Goal: Task Accomplishment & Management: Complete application form

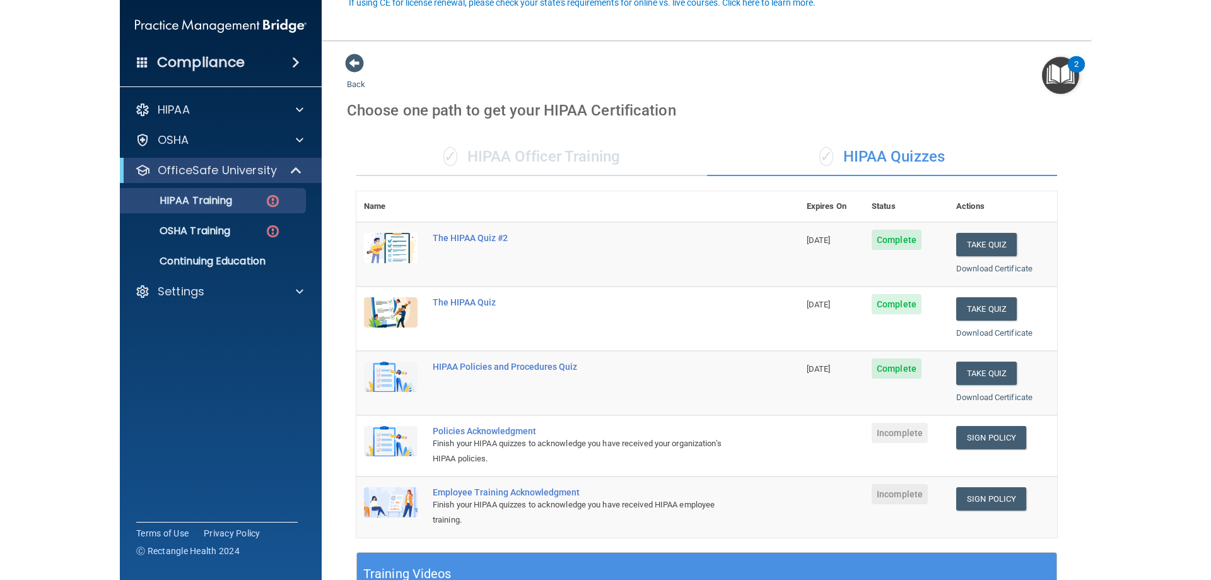
scroll to position [126, 0]
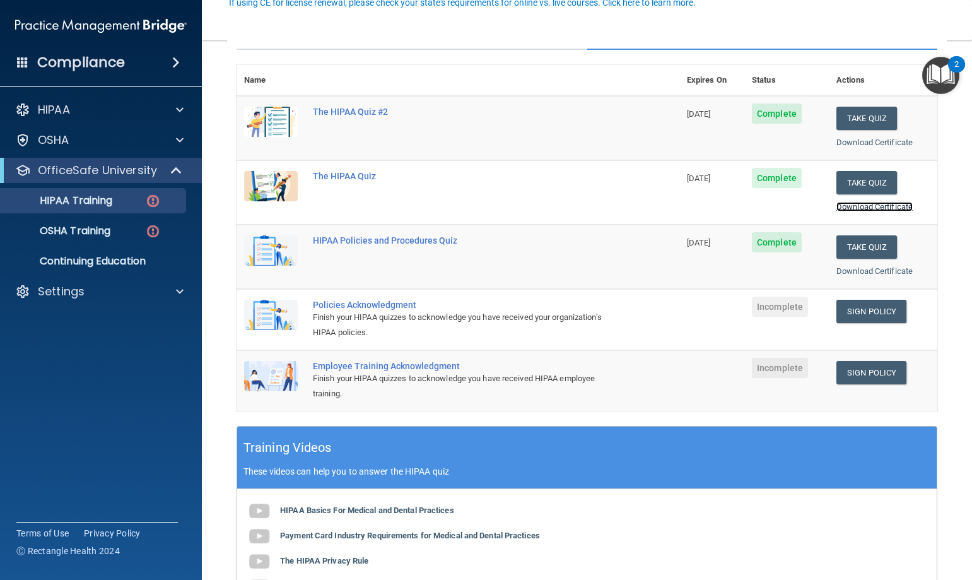
click at [856, 207] on link "Download Certificate" at bounding box center [874, 206] width 76 height 9
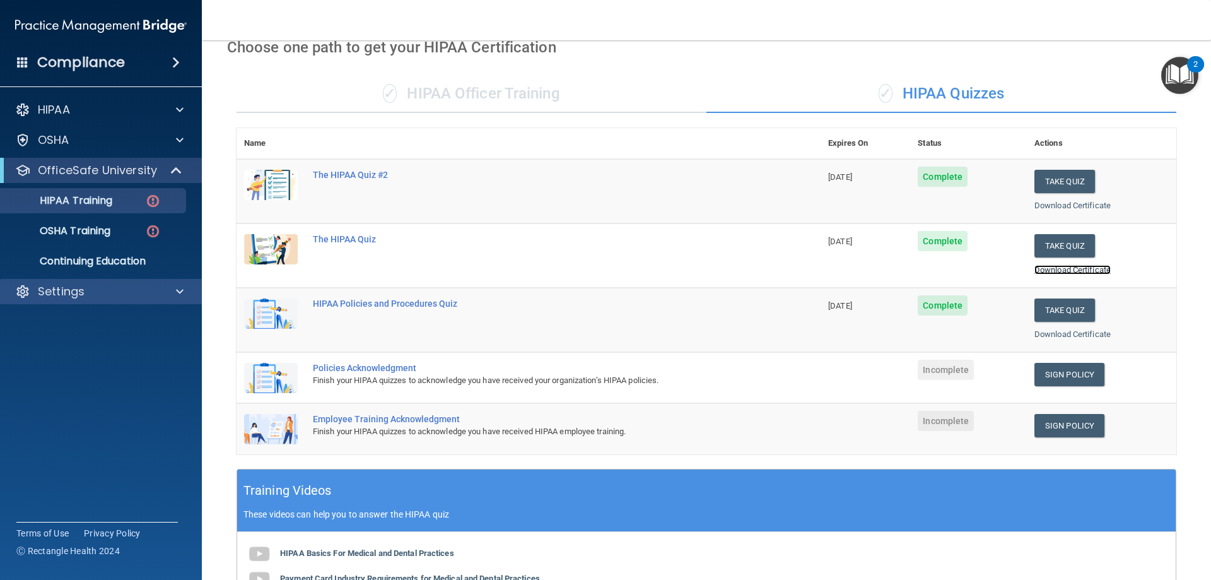
scroll to position [0, 0]
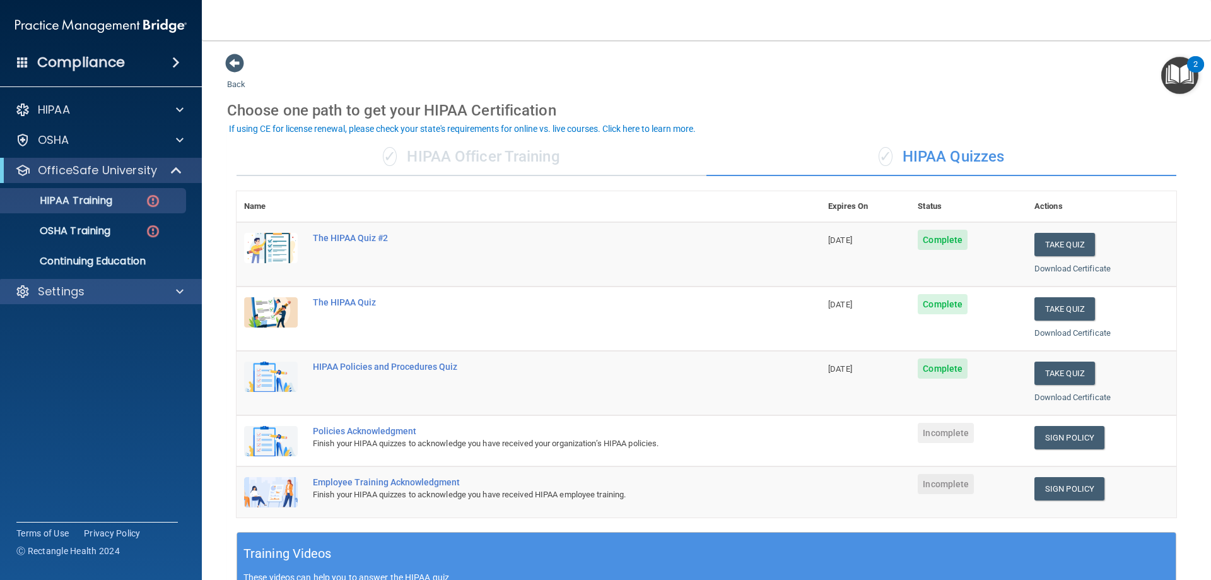
click at [59, 281] on div "Settings" at bounding box center [101, 291] width 202 height 25
click at [59, 287] on p "Settings" at bounding box center [61, 291] width 47 height 15
click at [59, 356] on p "Sign Out" at bounding box center [94, 352] width 172 height 13
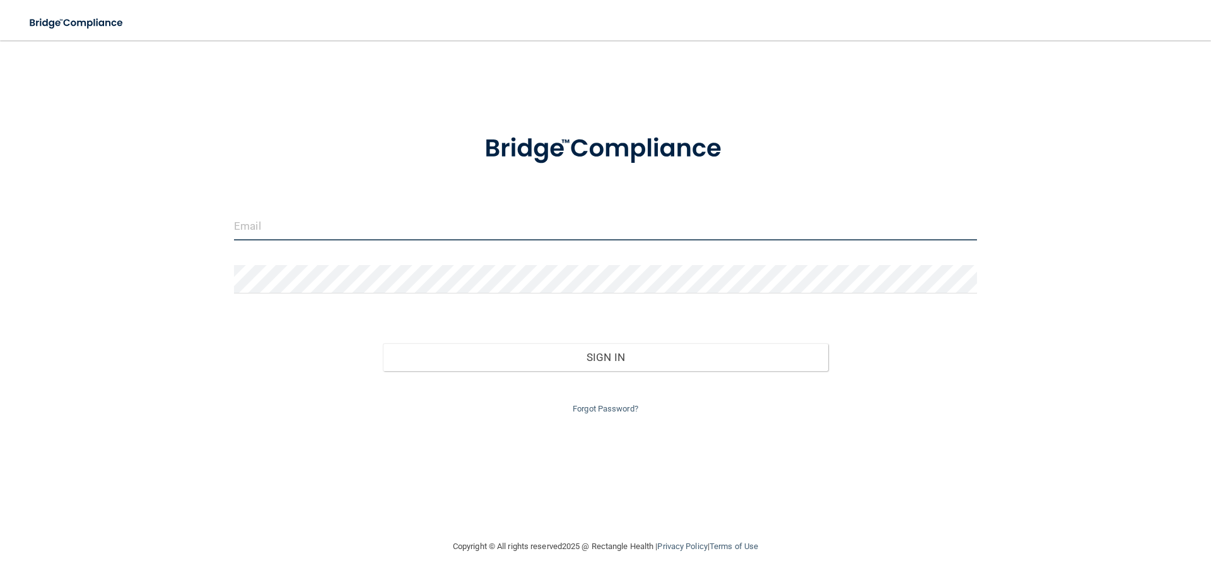
click at [313, 226] on input "email" at bounding box center [605, 226] width 743 height 28
type input "[EMAIL_ADDRESS][DOMAIN_NAME]"
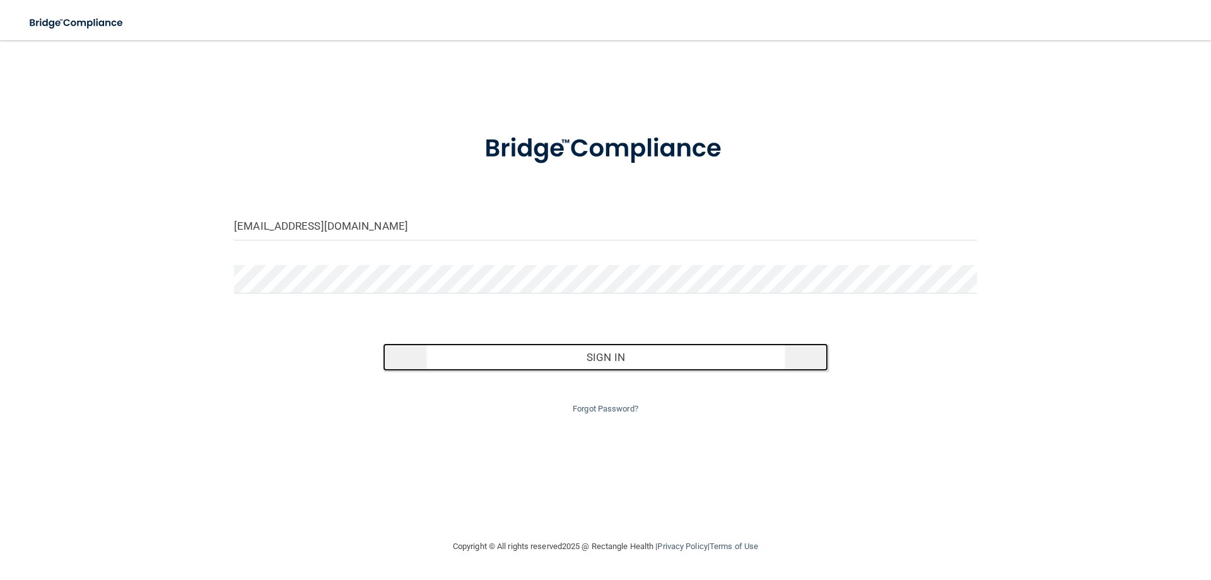
click at [510, 354] on button "Sign In" at bounding box center [606, 357] width 446 height 28
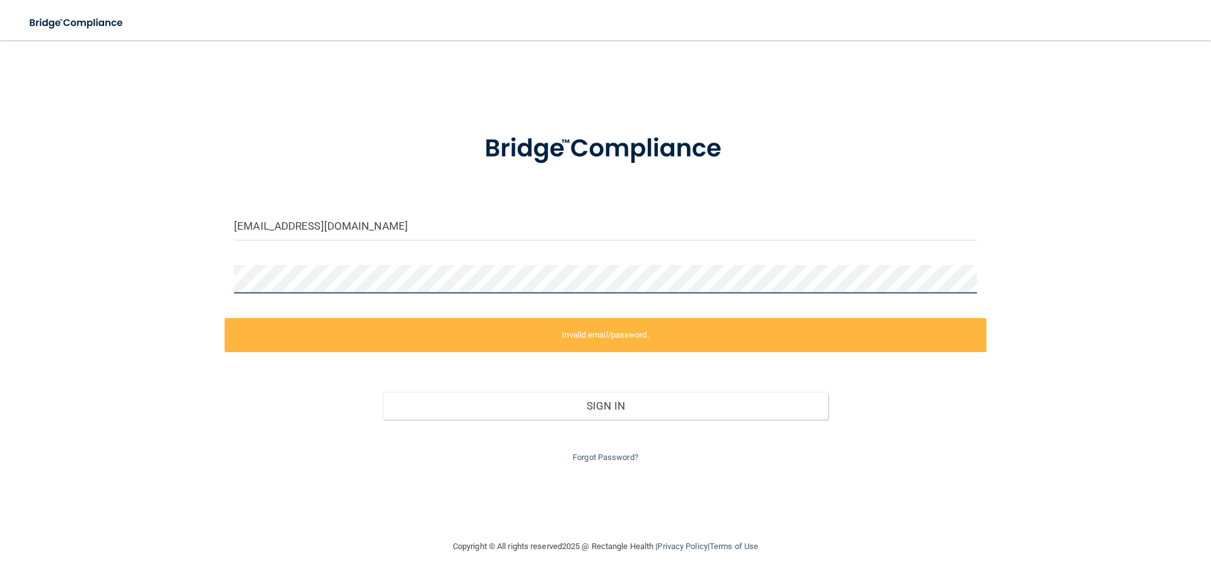
click at [154, 264] on div "whdlpacker@gmail.com Invalid email/password. You don't have permission to acces…" at bounding box center [605, 289] width 1160 height 473
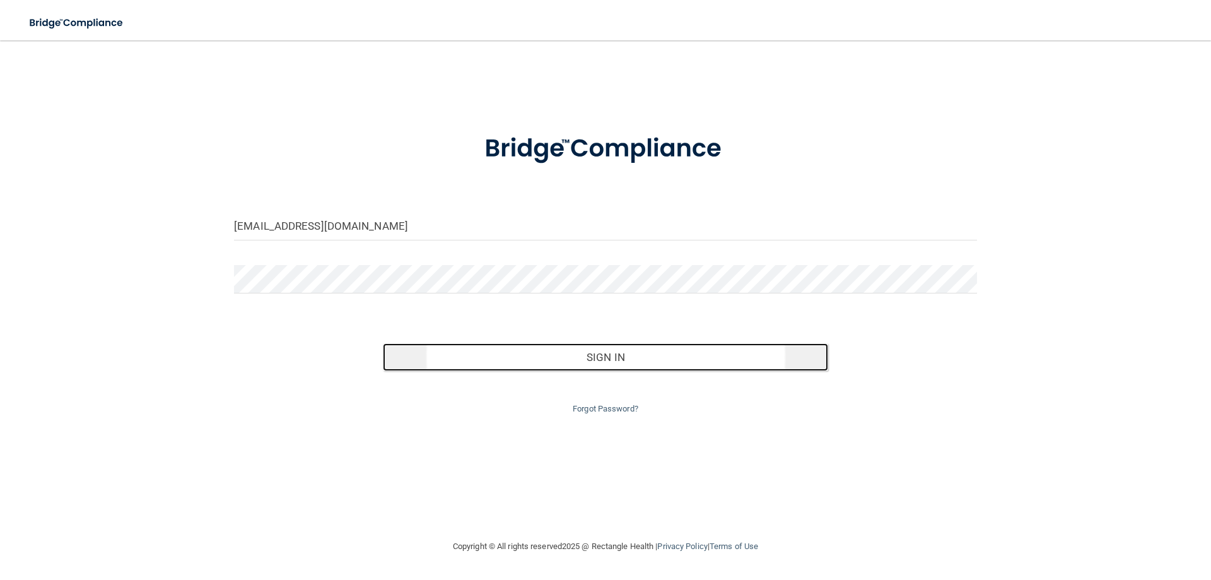
click at [621, 359] on button "Sign In" at bounding box center [606, 357] width 446 height 28
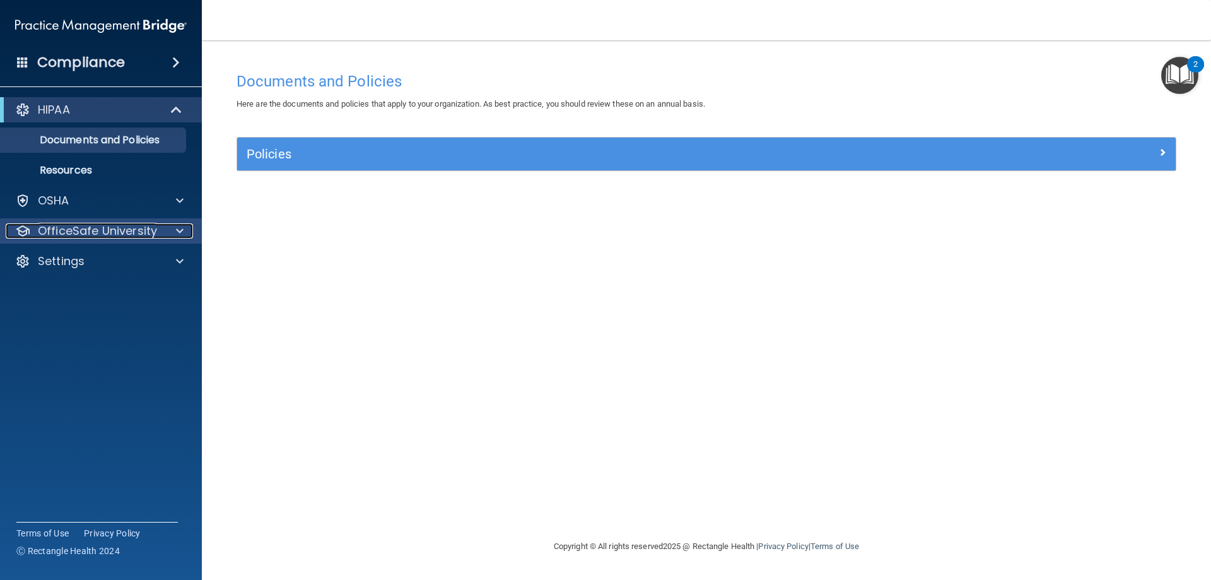
click at [57, 234] on p "OfficeSafe University" at bounding box center [97, 230] width 119 height 15
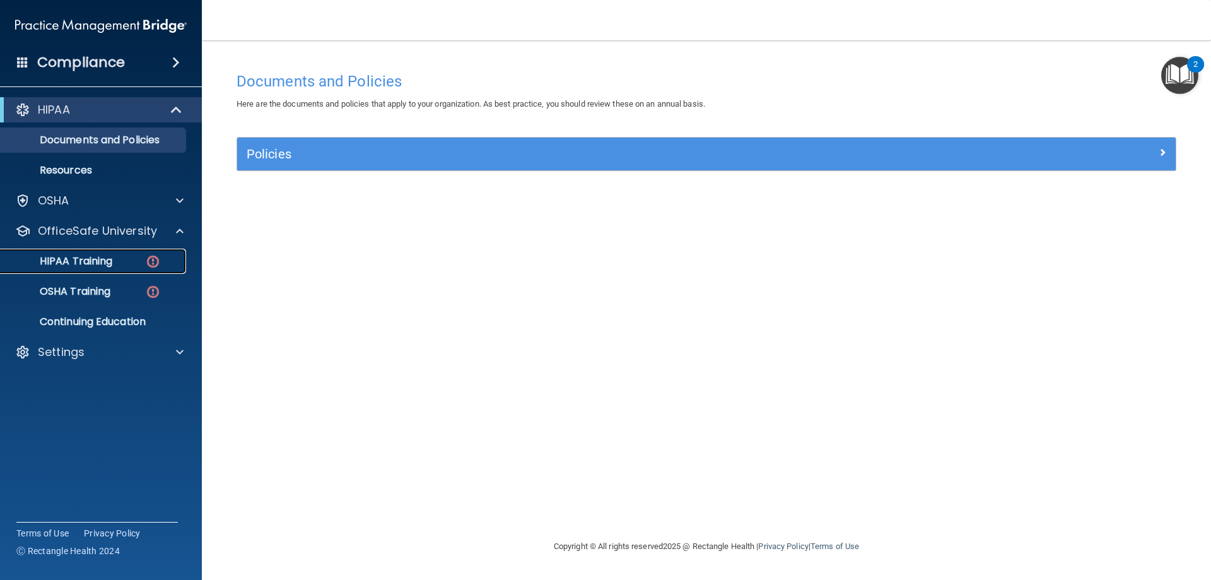
click at [61, 260] on p "HIPAA Training" at bounding box center [60, 261] width 104 height 13
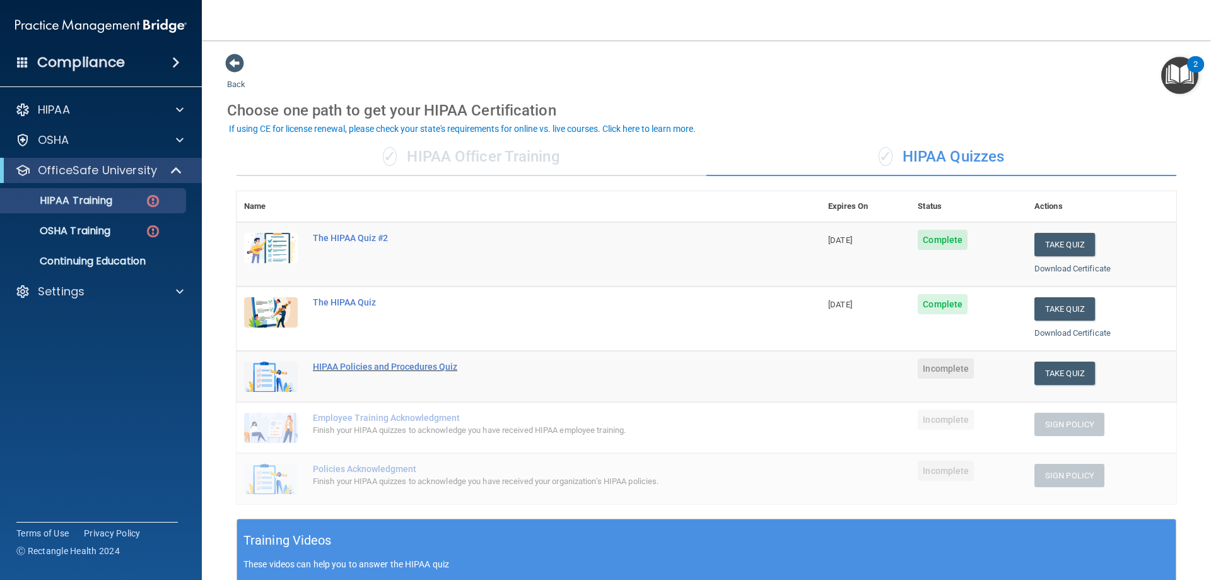
click at [403, 369] on div "HIPAA Policies and Procedures Quiz" at bounding box center [535, 366] width 445 height 10
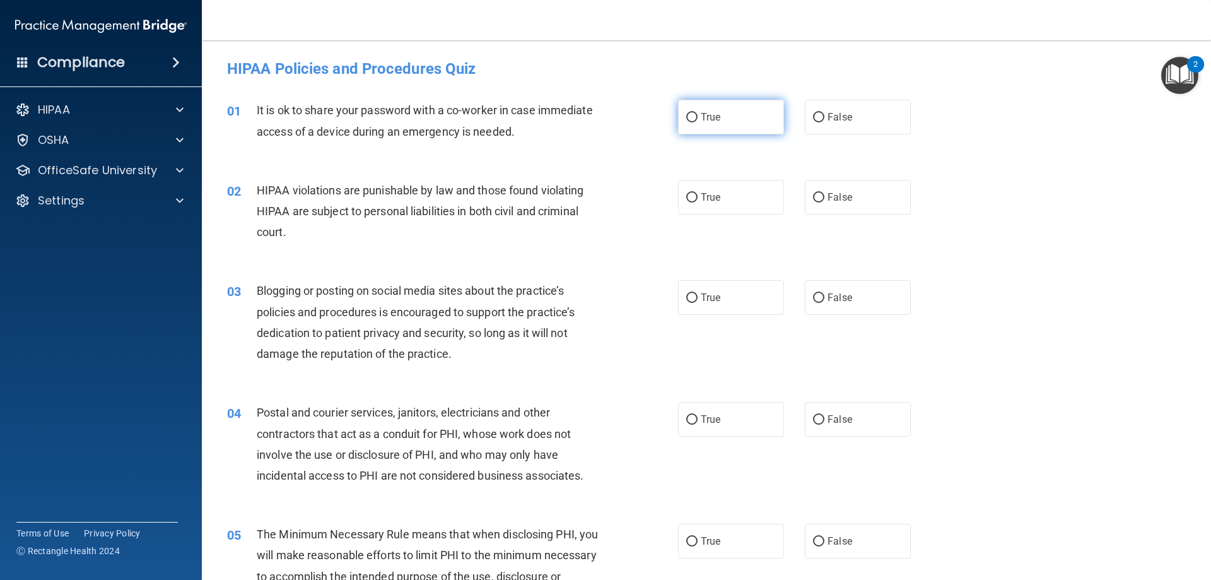
click at [687, 114] on input "True" at bounding box center [691, 117] width 11 height 9
radio input "true"
click at [686, 193] on input "True" at bounding box center [691, 197] width 11 height 9
radio input "true"
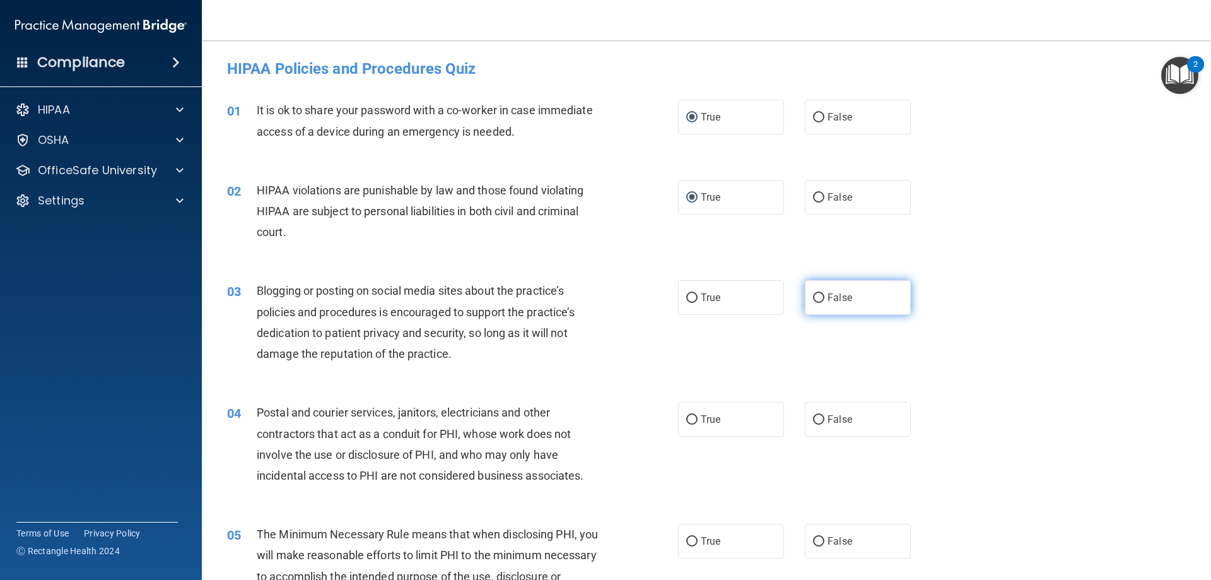
click at [813, 293] on input "False" at bounding box center [818, 297] width 11 height 9
radio input "true"
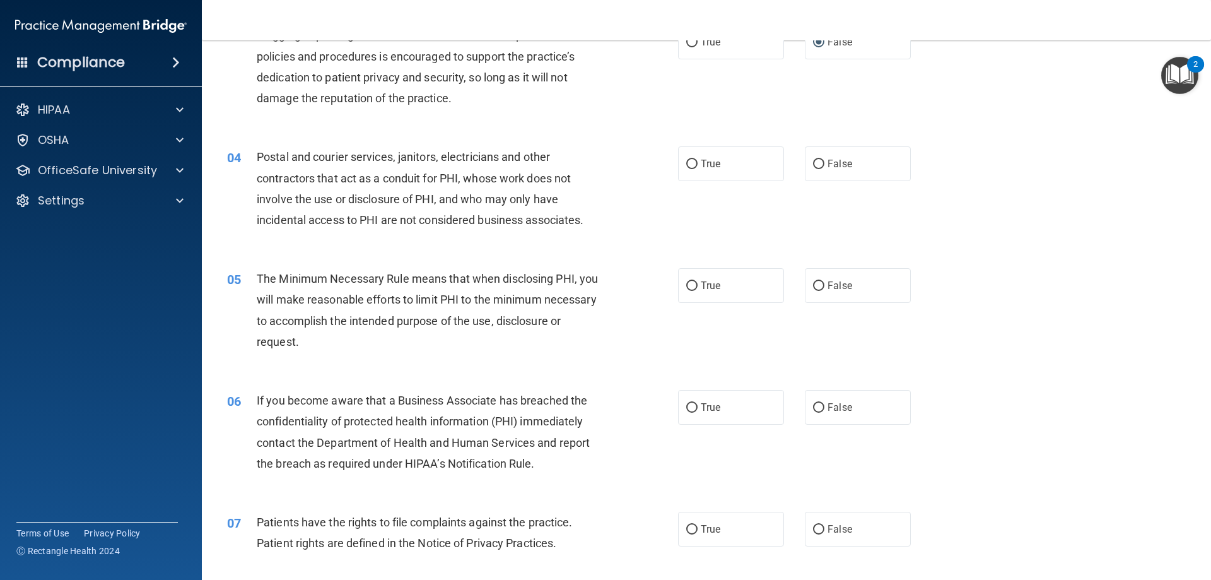
scroll to position [294, 0]
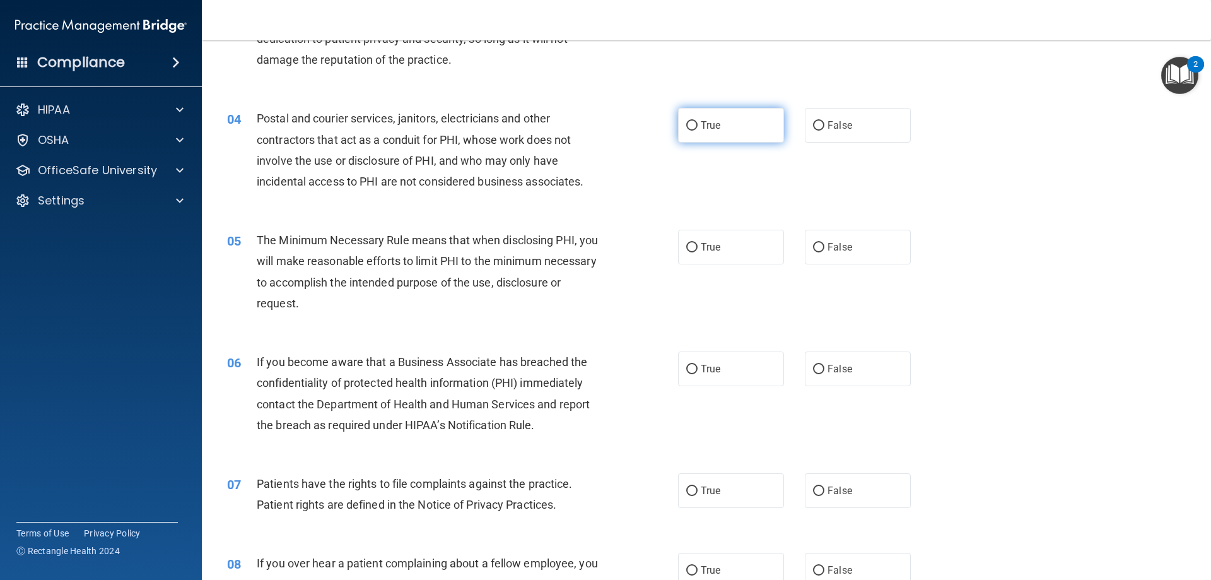
click at [689, 126] on input "True" at bounding box center [691, 125] width 11 height 9
radio input "true"
click at [689, 247] on input "True" at bounding box center [691, 247] width 11 height 9
radio input "true"
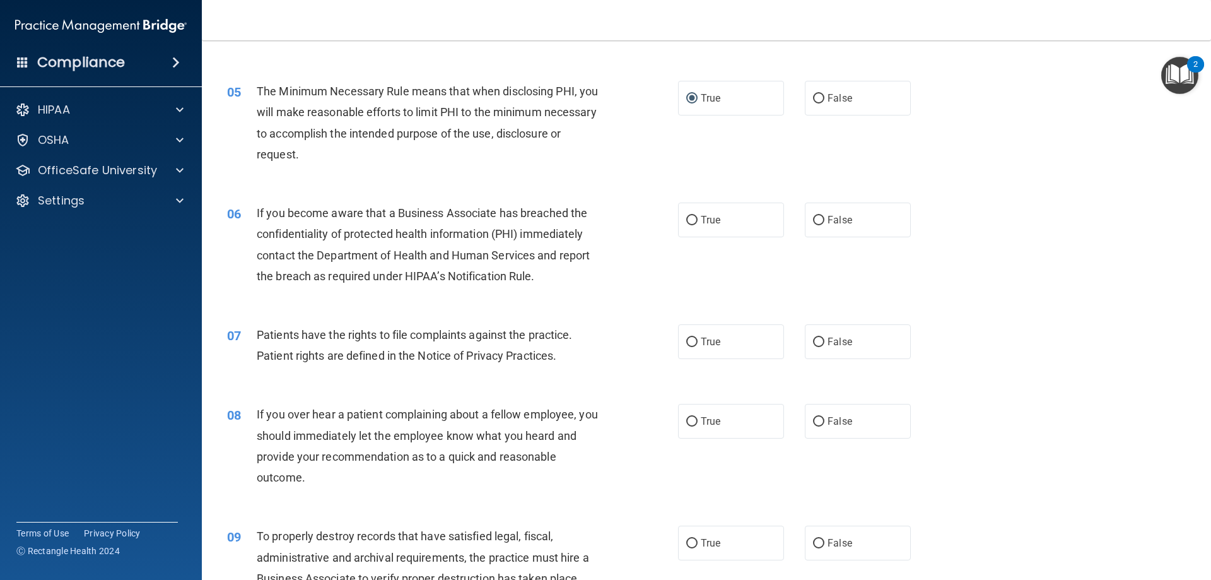
scroll to position [542, 0]
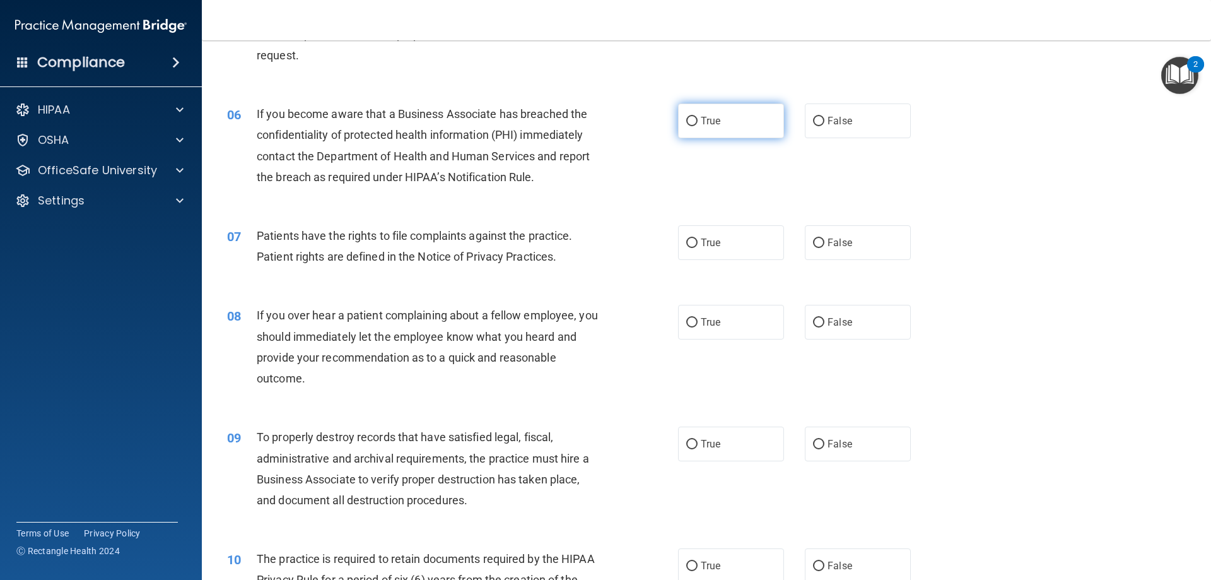
click at [688, 121] on input "True" at bounding box center [691, 121] width 11 height 9
radio input "true"
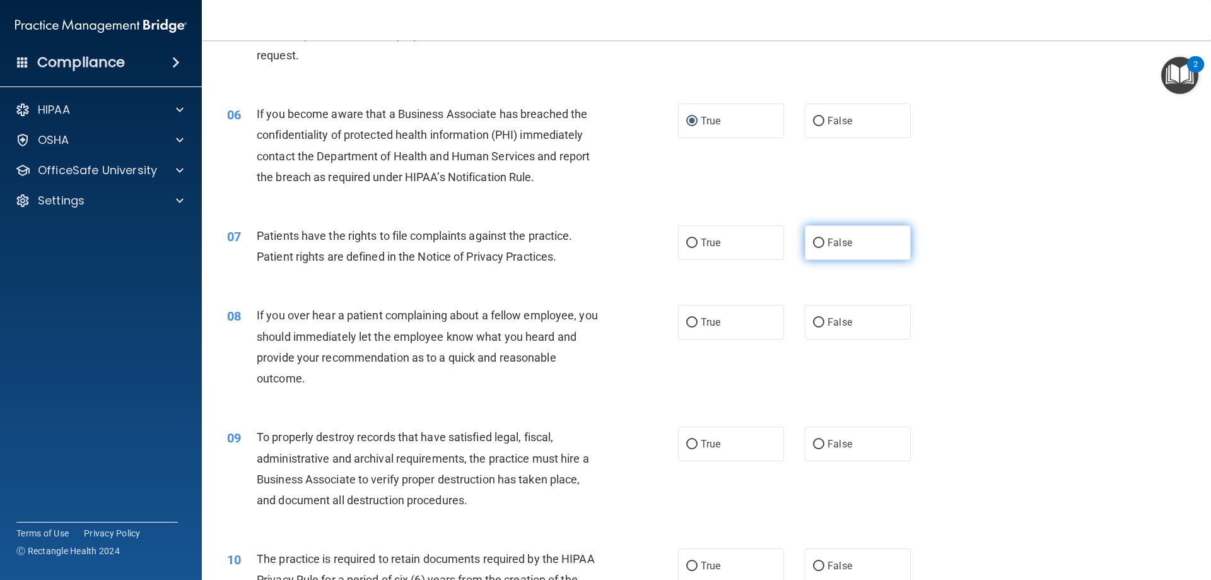
click at [813, 241] on input "False" at bounding box center [818, 242] width 11 height 9
radio input "true"
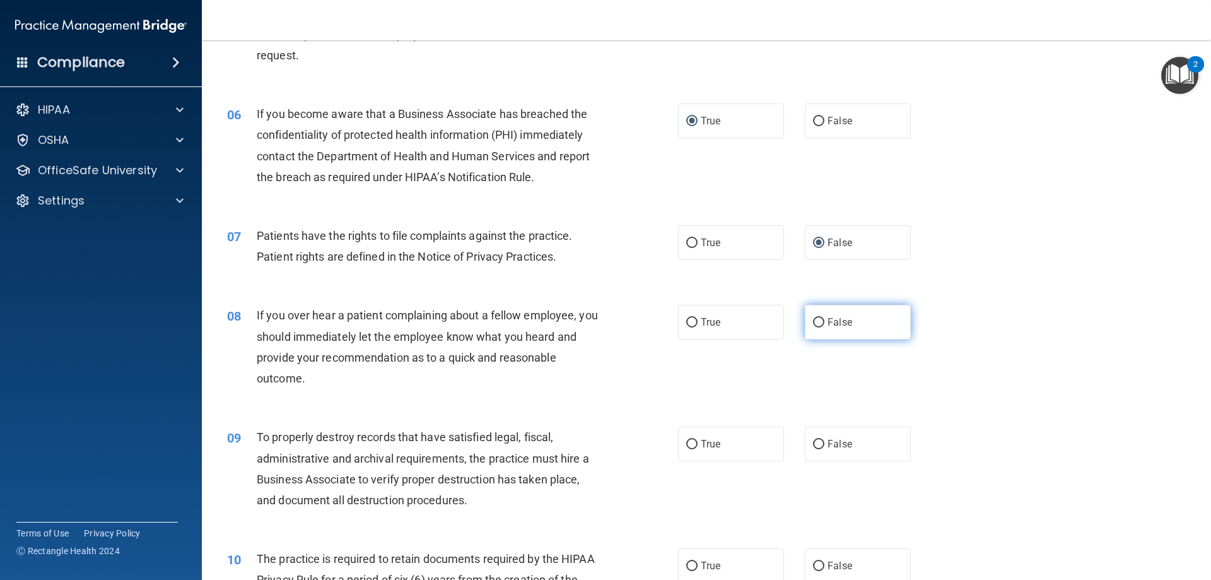
click at [816, 320] on input "False" at bounding box center [818, 322] width 11 height 9
radio input "true"
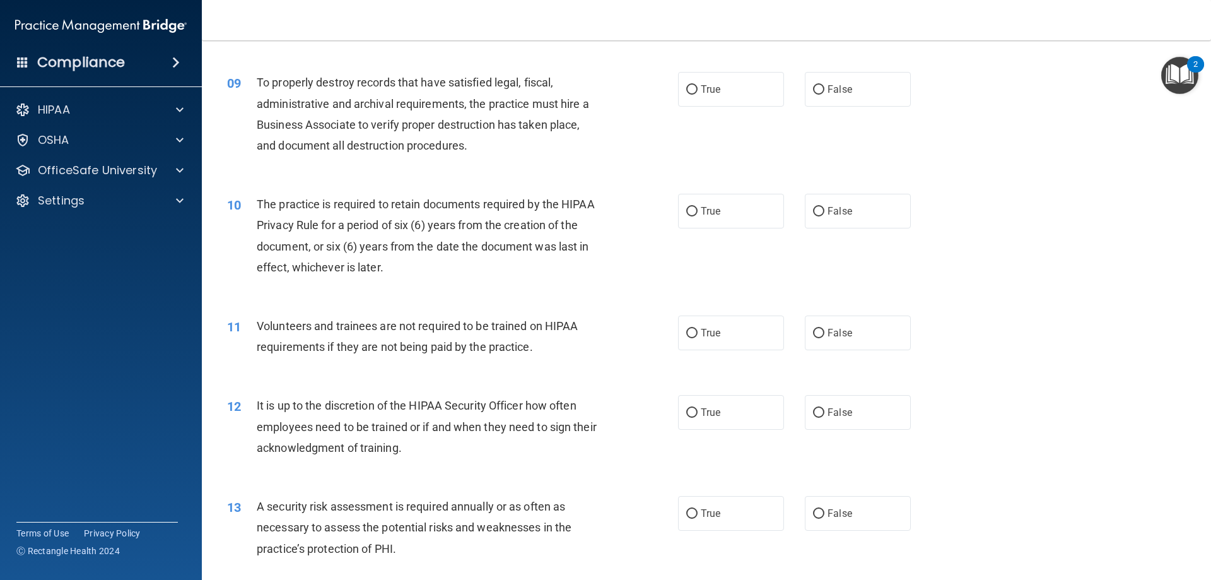
scroll to position [900, 0]
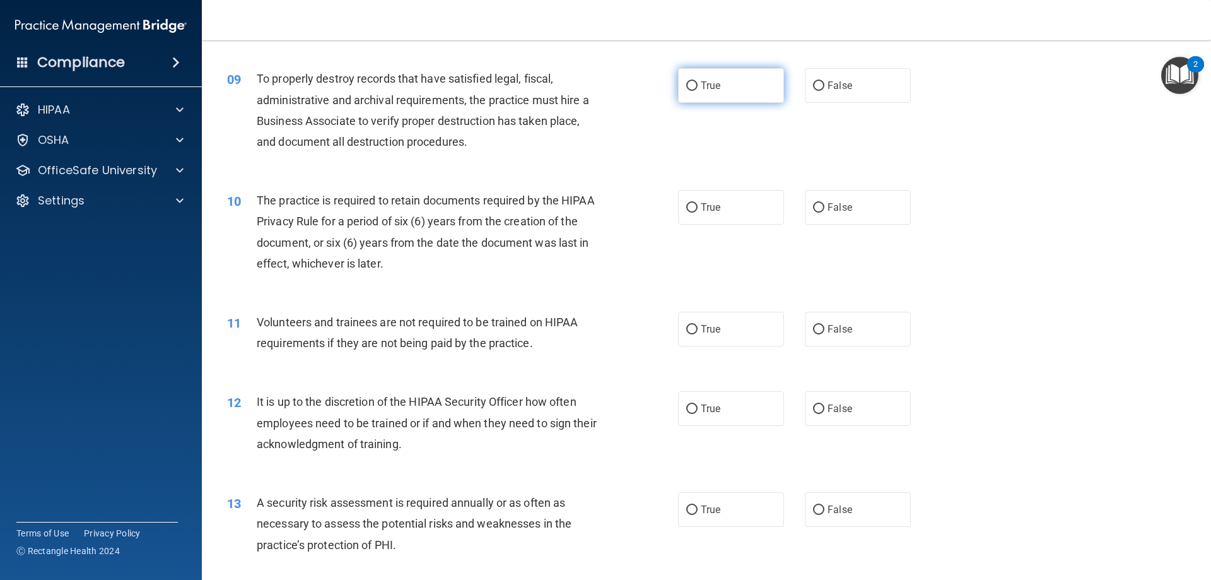
click at [689, 84] on input "True" at bounding box center [691, 85] width 11 height 9
radio input "true"
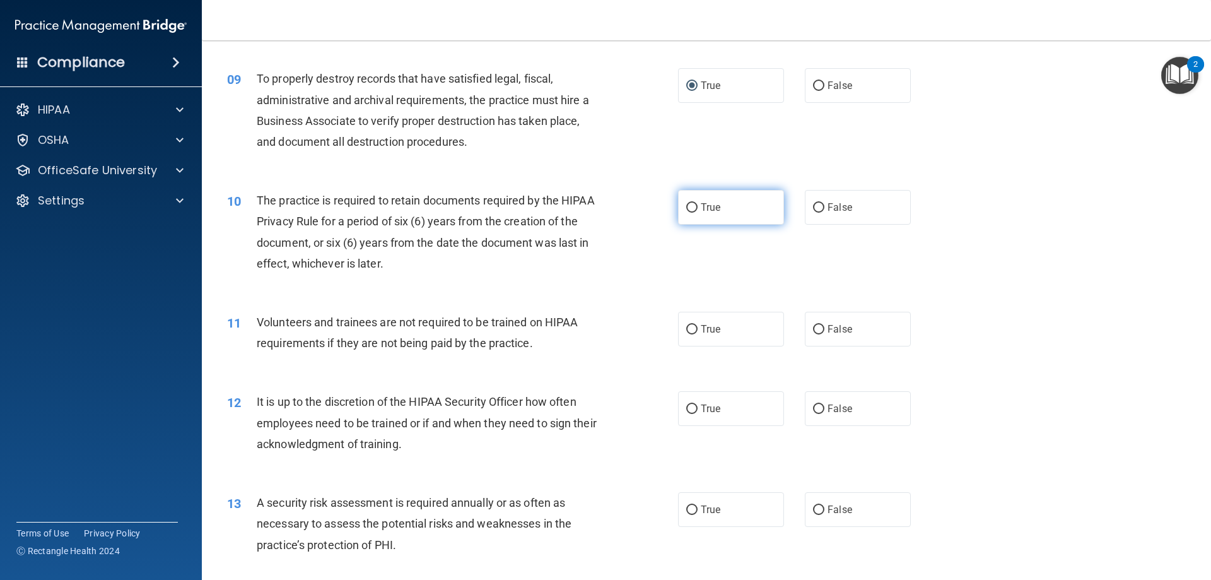
click at [688, 206] on input "True" at bounding box center [691, 207] width 11 height 9
radio input "true"
click at [813, 329] on input "False" at bounding box center [818, 329] width 11 height 9
radio input "true"
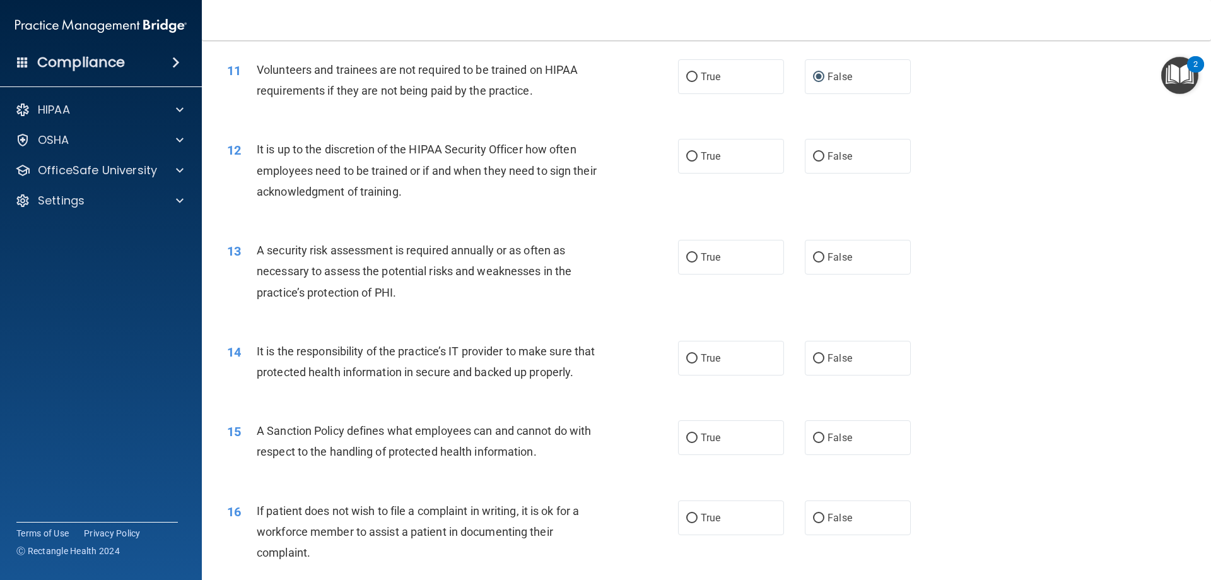
scroll to position [1102, 0]
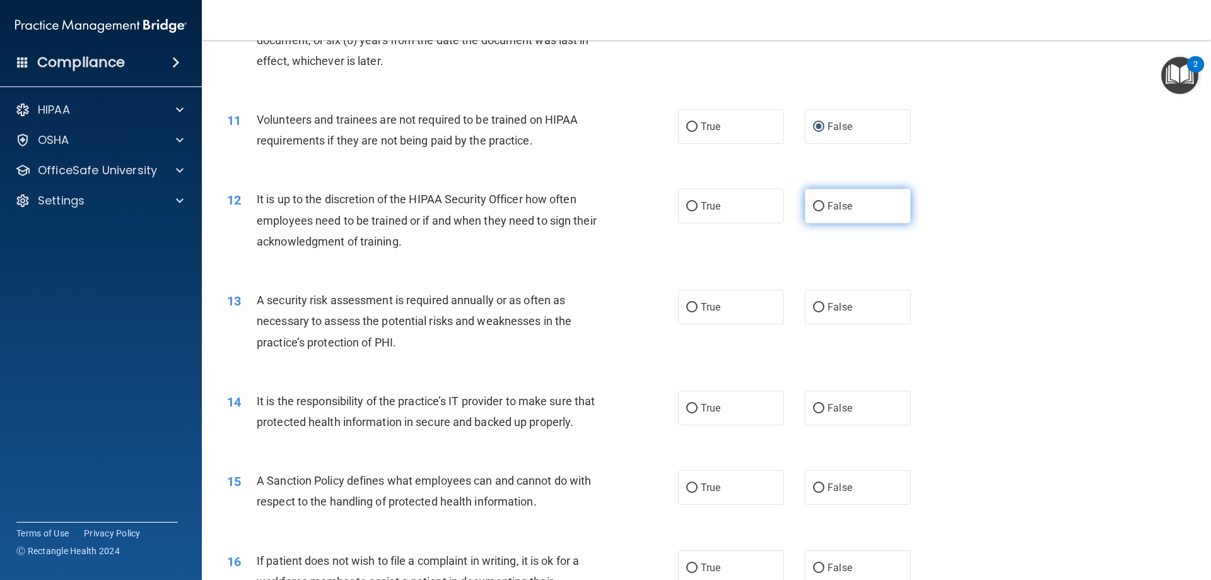
click at [814, 208] on input "False" at bounding box center [818, 206] width 11 height 9
radio input "true"
click at [691, 305] on input "True" at bounding box center [691, 307] width 11 height 9
radio input "true"
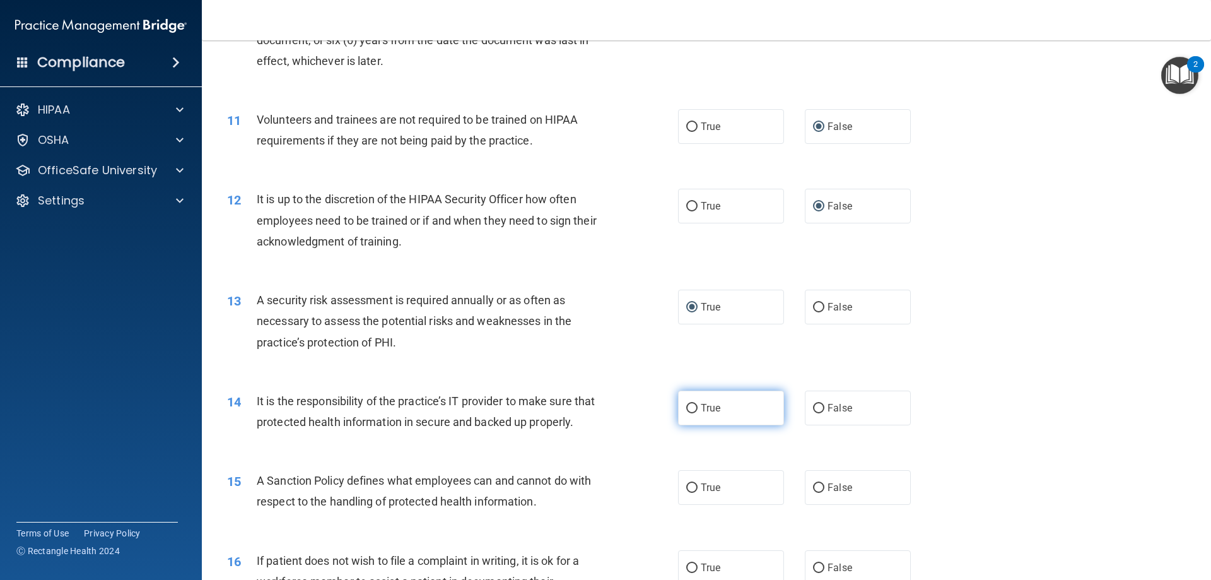
click at [688, 410] on input "True" at bounding box center [691, 408] width 11 height 9
radio input "true"
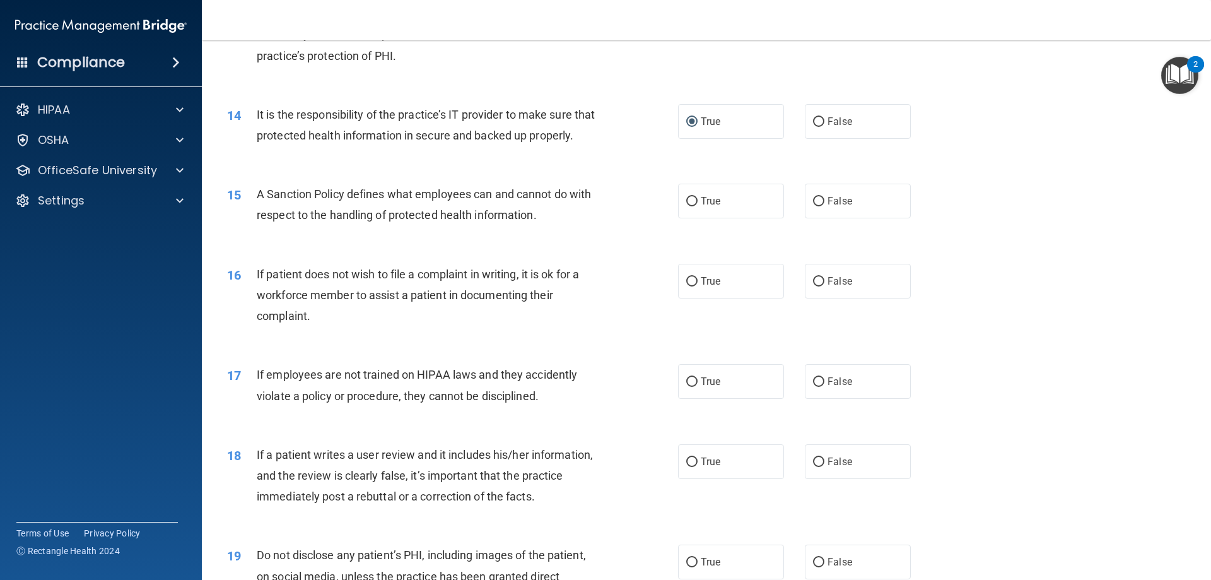
scroll to position [1415, 0]
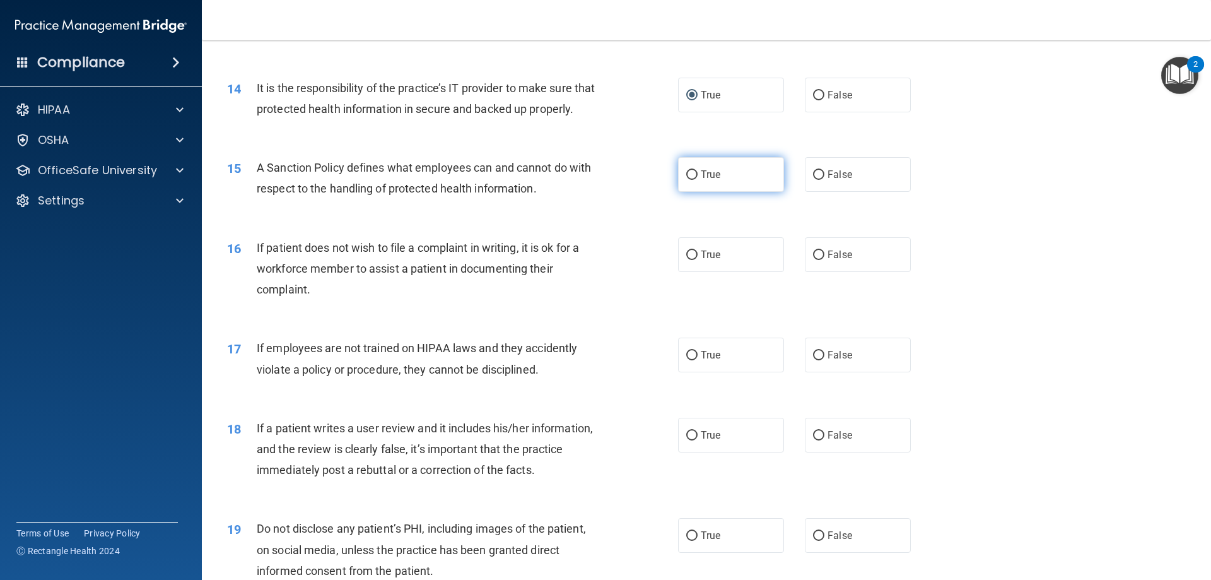
click at [689, 180] on input "True" at bounding box center [691, 174] width 11 height 9
radio input "true"
click at [686, 260] on input "True" at bounding box center [691, 254] width 11 height 9
radio input "true"
click at [815, 360] on input "False" at bounding box center [818, 355] width 11 height 9
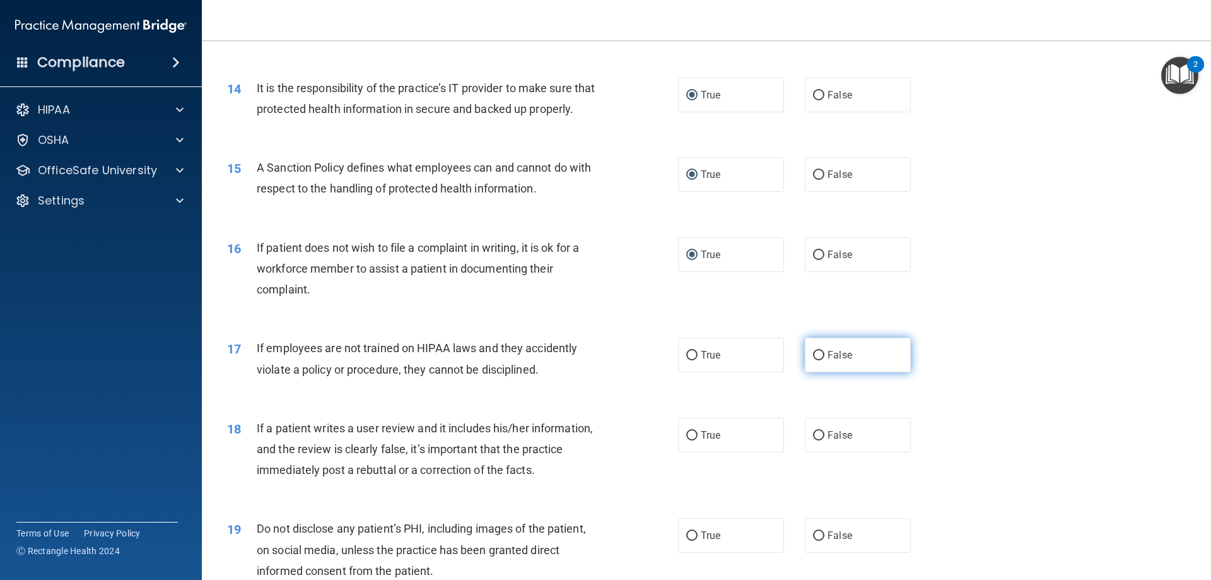
radio input "true"
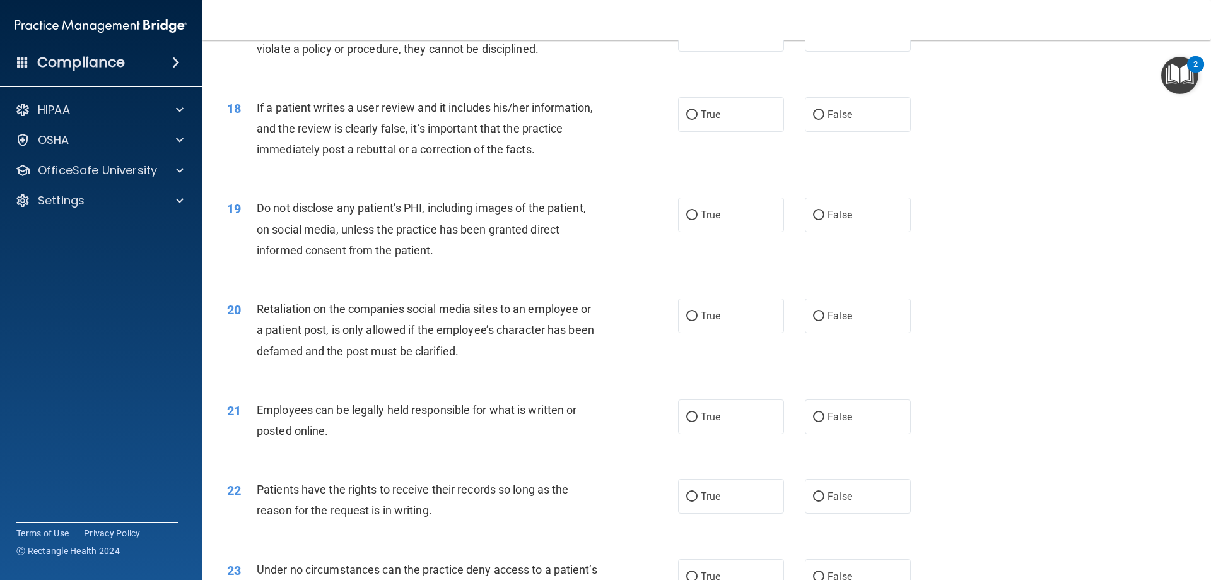
scroll to position [1774, 0]
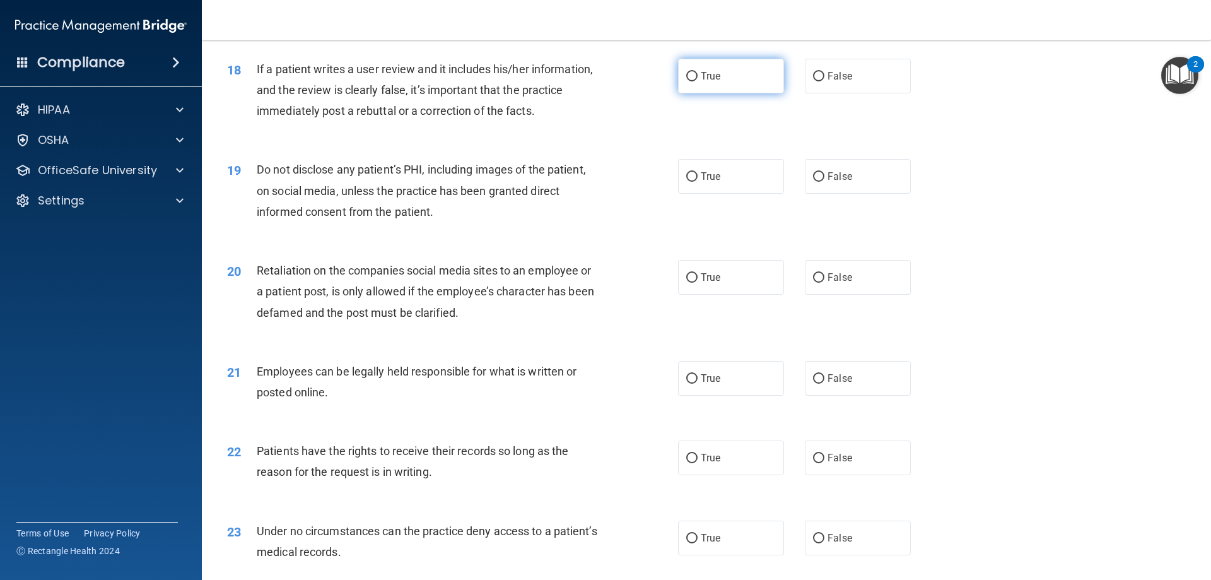
click at [689, 81] on input "True" at bounding box center [691, 76] width 11 height 9
radio input "true"
click at [689, 182] on input "True" at bounding box center [691, 176] width 11 height 9
radio input "true"
click at [686, 283] on input "True" at bounding box center [691, 277] width 11 height 9
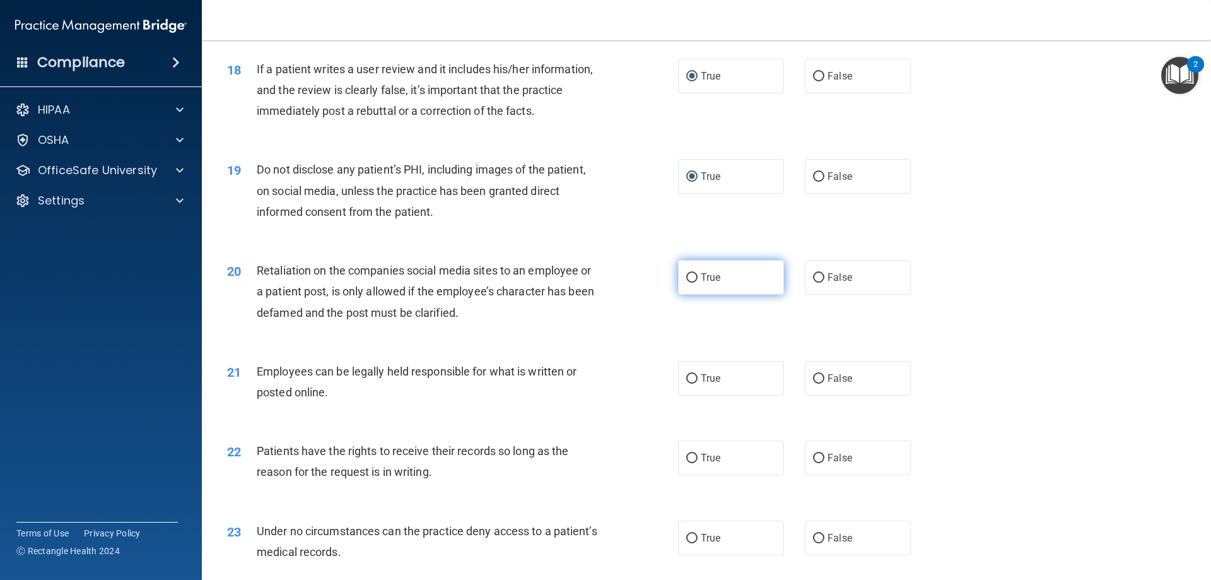
radio input "true"
click at [813, 383] on input "False" at bounding box center [818, 378] width 11 height 9
radio input "true"
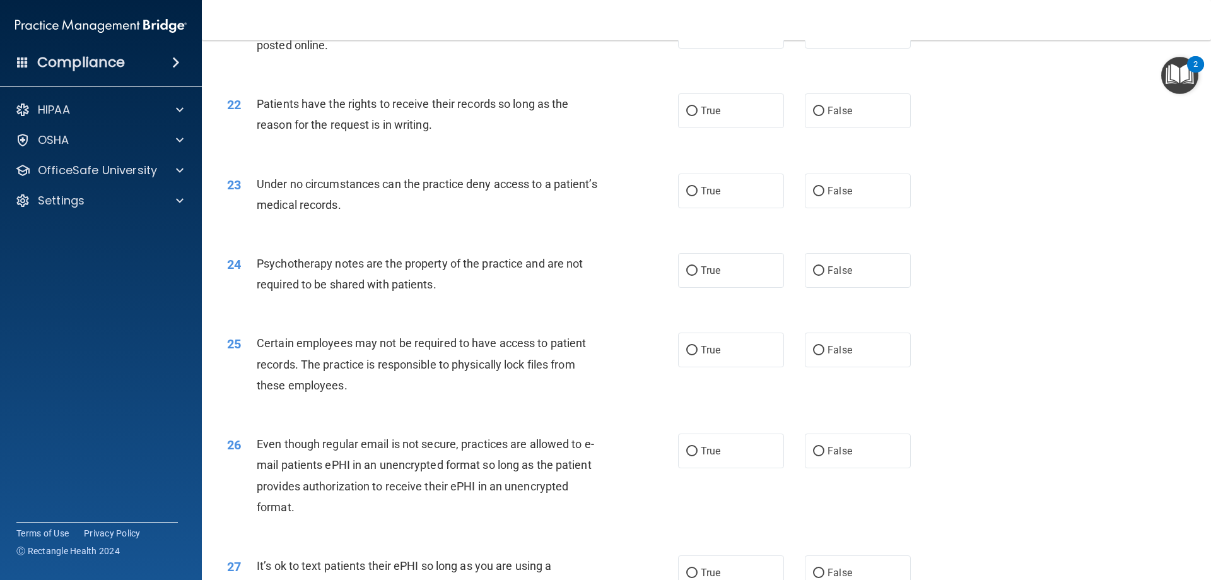
scroll to position [2117, 0]
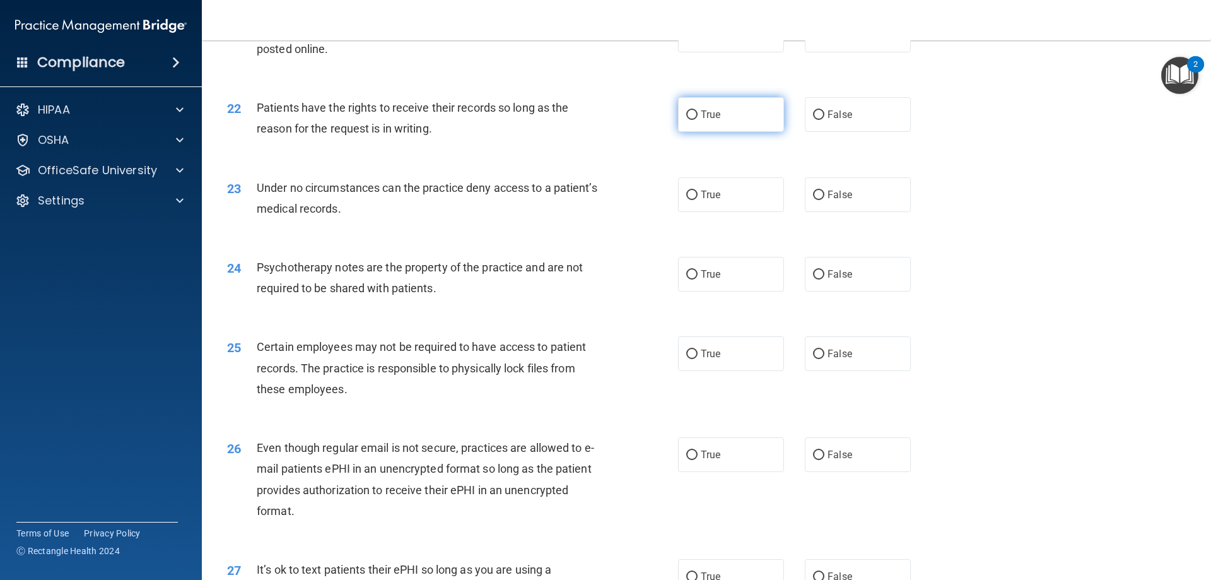
click at [689, 120] on input "True" at bounding box center [691, 114] width 11 height 9
radio input "true"
click at [688, 200] on input "True" at bounding box center [691, 194] width 11 height 9
radio input "true"
click at [686, 279] on input "True" at bounding box center [691, 274] width 11 height 9
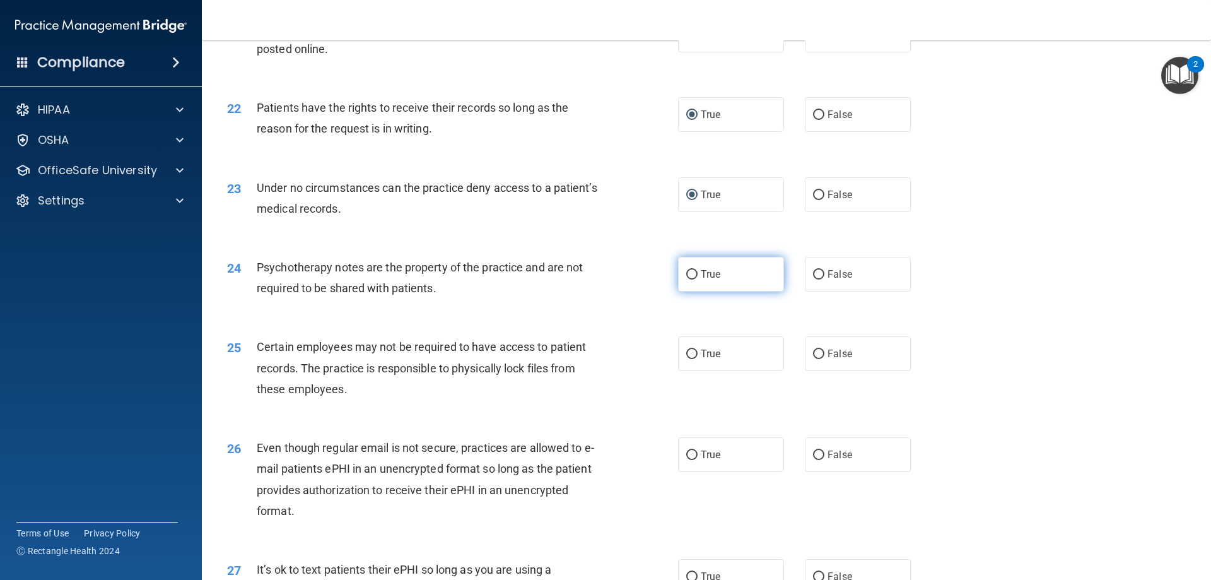
radio input "true"
click at [688, 359] on input "True" at bounding box center [691, 353] width 11 height 9
radio input "true"
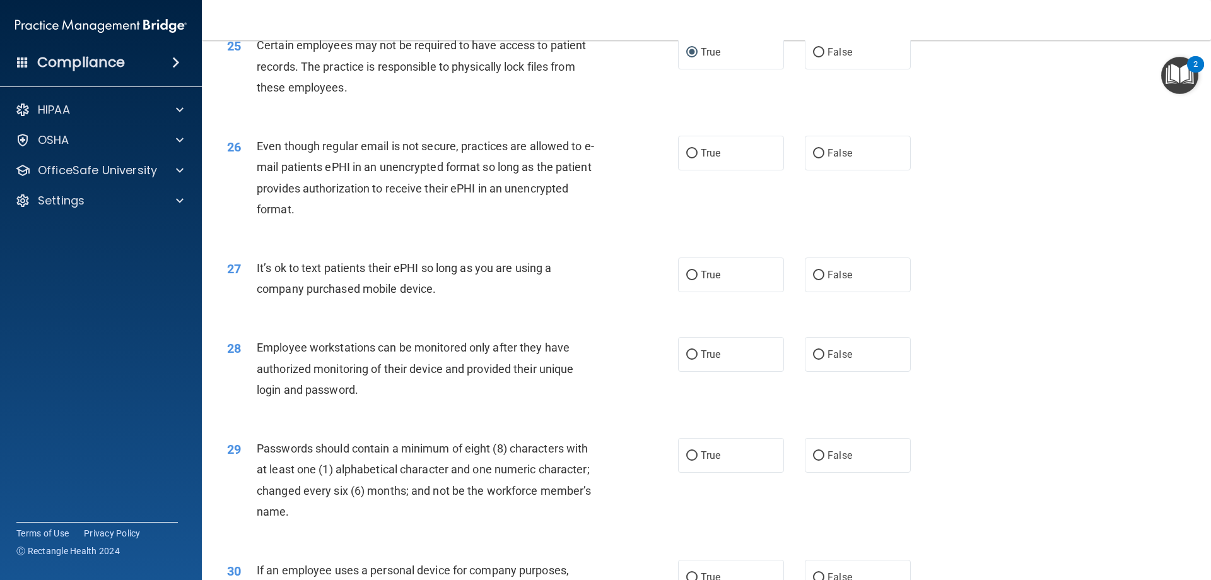
scroll to position [2430, 0]
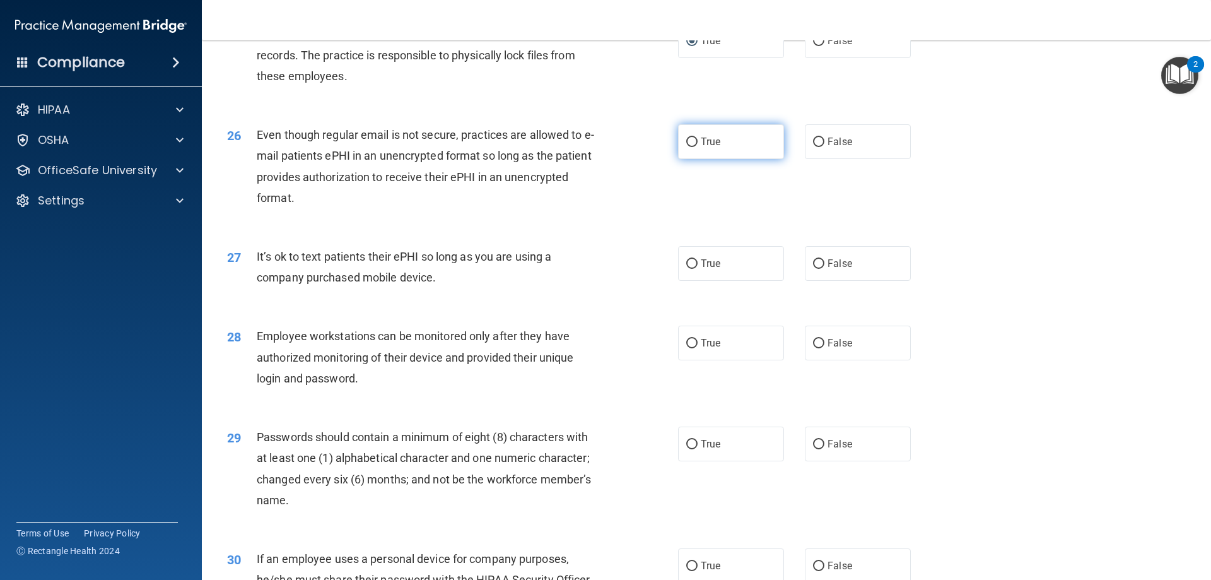
click at [690, 147] on input "True" at bounding box center [691, 141] width 11 height 9
radio input "true"
click at [816, 269] on input "False" at bounding box center [818, 263] width 11 height 9
radio input "true"
click at [687, 348] on input "True" at bounding box center [691, 343] width 11 height 9
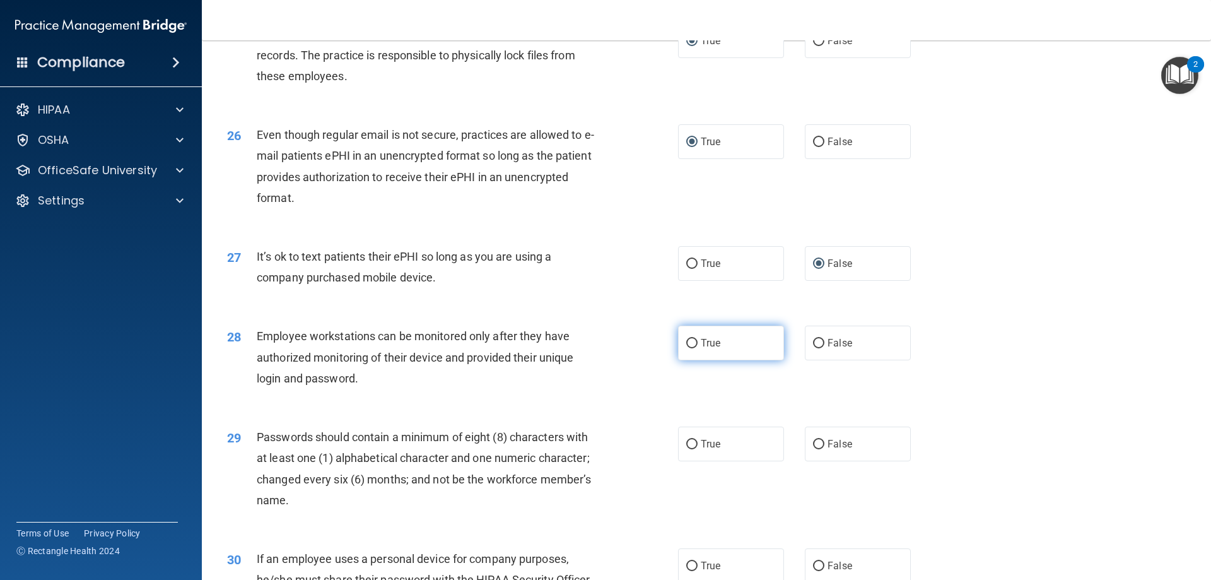
radio input "true"
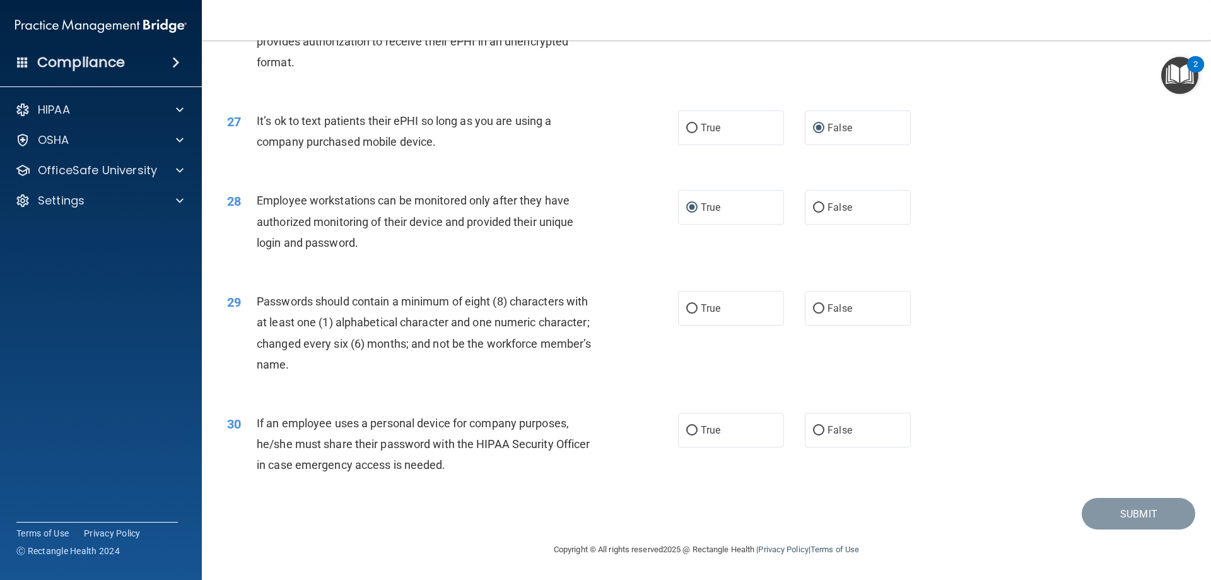
scroll to position [2586, 0]
click at [691, 311] on input "True" at bounding box center [691, 308] width 11 height 9
radio input "true"
click at [688, 429] on input "True" at bounding box center [691, 430] width 11 height 9
radio input "true"
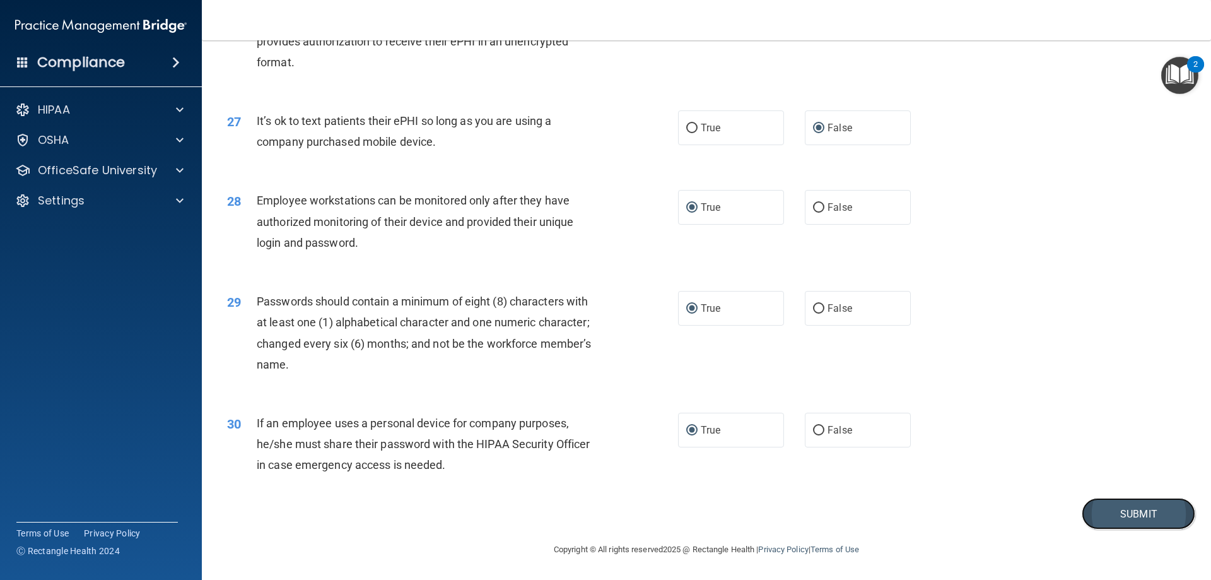
click at [971, 513] on button "Submit" at bounding box center [1138, 514] width 114 height 32
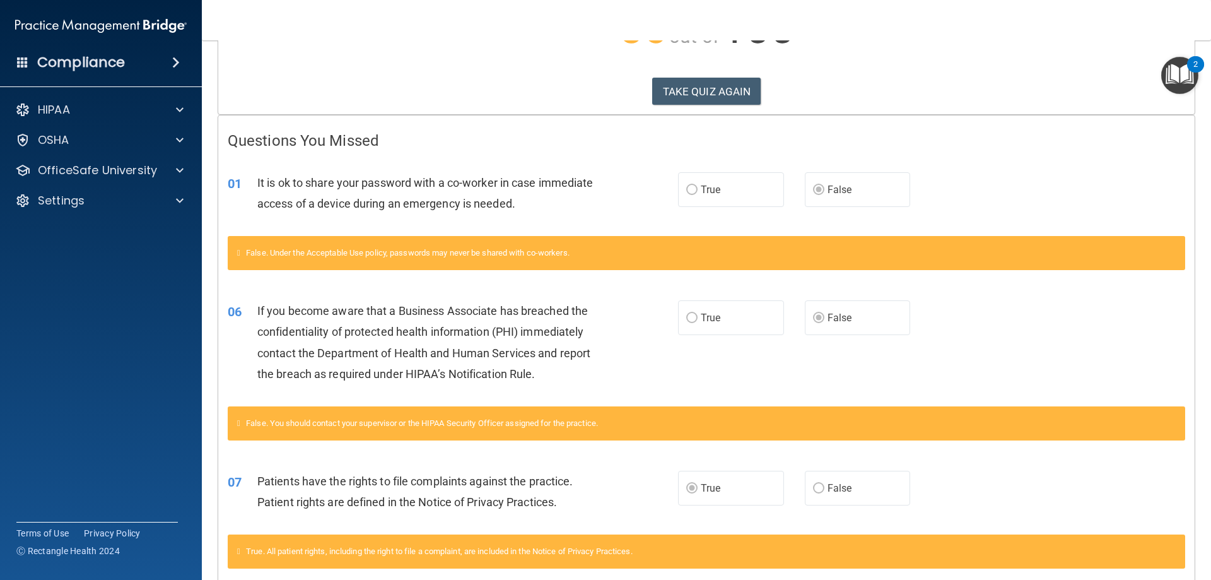
scroll to position [196, 0]
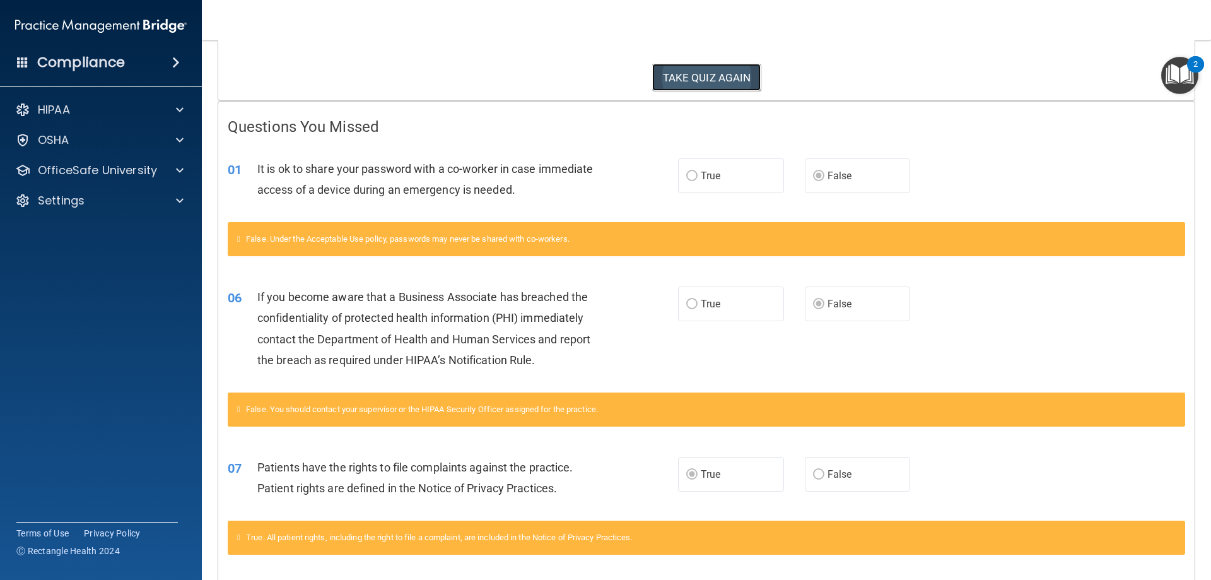
click at [689, 77] on button "TAKE QUIZ AGAIN" at bounding box center [706, 78] width 109 height 28
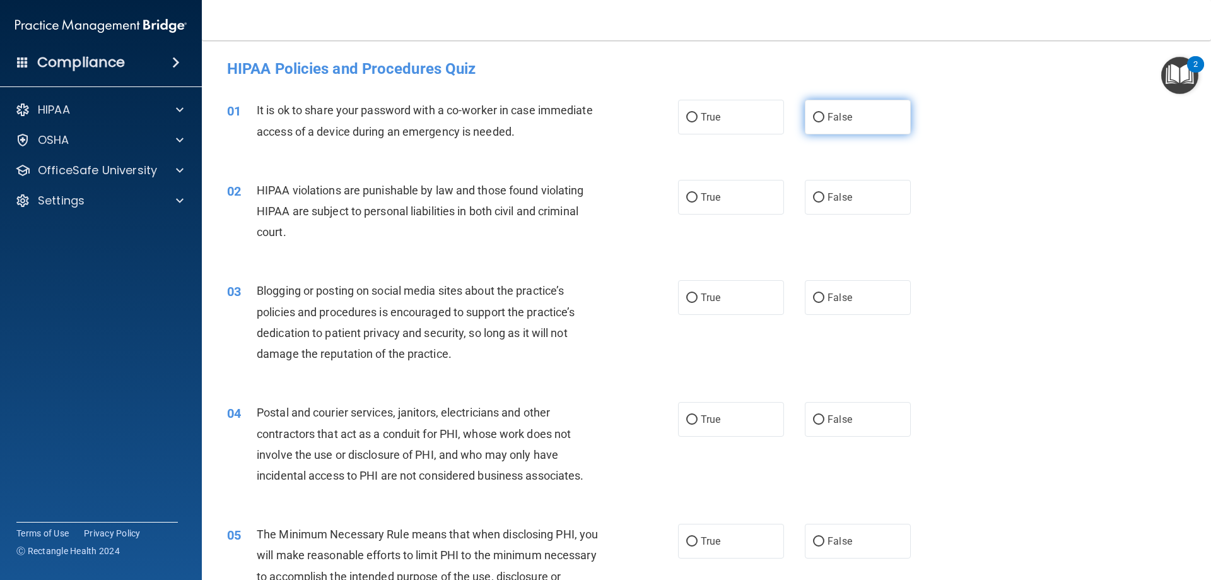
click at [814, 119] on input "False" at bounding box center [818, 117] width 11 height 9
radio input "true"
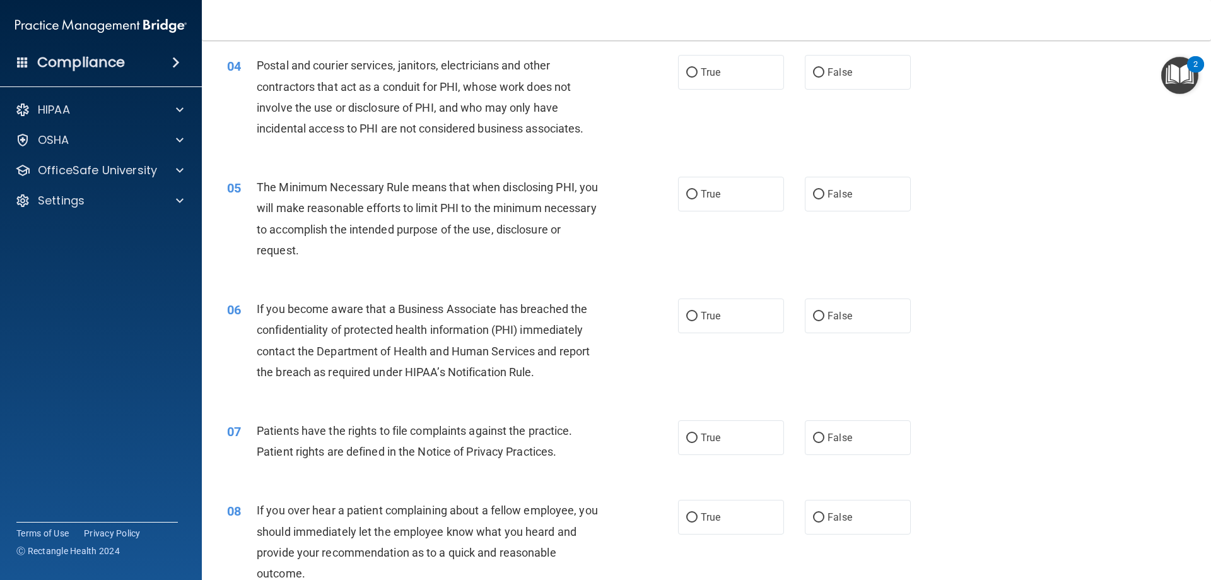
scroll to position [389, 0]
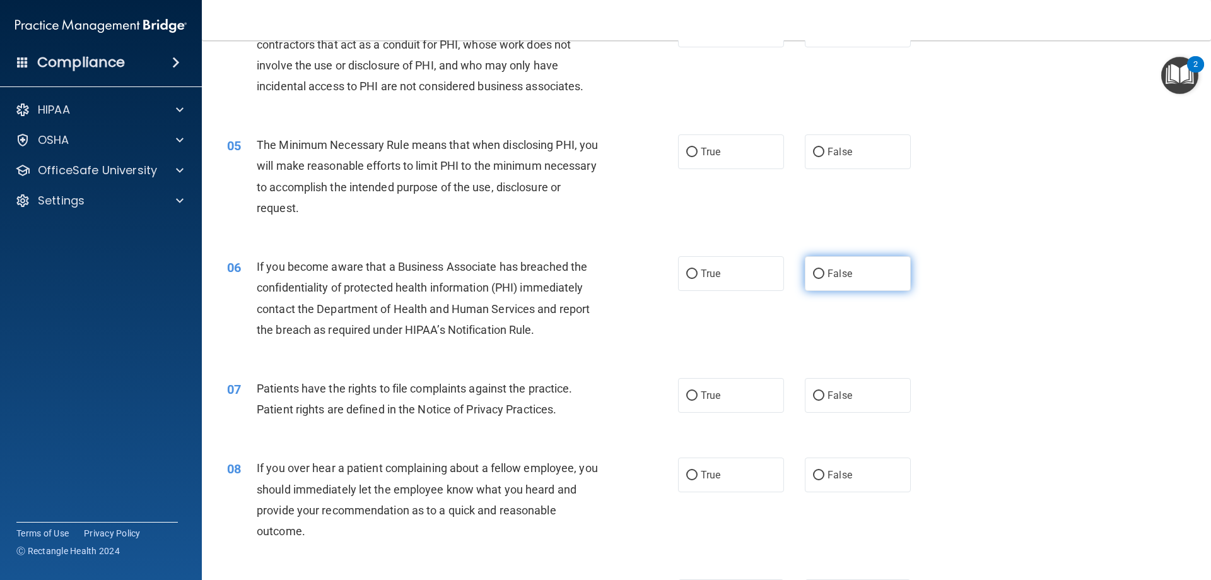
click at [813, 272] on input "False" at bounding box center [818, 273] width 11 height 9
radio input "true"
click at [687, 395] on input "True" at bounding box center [691, 395] width 11 height 9
radio input "true"
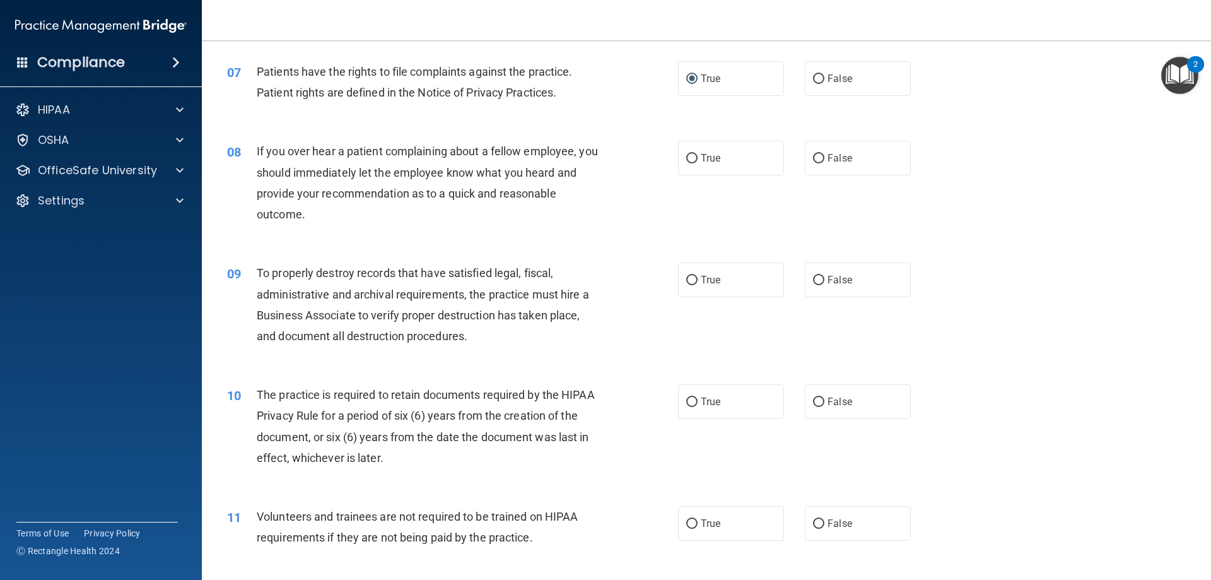
scroll to position [778, 0]
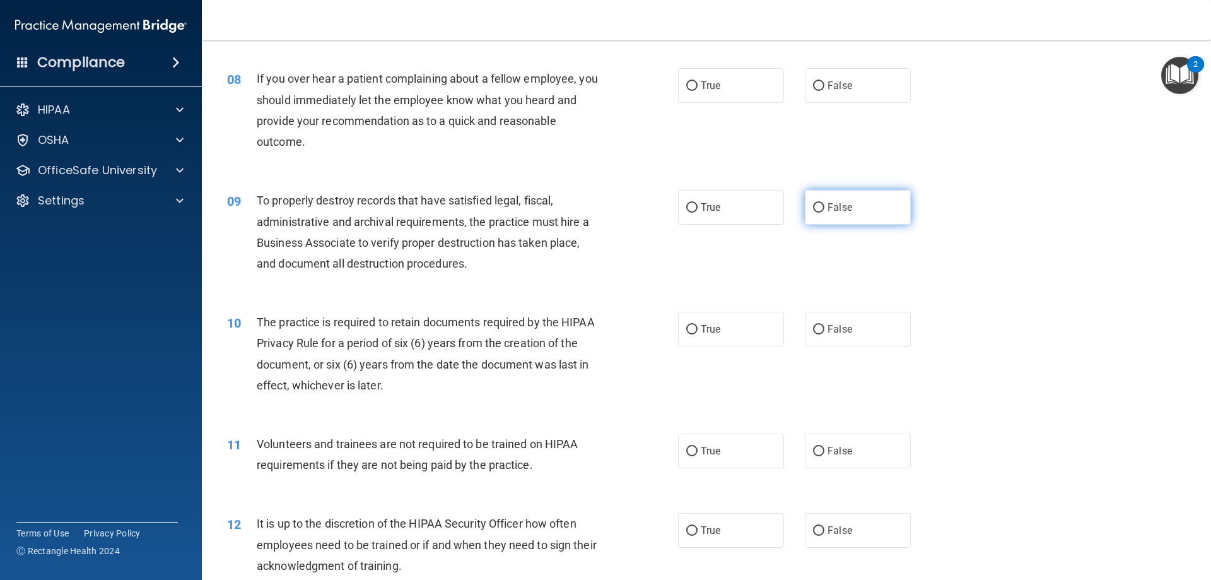
click at [813, 206] on input "False" at bounding box center [818, 207] width 11 height 9
radio input "true"
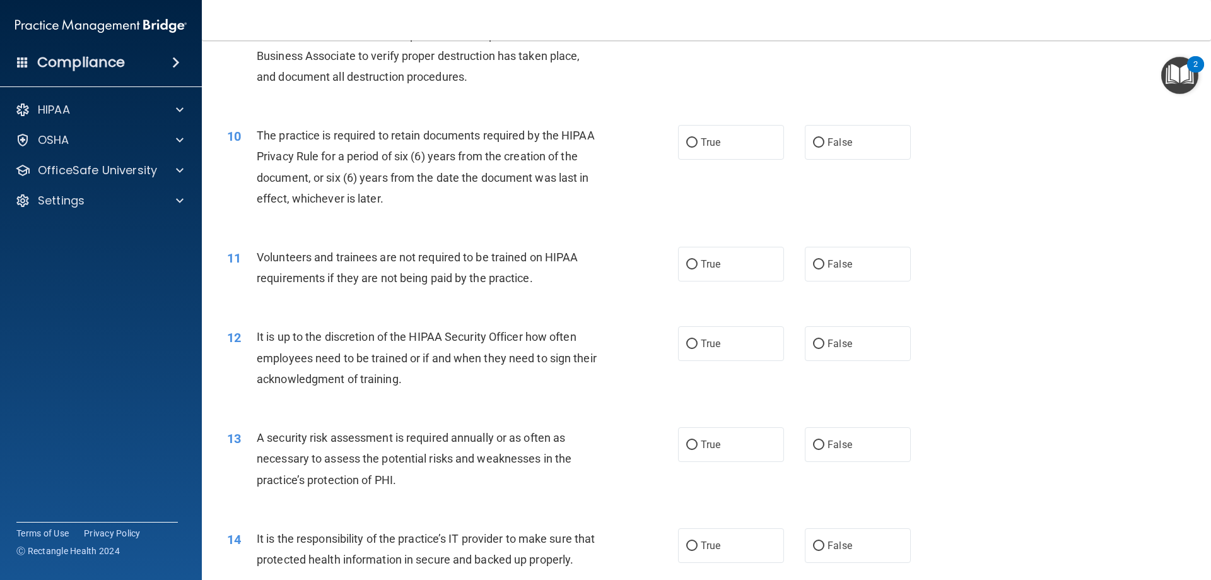
scroll to position [1091, 0]
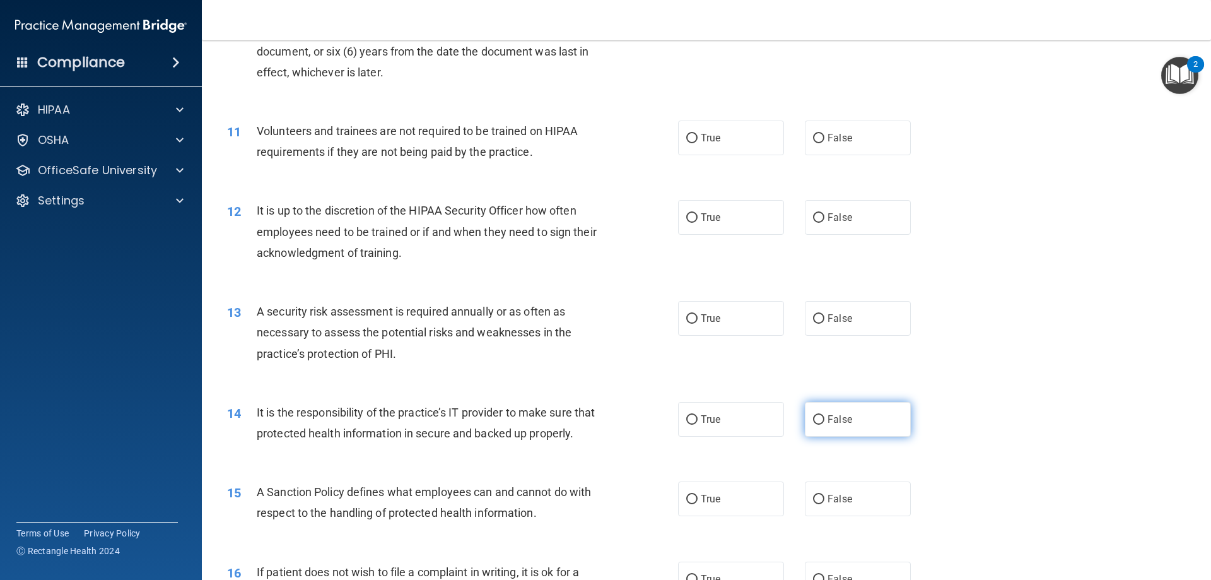
click at [813, 417] on input "False" at bounding box center [818, 419] width 11 height 9
radio input "true"
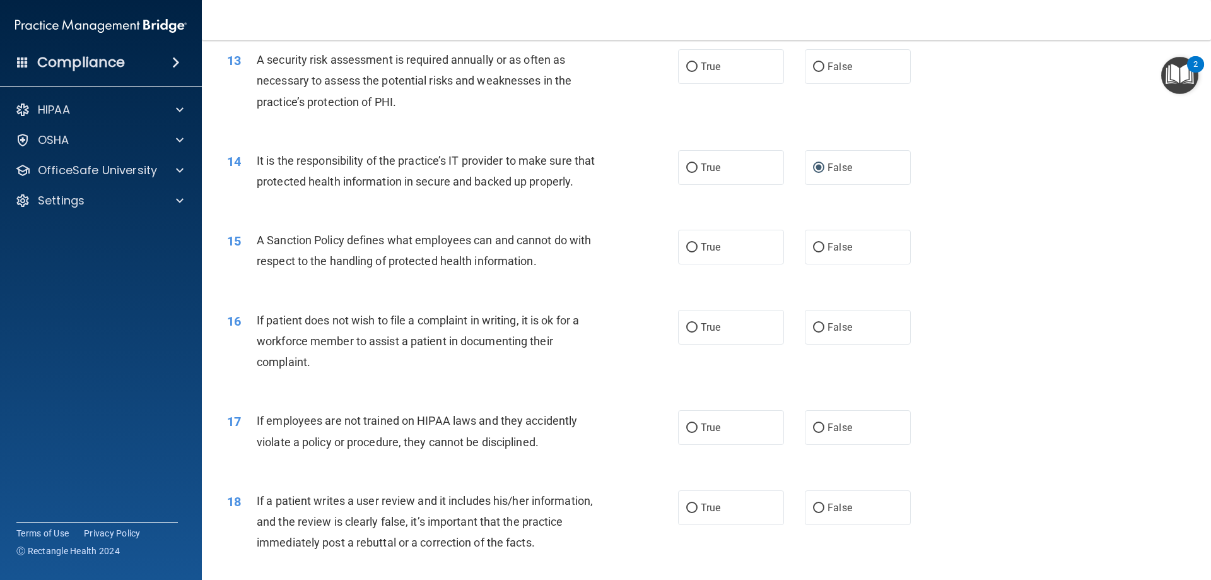
scroll to position [1350, 0]
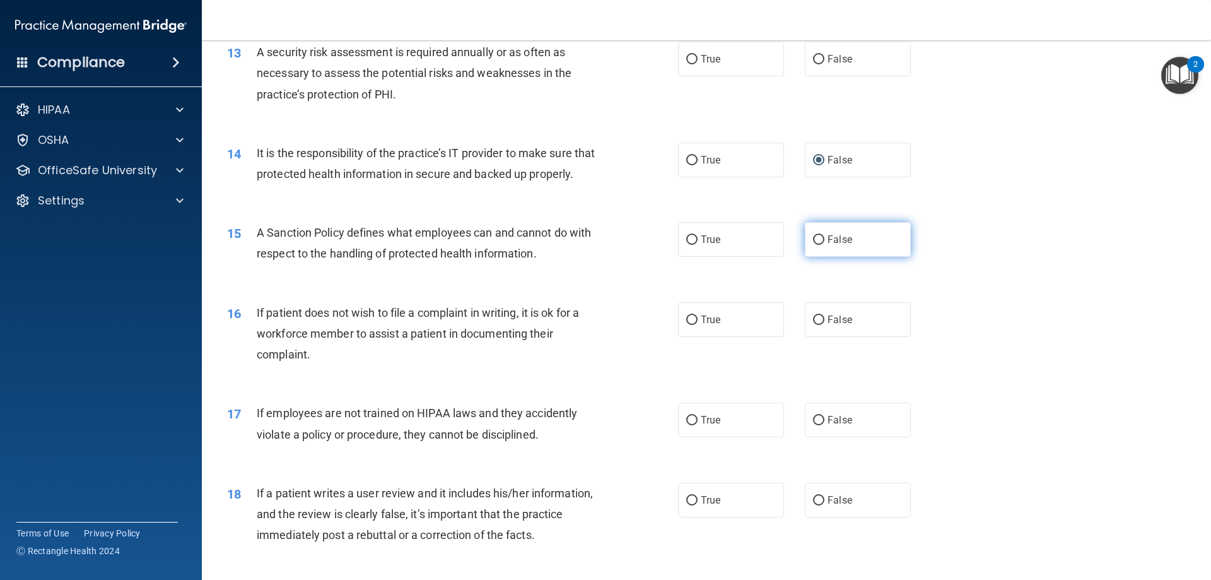
click at [815, 245] on input "False" at bounding box center [818, 239] width 11 height 9
radio input "true"
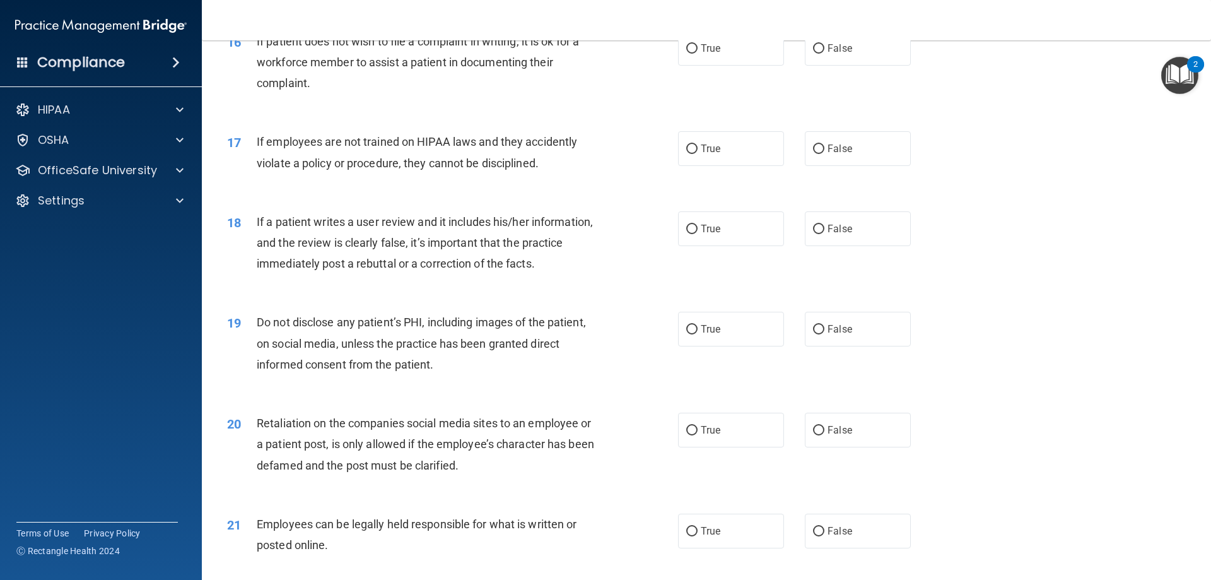
scroll to position [1797, 0]
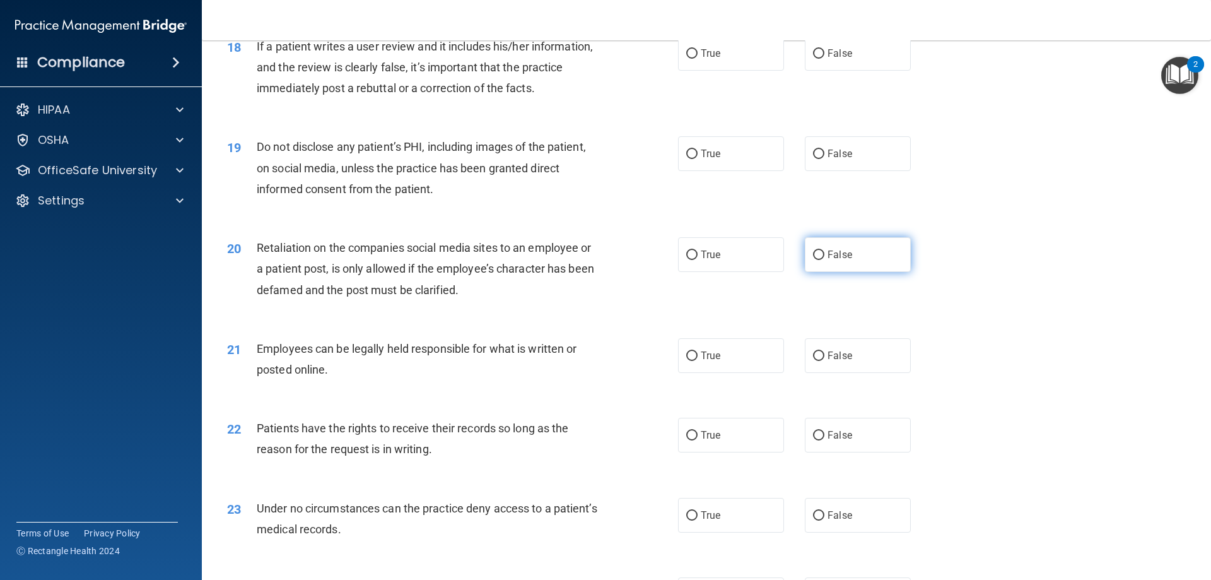
click at [814, 260] on input "False" at bounding box center [818, 254] width 11 height 9
radio input "true"
click at [686, 361] on input "True" at bounding box center [691, 355] width 11 height 9
radio input "true"
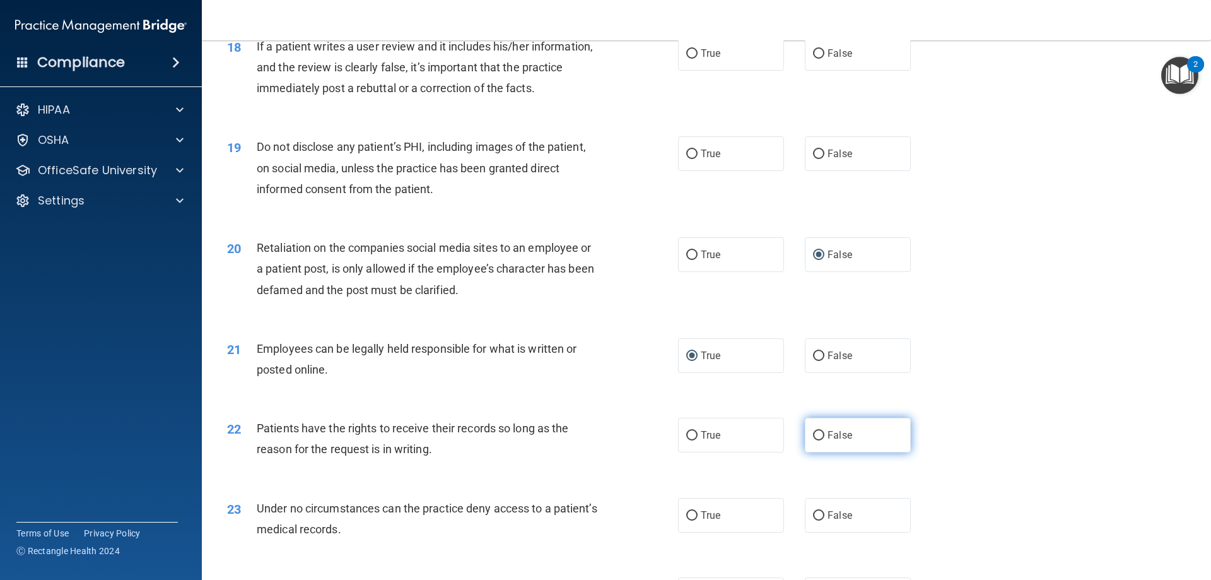
click at [814, 440] on input "False" at bounding box center [818, 435] width 11 height 9
radio input "true"
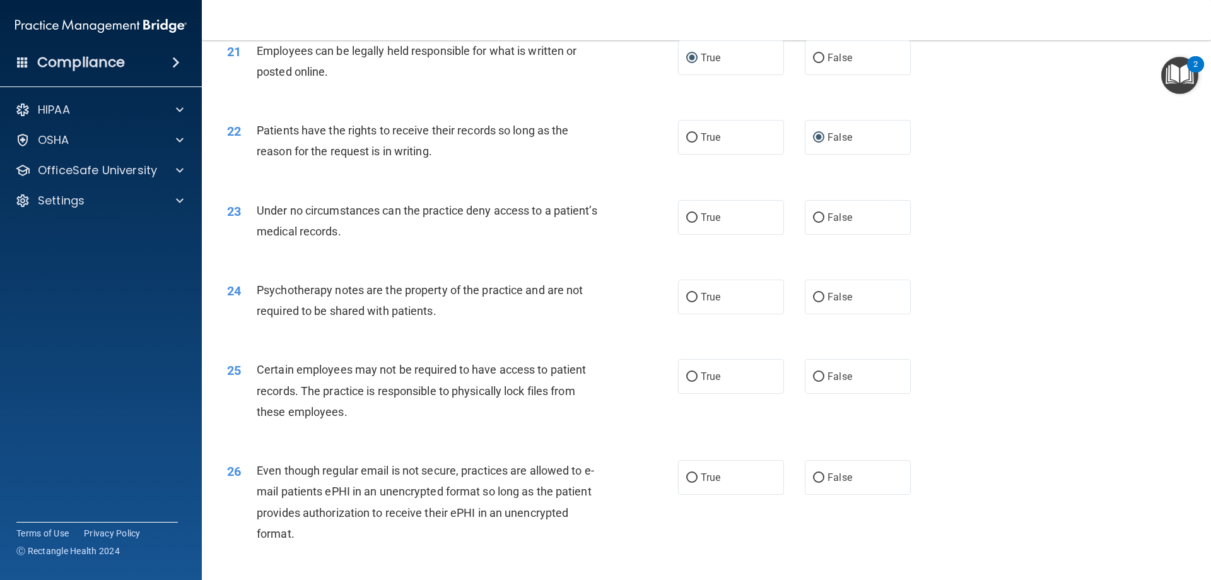
scroll to position [2113, 0]
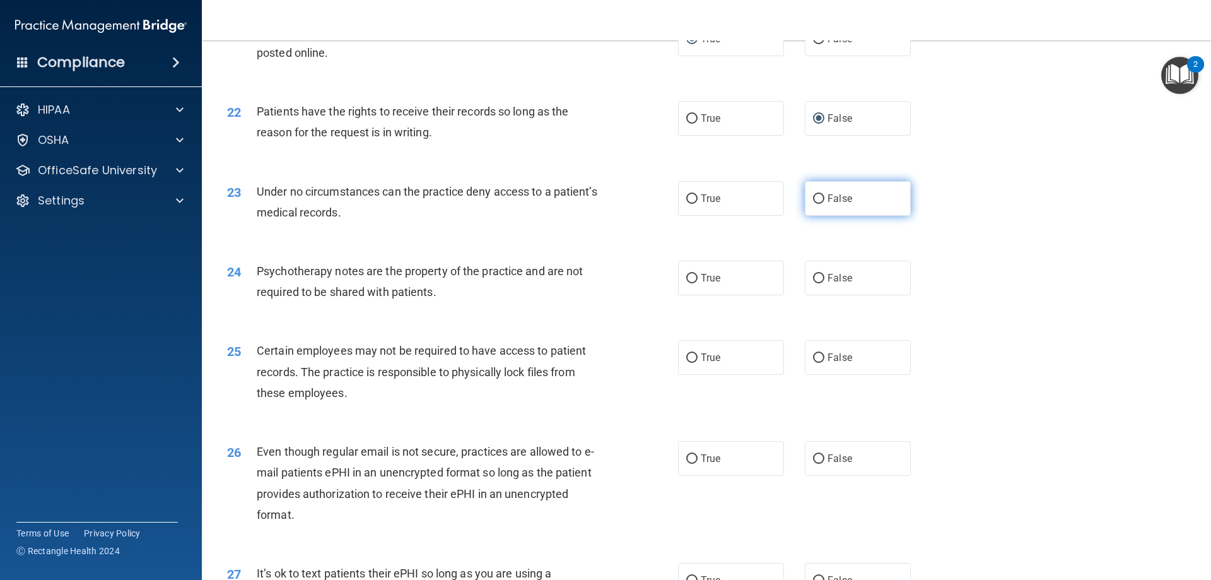
click at [813, 204] on input "False" at bounding box center [818, 198] width 11 height 9
radio input "true"
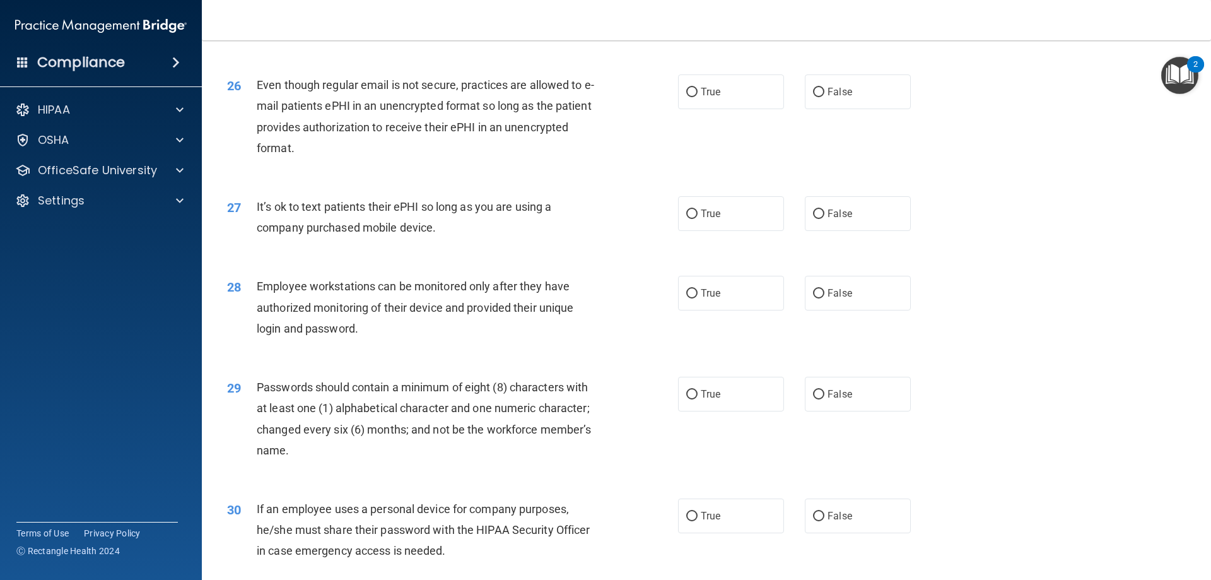
scroll to position [2491, 0]
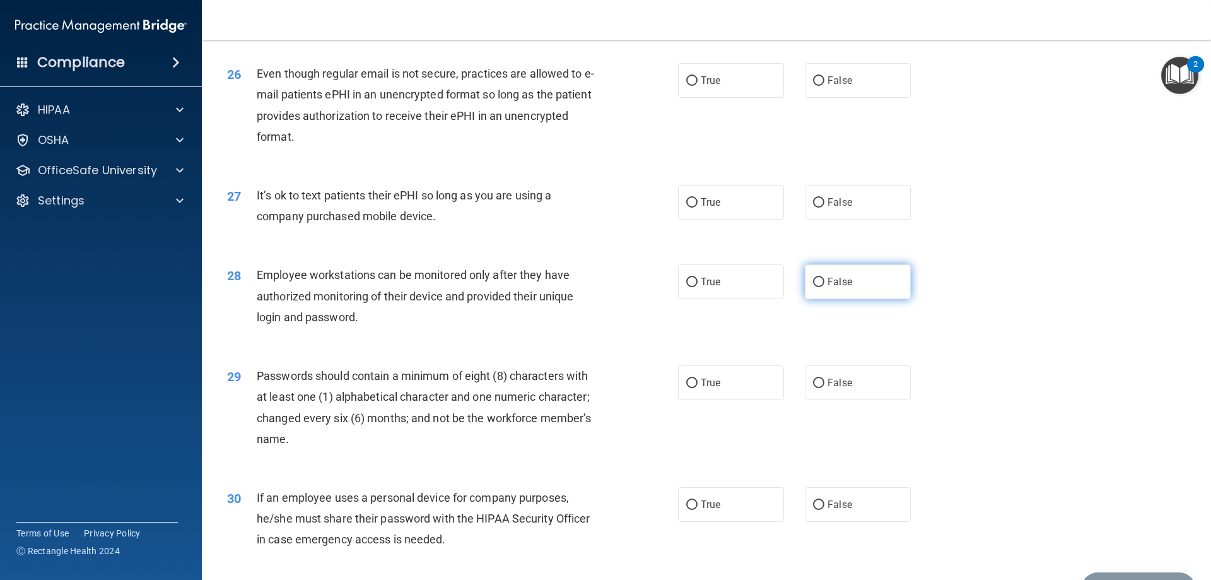
click at [815, 287] on input "False" at bounding box center [818, 281] width 11 height 9
radio input "true"
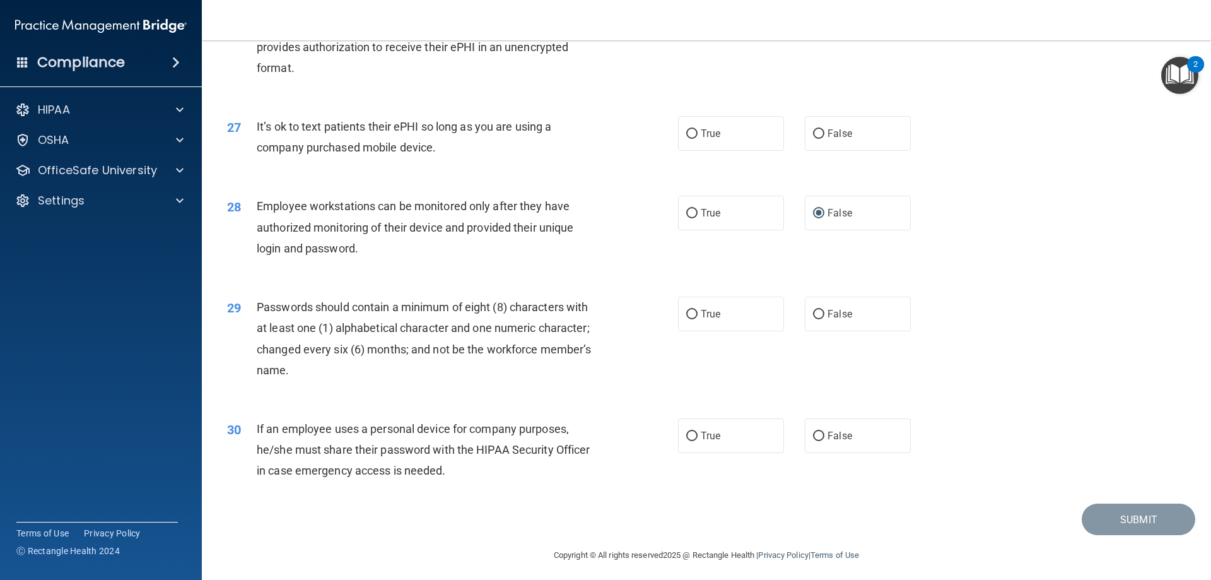
scroll to position [2586, 0]
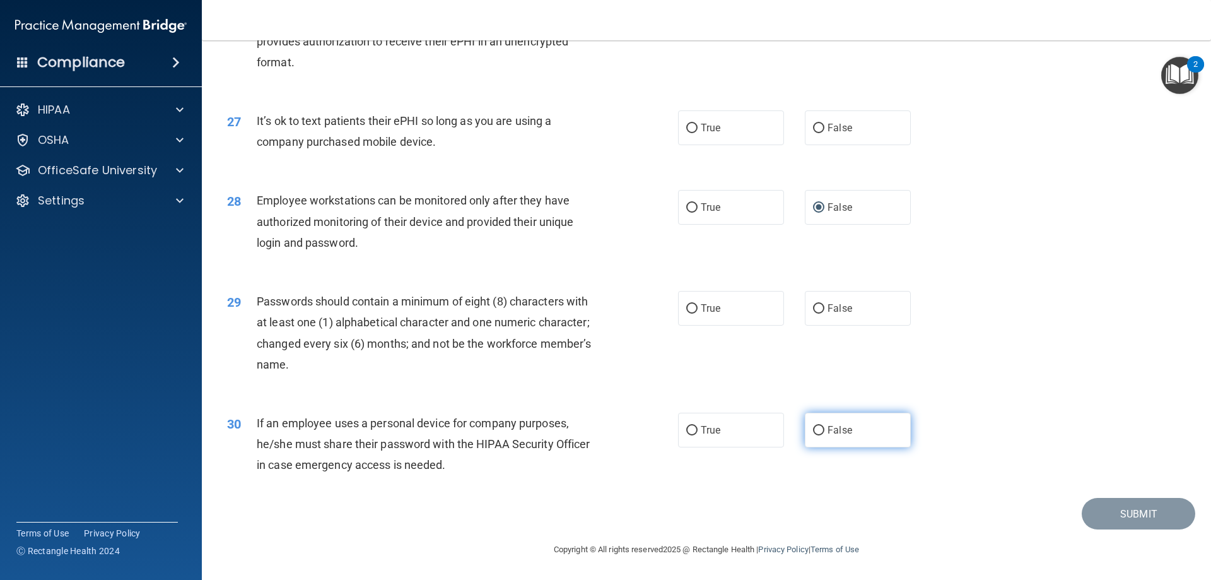
click at [818, 430] on input "False" at bounding box center [818, 430] width 11 height 9
radio input "true"
click at [686, 308] on input "True" at bounding box center [691, 308] width 11 height 9
radio input "true"
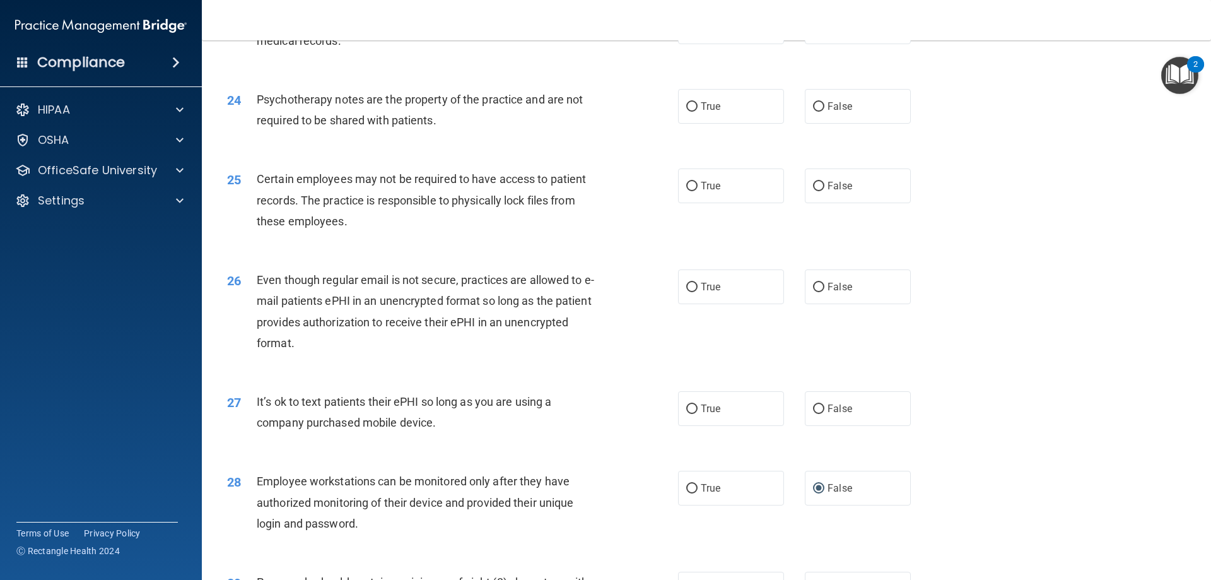
scroll to position [2231, 0]
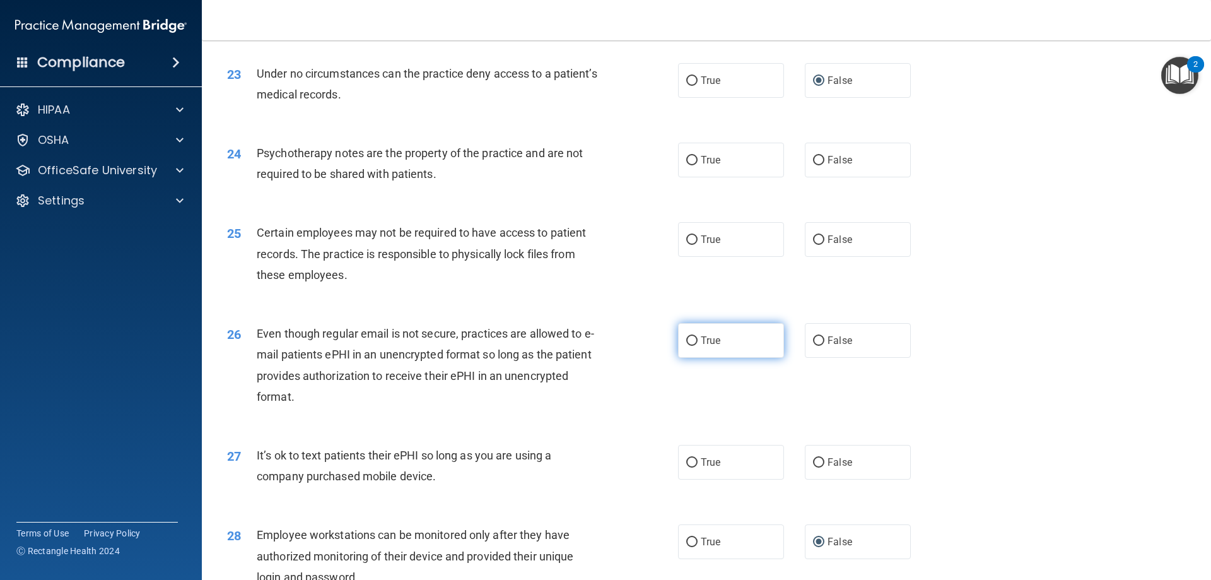
click at [687, 346] on input "True" at bounding box center [691, 340] width 11 height 9
radio input "true"
click at [687, 245] on input "True" at bounding box center [691, 239] width 11 height 9
radio input "true"
click at [686, 165] on input "True" at bounding box center [691, 160] width 11 height 9
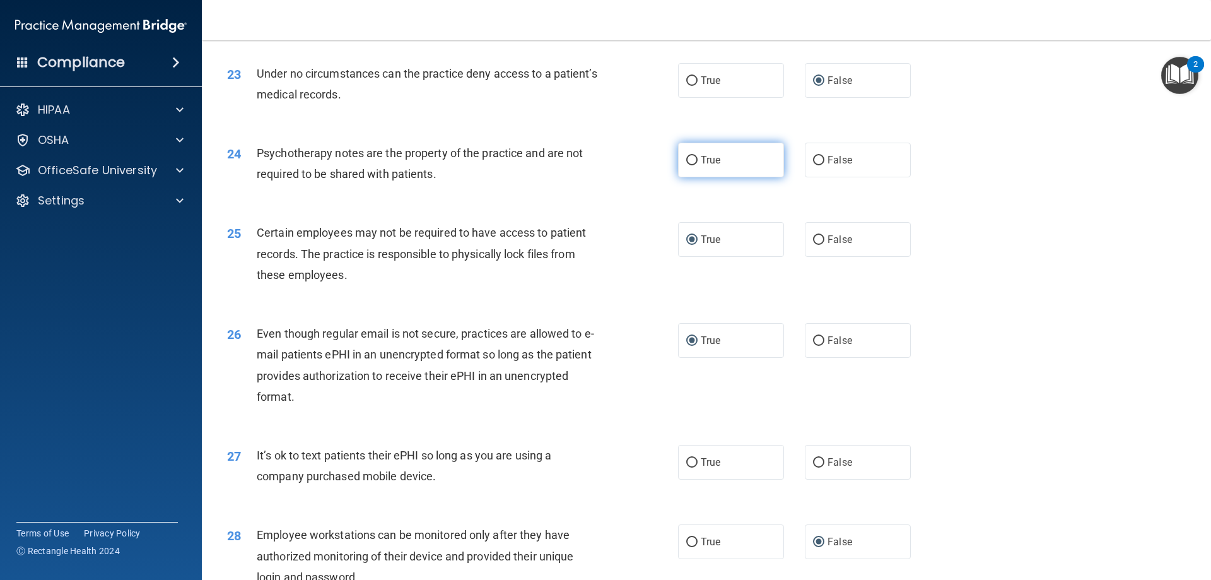
radio input "true"
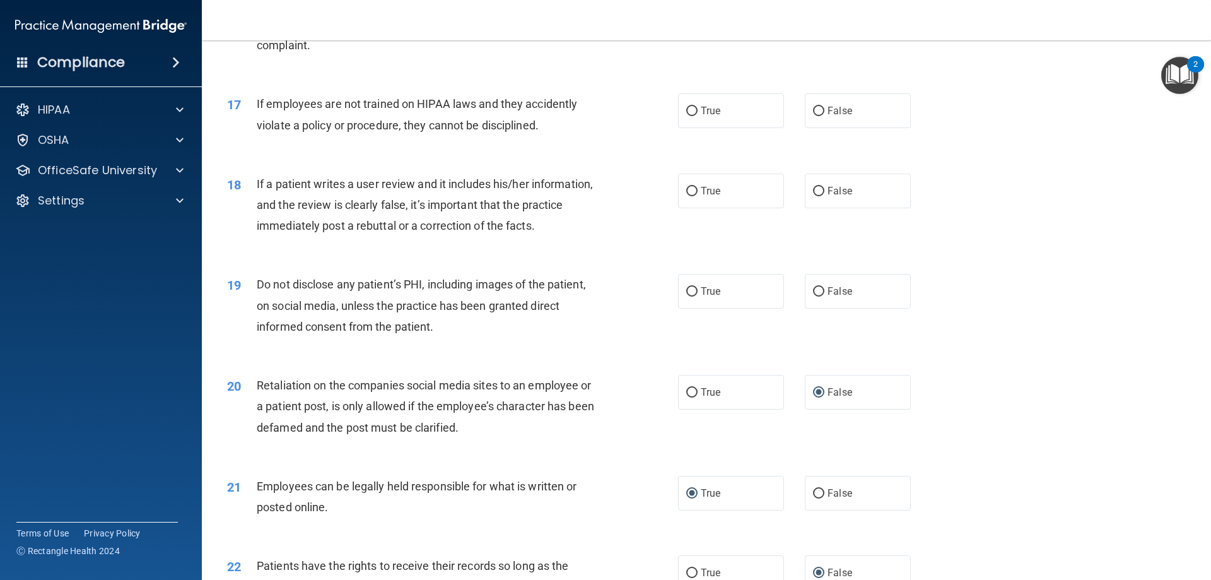
scroll to position [1644, 0]
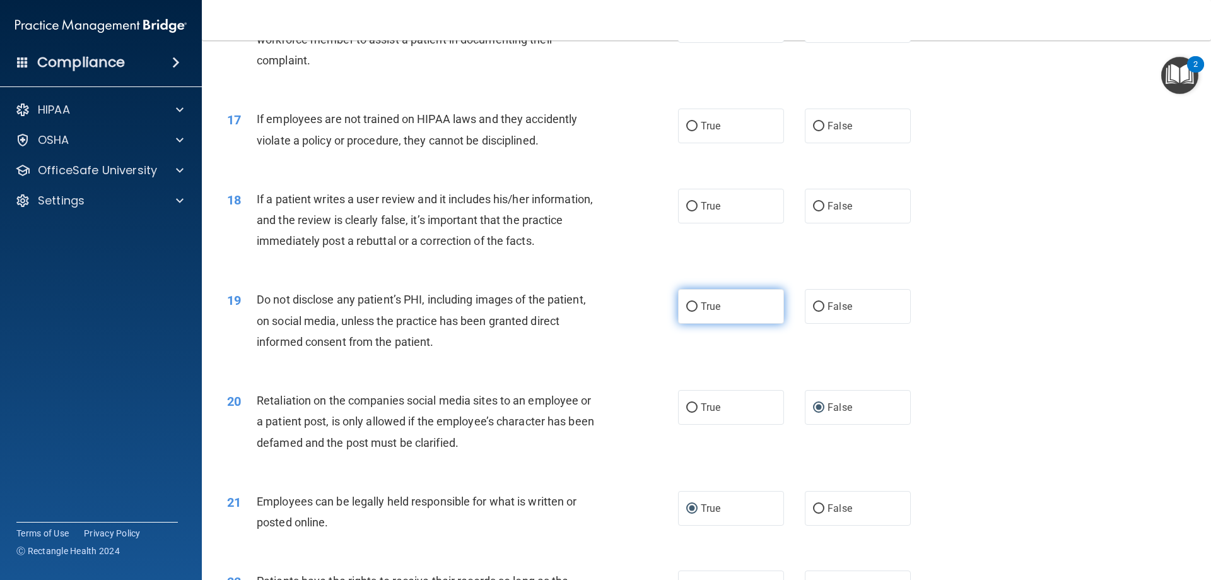
click at [688, 312] on input "True" at bounding box center [691, 306] width 11 height 9
radio input "true"
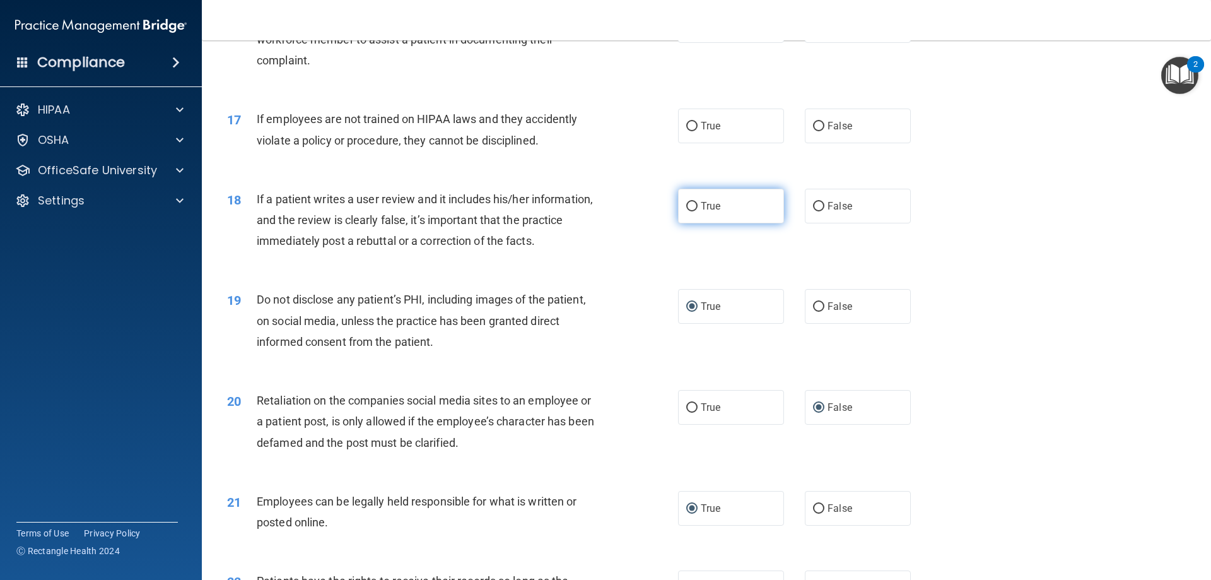
click at [689, 211] on input "True" at bounding box center [691, 206] width 11 height 9
radio input "true"
click at [813, 131] on input "False" at bounding box center [818, 126] width 11 height 9
radio input "true"
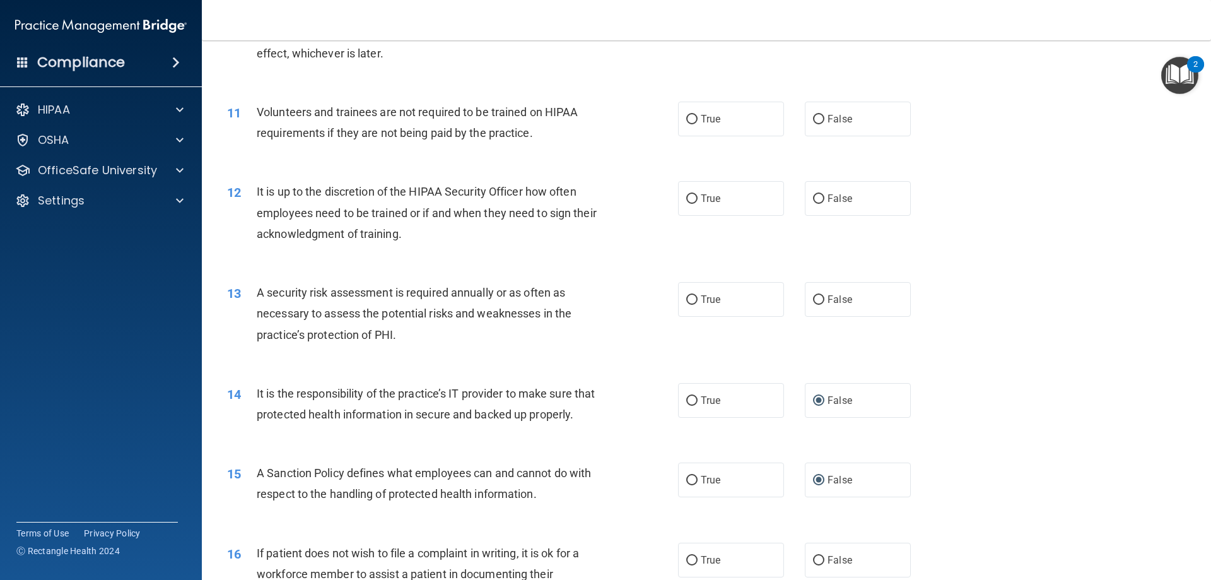
scroll to position [1083, 0]
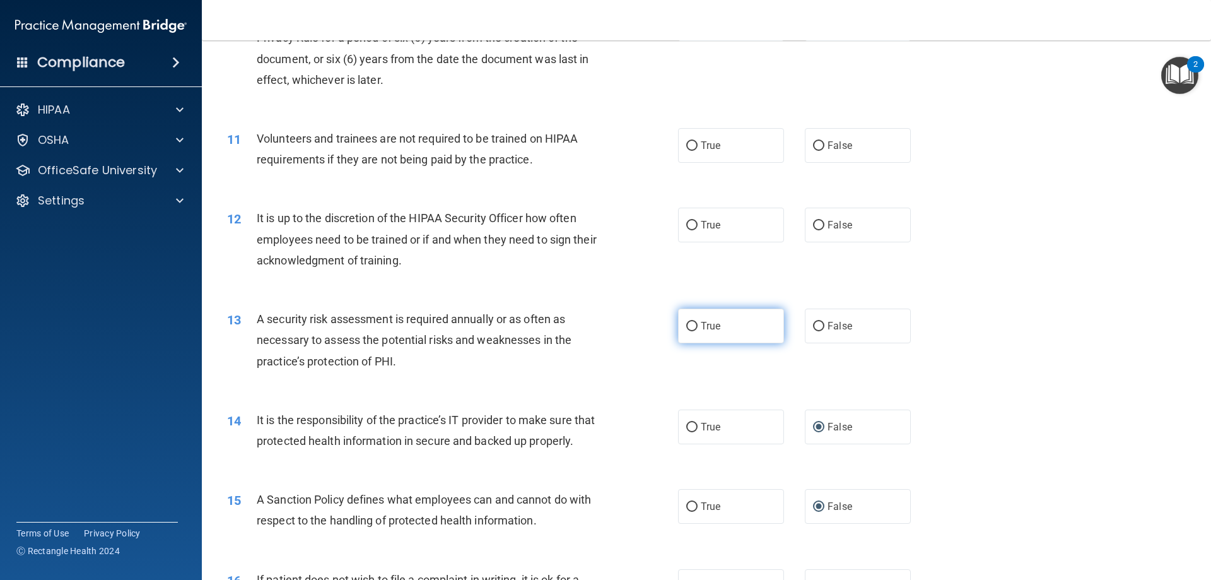
click at [689, 327] on input "True" at bounding box center [691, 326] width 11 height 9
radio input "true"
click at [686, 224] on input "True" at bounding box center [691, 225] width 11 height 9
radio input "true"
click at [686, 224] on input "True" at bounding box center [691, 225] width 11 height 9
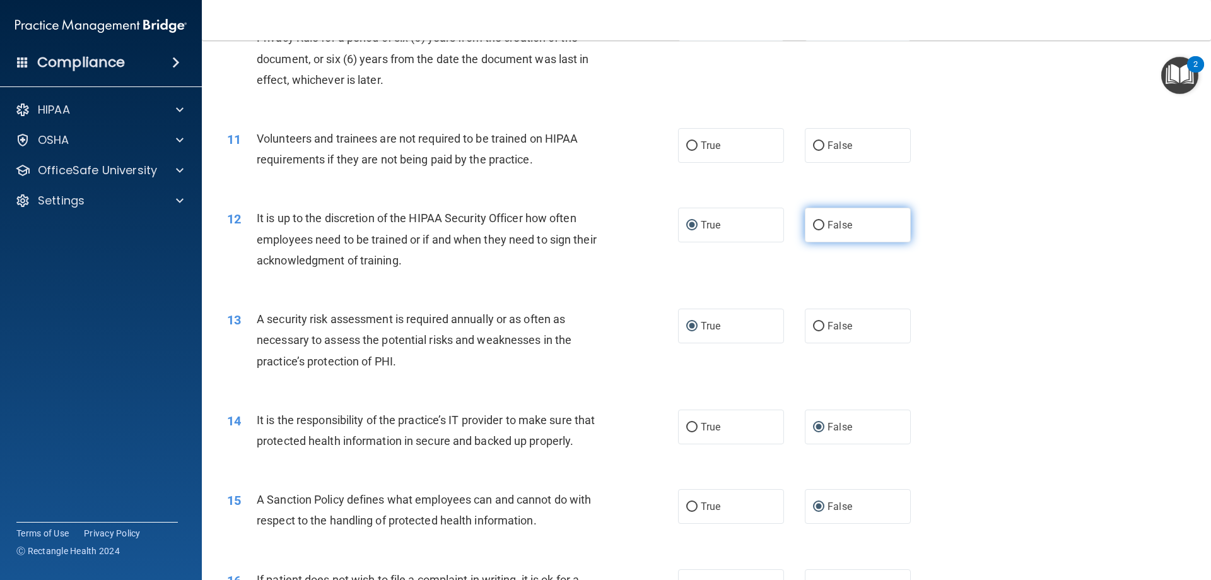
click at [815, 224] on input "False" at bounding box center [818, 225] width 11 height 9
radio input "true"
radio input "false"
click at [813, 145] on input "False" at bounding box center [818, 145] width 11 height 9
radio input "true"
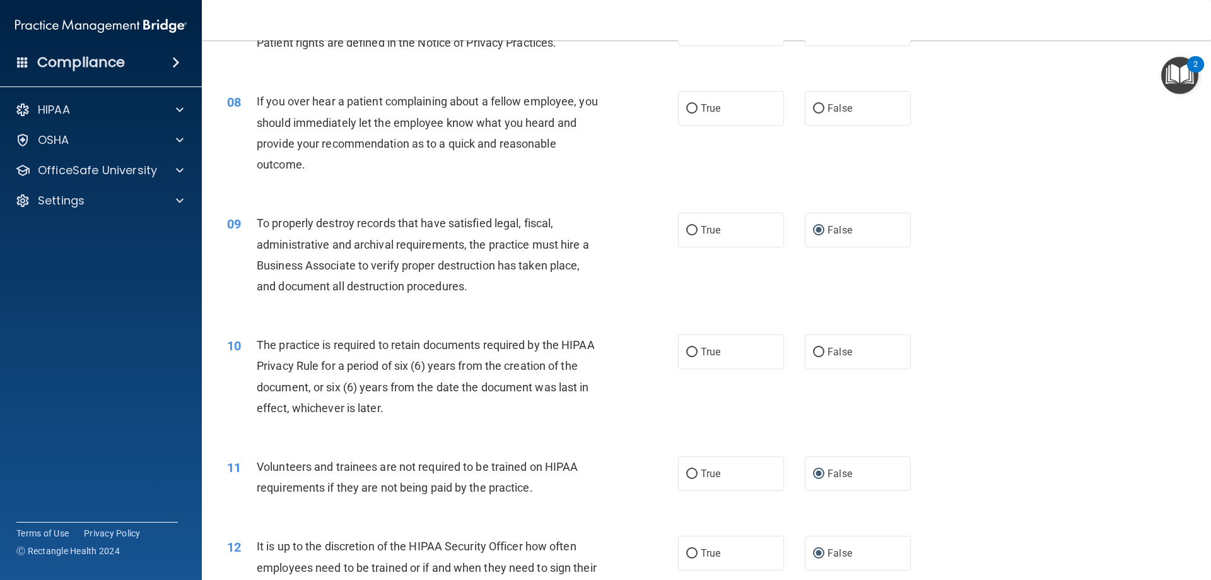
scroll to position [683, 0]
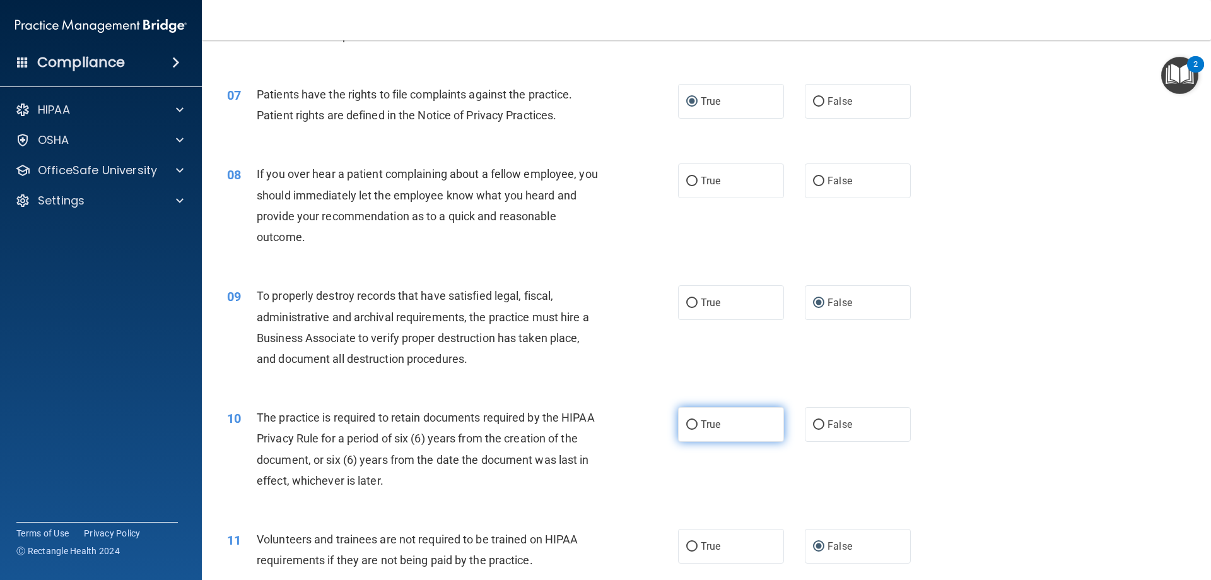
click at [687, 421] on input "True" at bounding box center [691, 424] width 11 height 9
radio input "true"
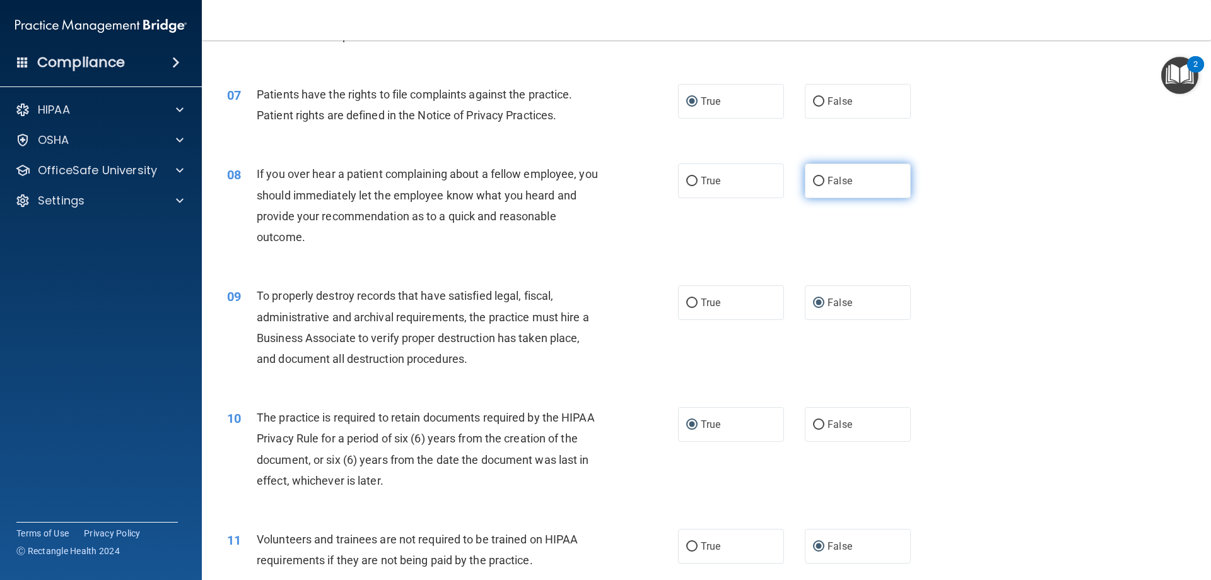
click at [815, 179] on input "False" at bounding box center [818, 181] width 11 height 9
radio input "true"
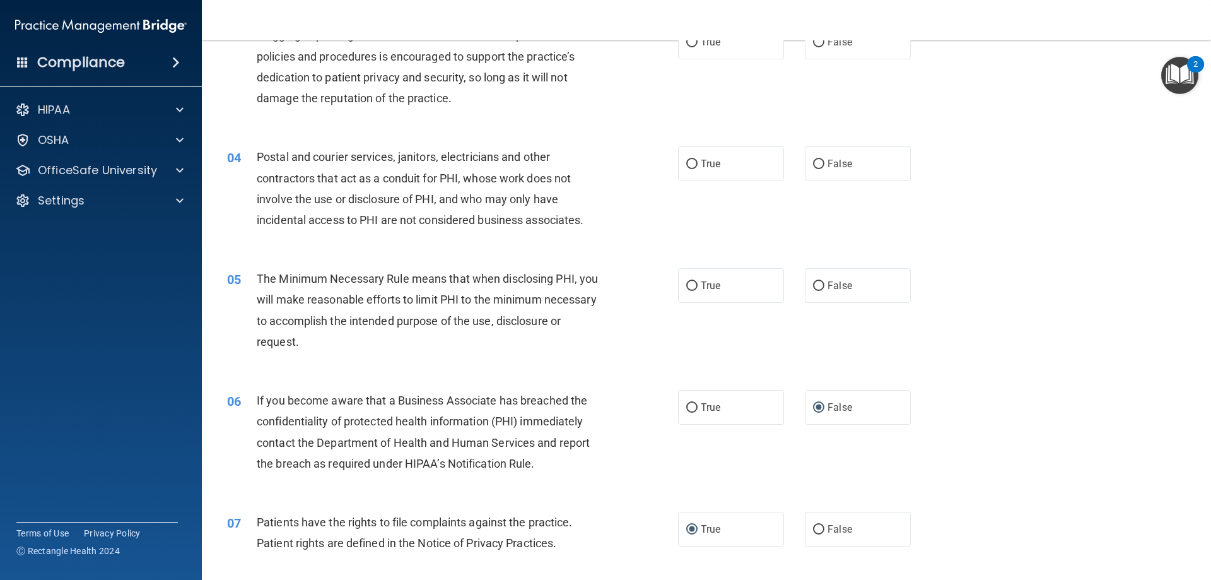
scroll to position [279, 0]
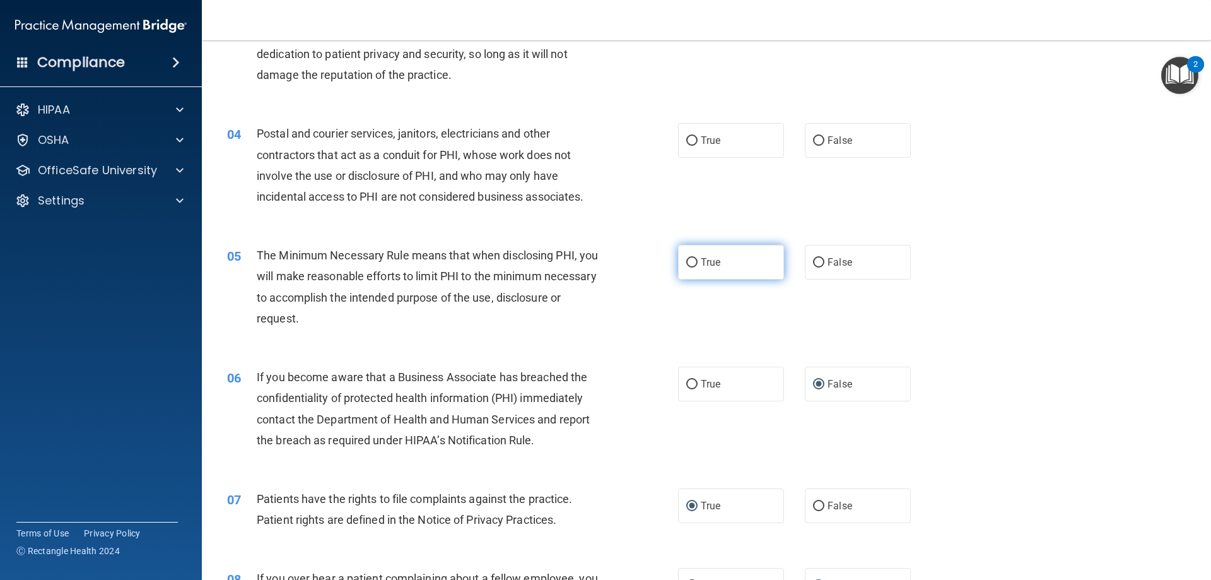
click at [687, 260] on input "True" at bounding box center [691, 262] width 11 height 9
radio input "true"
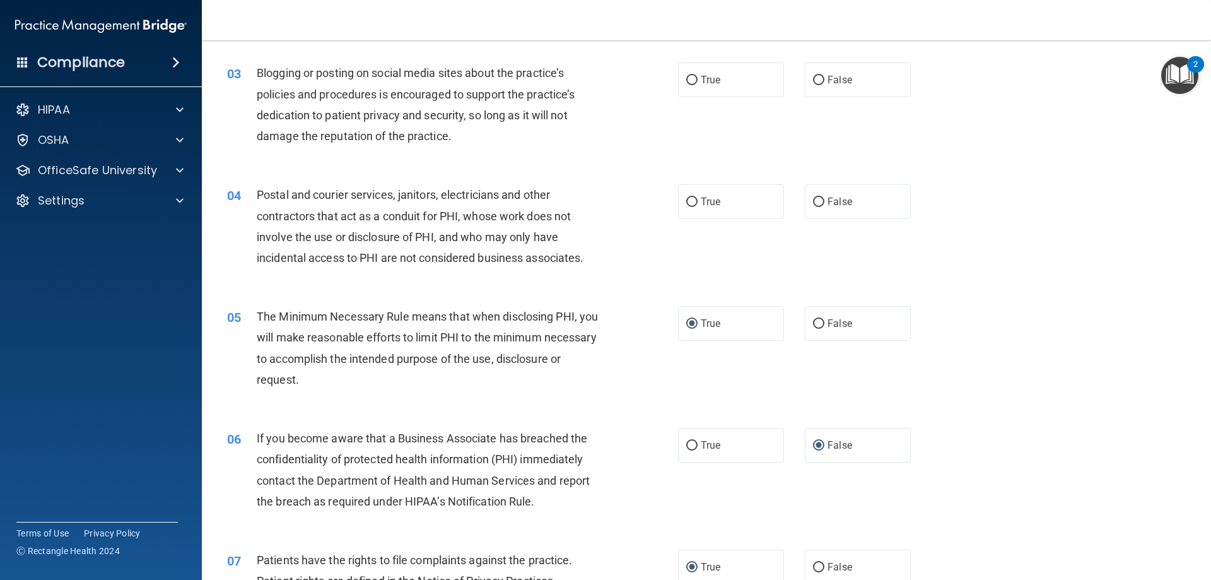
scroll to position [122, 0]
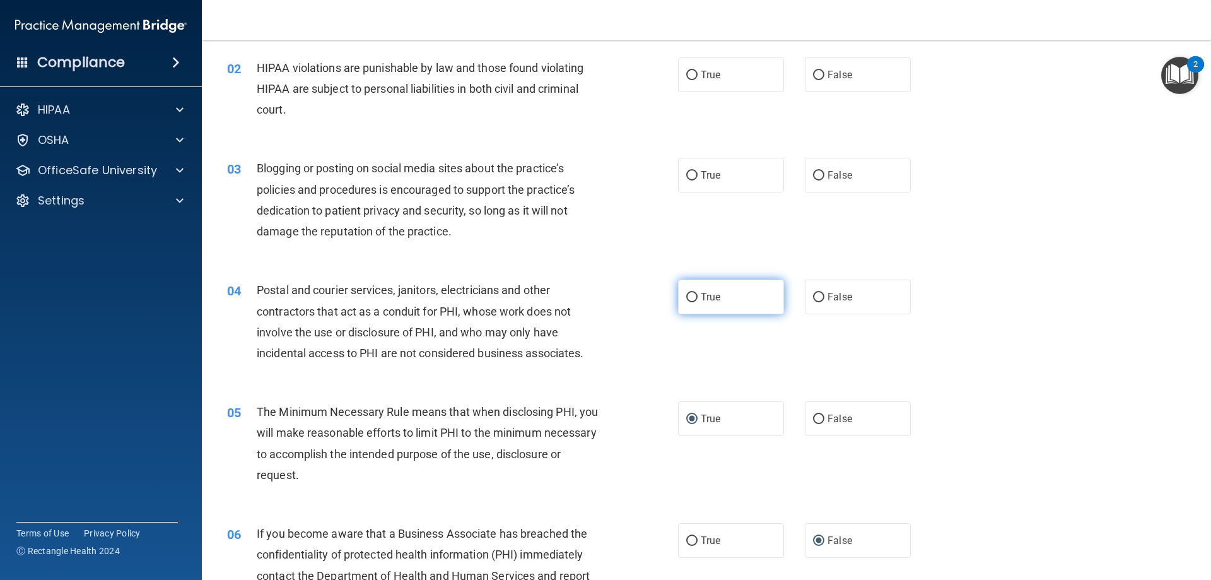
click at [688, 297] on input "True" at bounding box center [691, 297] width 11 height 9
radio input "true"
click at [689, 174] on input "True" at bounding box center [691, 175] width 11 height 9
radio input "true"
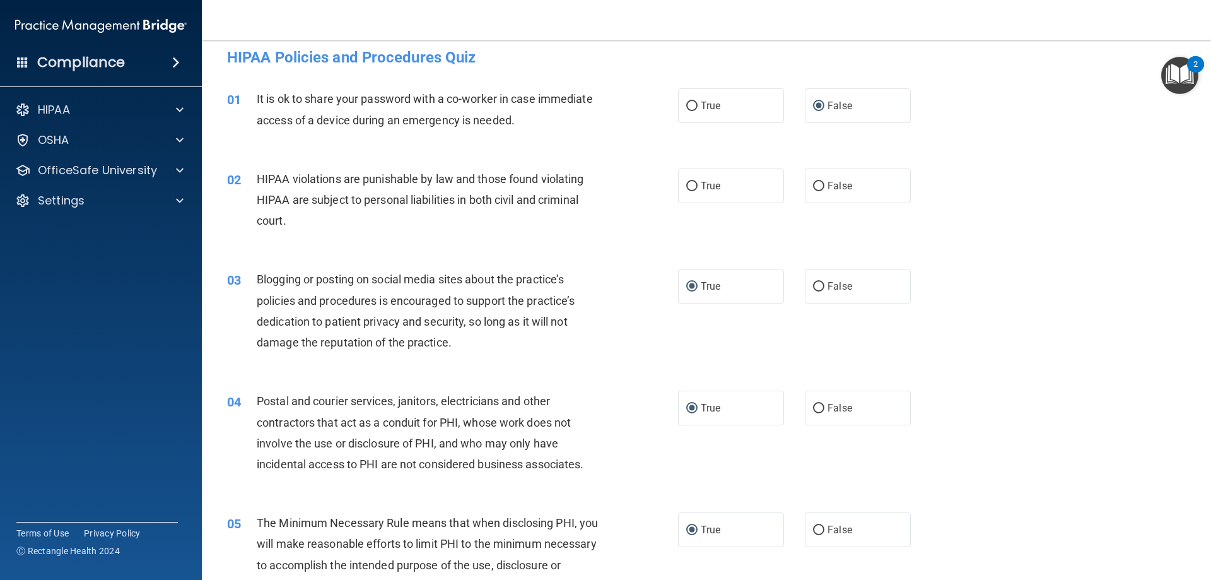
scroll to position [0, 0]
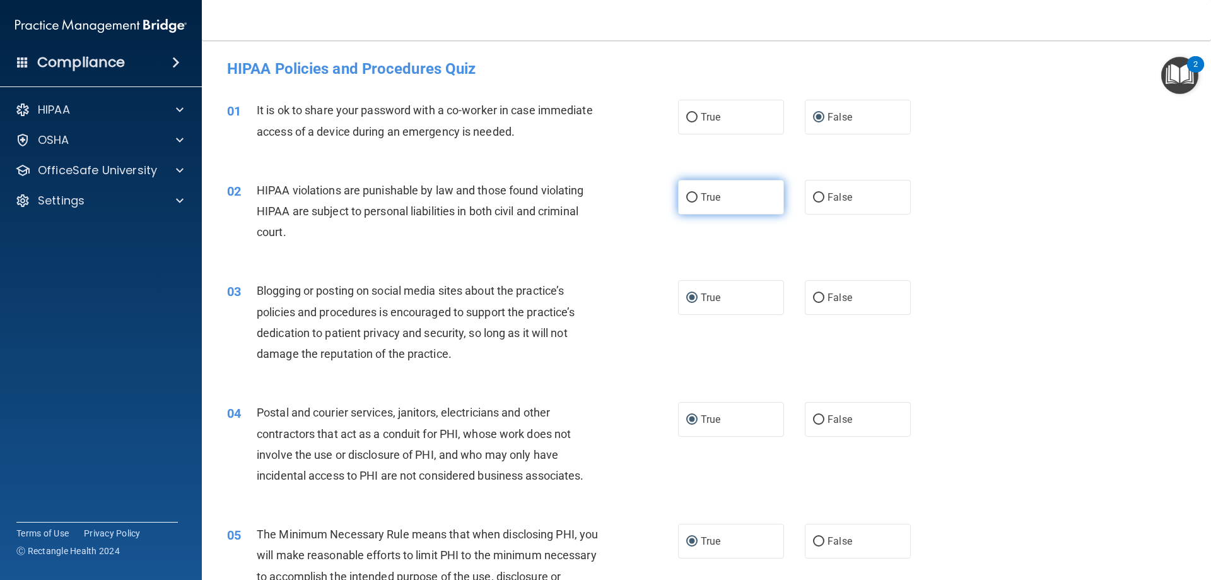
click at [687, 197] on input "True" at bounding box center [691, 197] width 11 height 9
radio input "true"
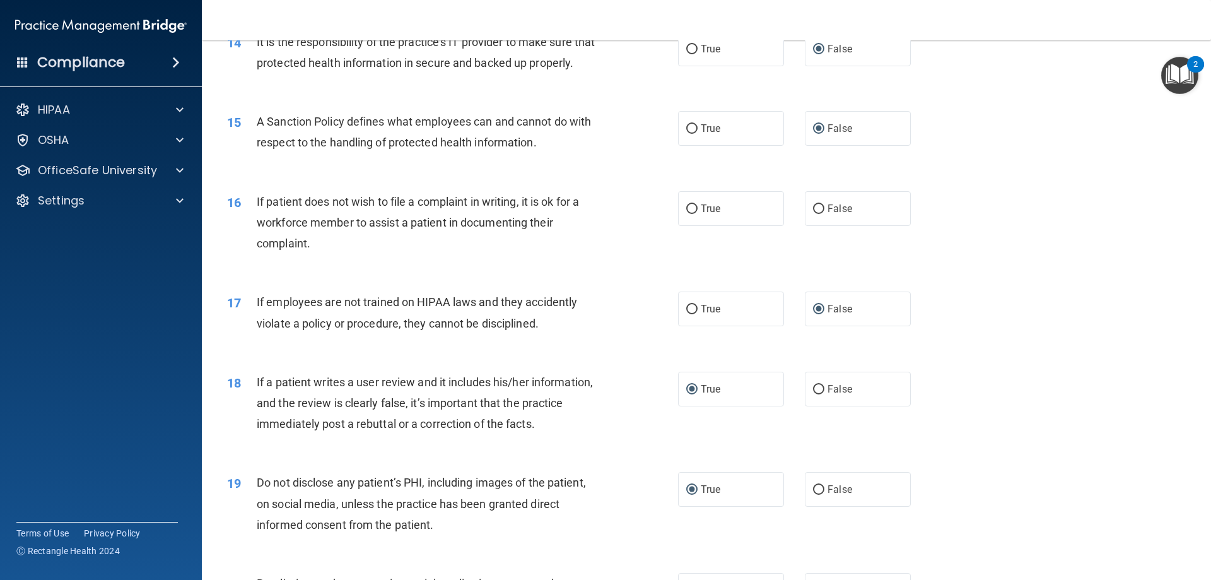
scroll to position [1503, 0]
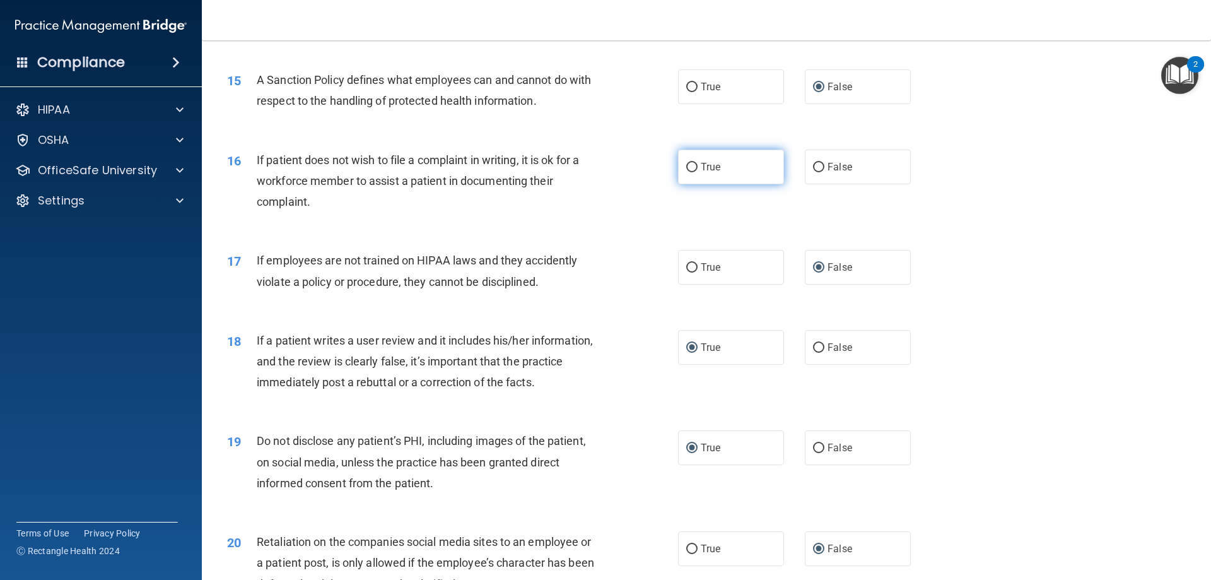
click at [689, 172] on input "True" at bounding box center [691, 167] width 11 height 9
radio input "true"
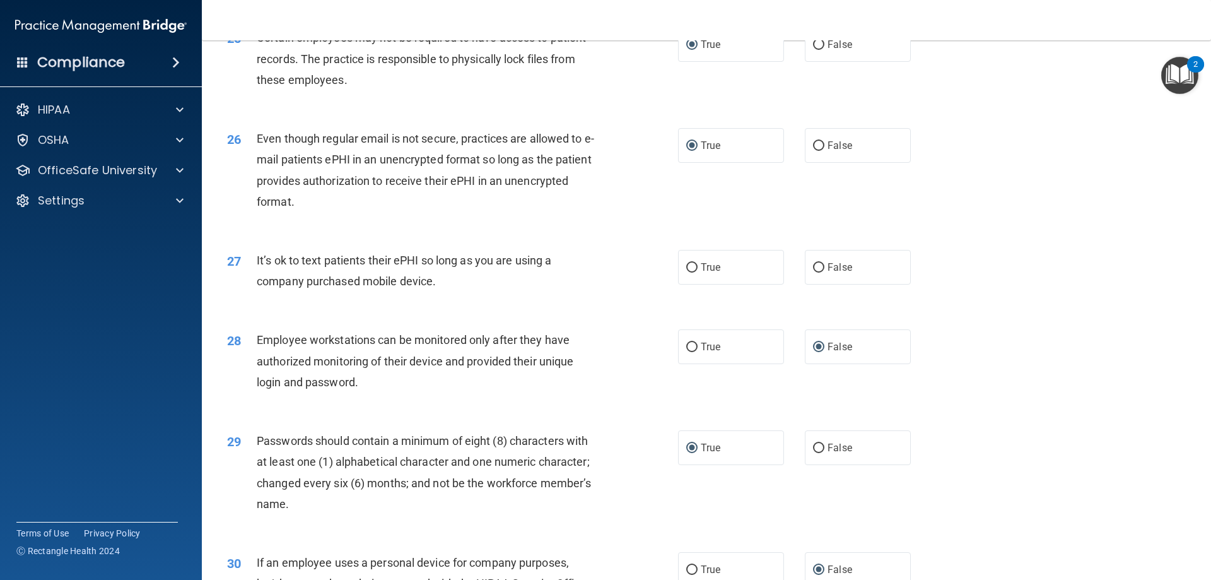
scroll to position [2476, 0]
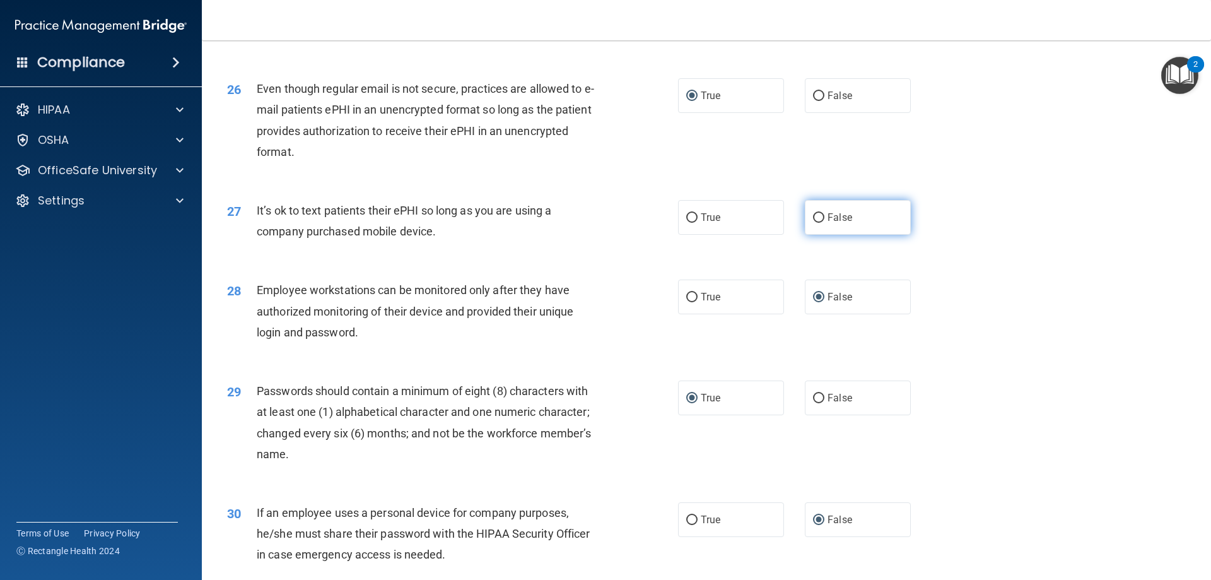
click at [813, 223] on input "False" at bounding box center [818, 217] width 11 height 9
radio input "true"
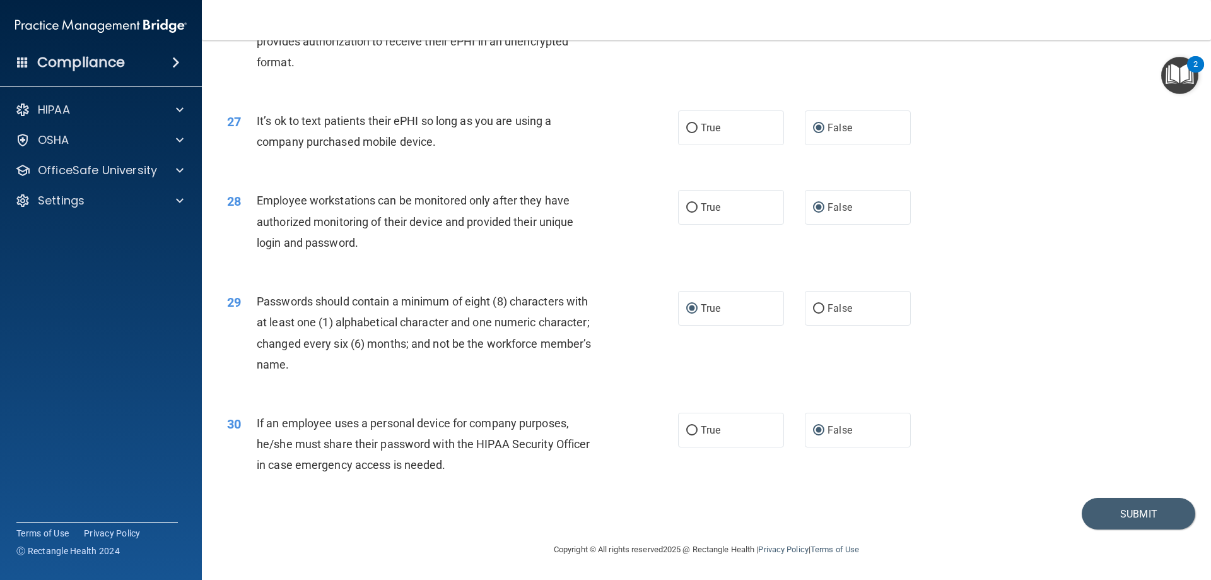
scroll to position [2556, 0]
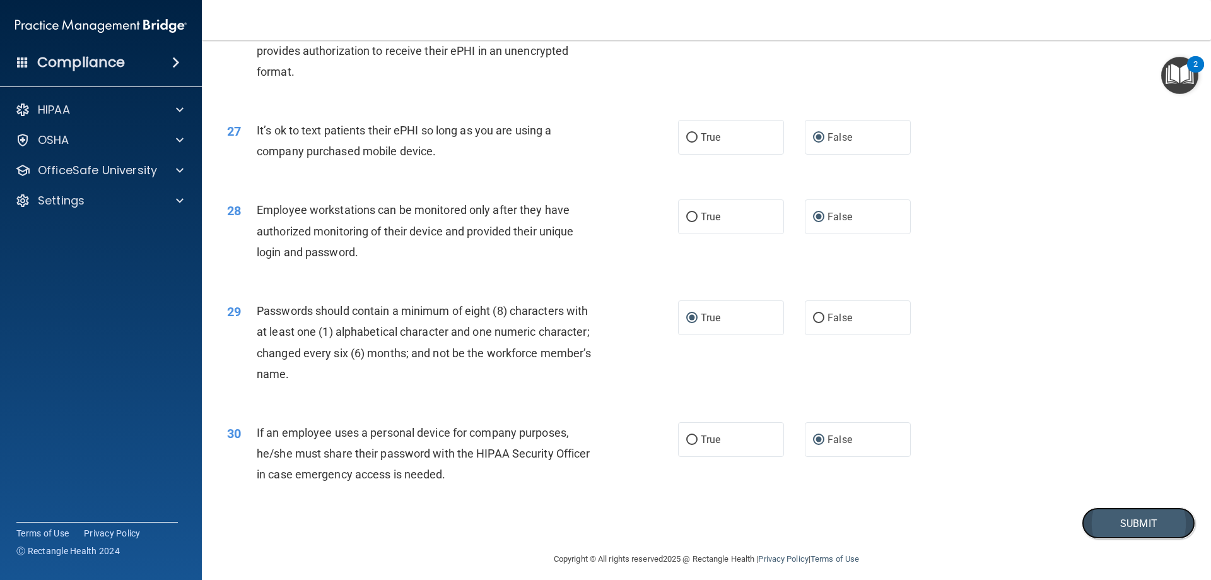
click at [971, 539] on button "Submit" at bounding box center [1138, 523] width 114 height 32
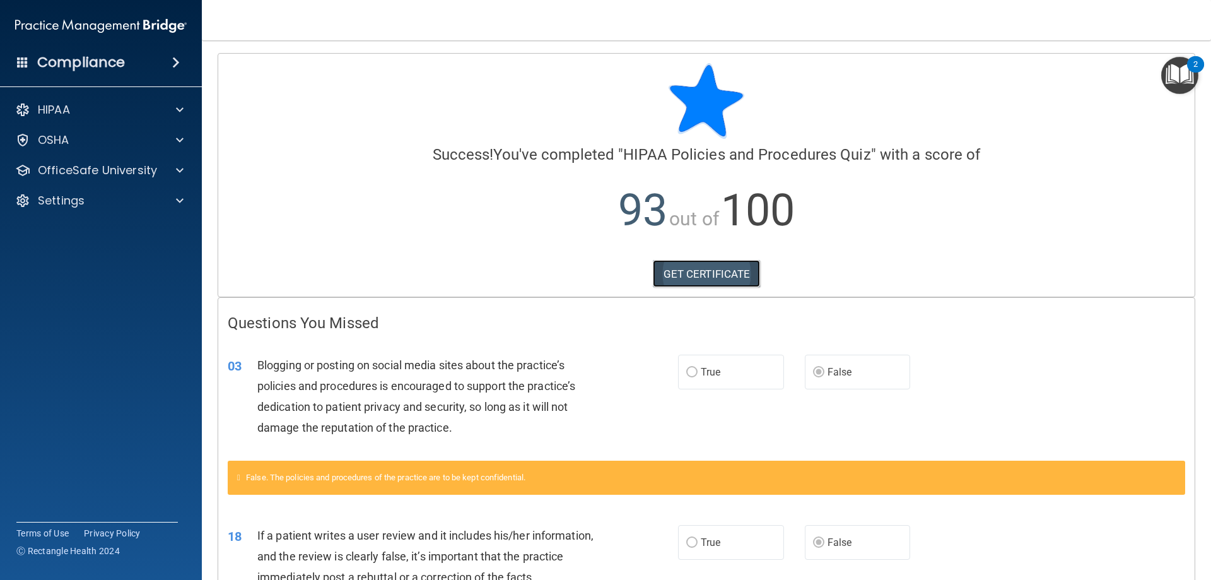
click at [723, 274] on link "GET CERTIFICATE" at bounding box center [707, 274] width 108 height 28
click at [91, 168] on p "OfficeSafe University" at bounding box center [97, 170] width 119 height 15
click at [74, 199] on p "HIPAA Training" at bounding box center [60, 200] width 104 height 13
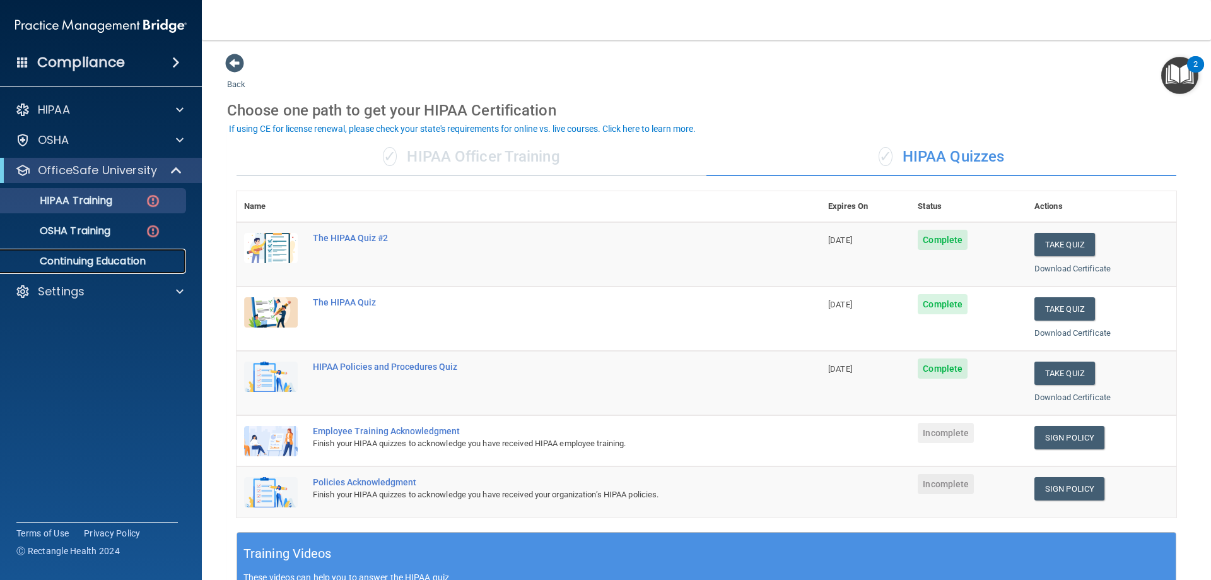
click at [92, 259] on p "Continuing Education" at bounding box center [94, 261] width 172 height 13
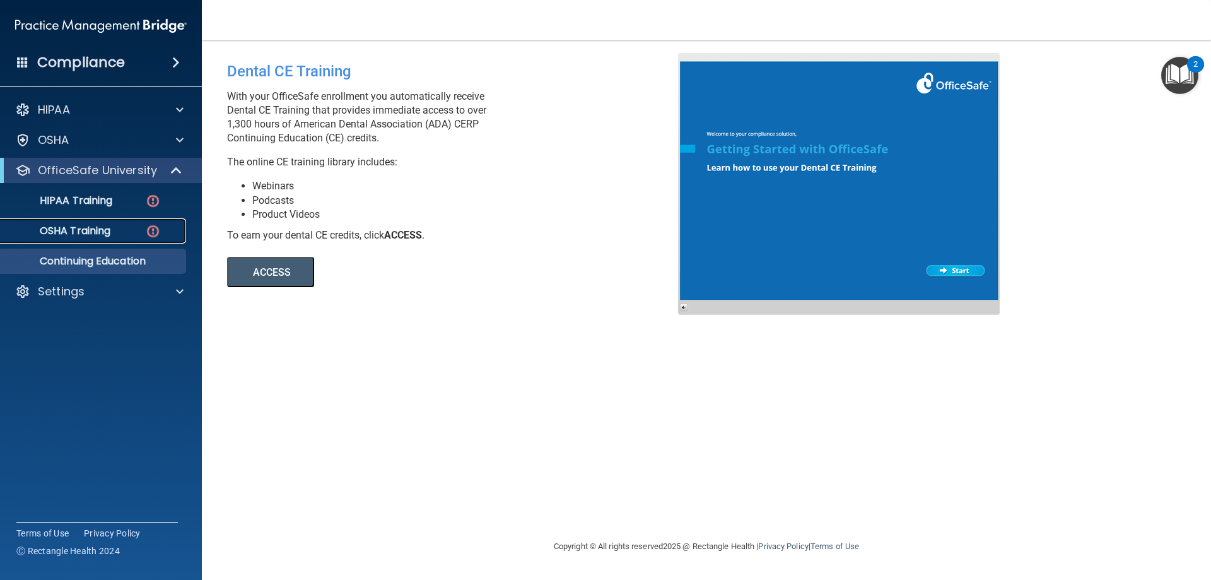
click at [54, 227] on p "OSHA Training" at bounding box center [59, 230] width 102 height 13
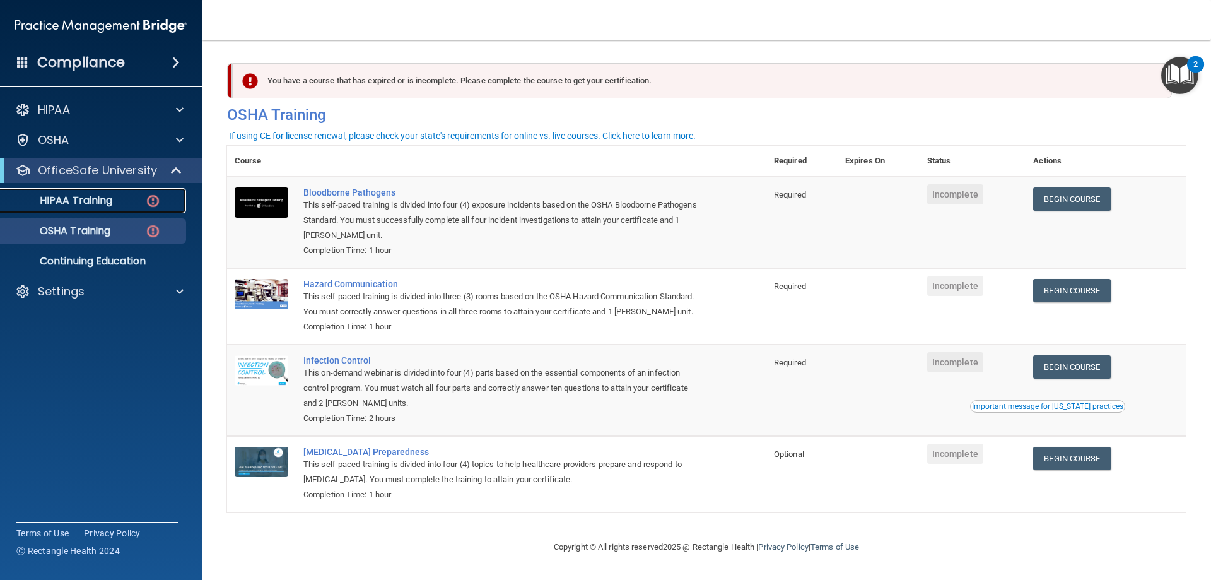
click at [38, 200] on p "HIPAA Training" at bounding box center [60, 200] width 104 height 13
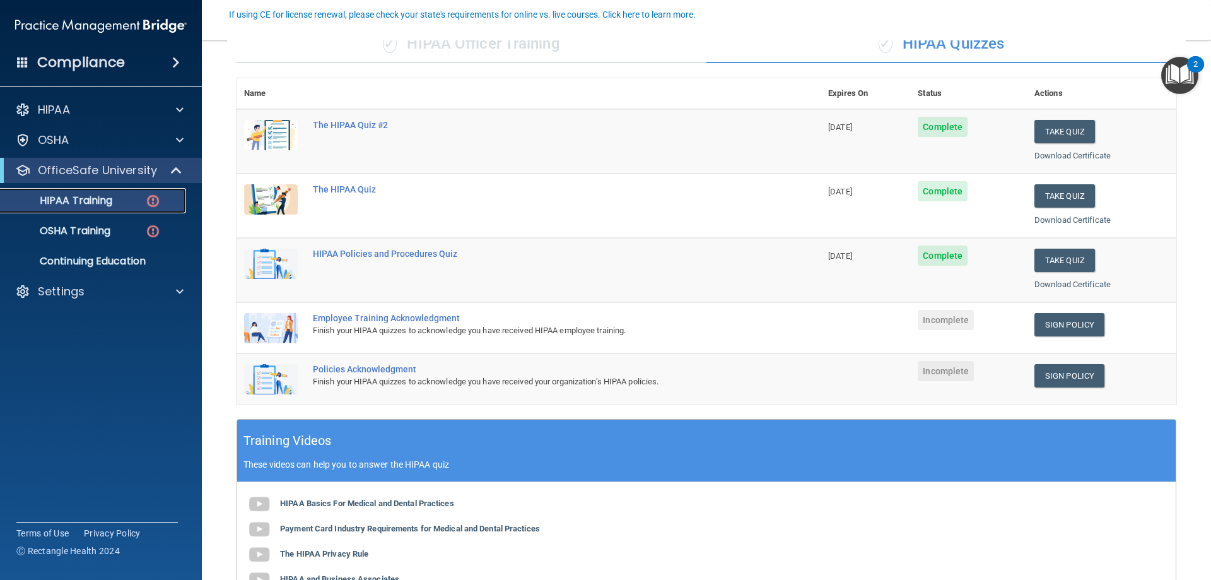
scroll to position [117, 0]
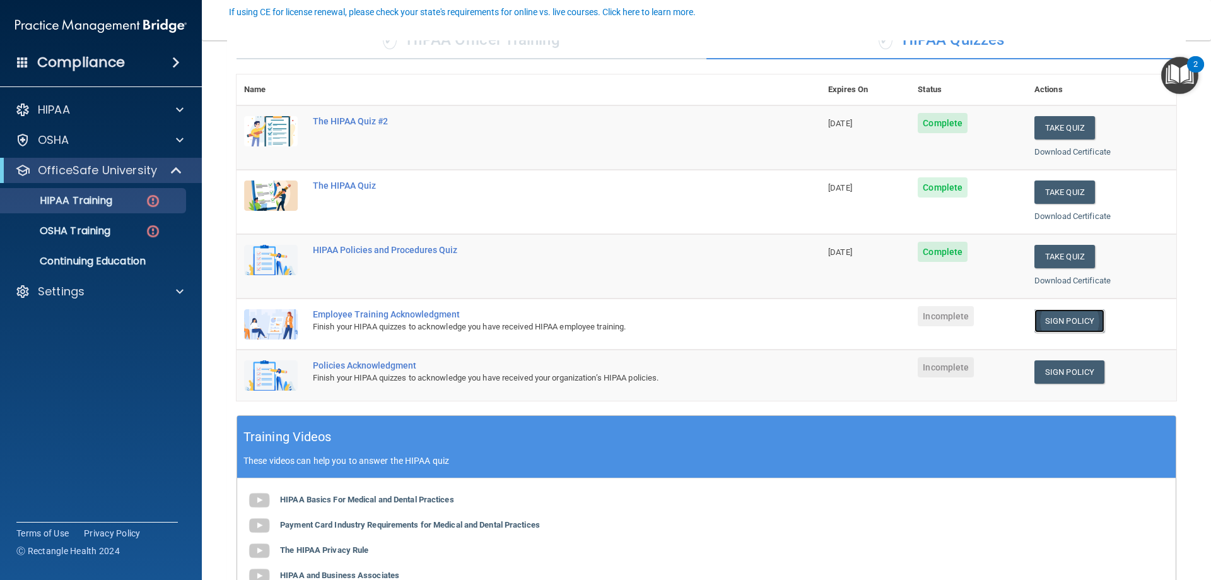
click at [971, 320] on link "Sign Policy" at bounding box center [1069, 320] width 70 height 23
click at [971, 370] on link "Sign Policy" at bounding box center [1069, 371] width 70 height 23
click at [64, 232] on p "OSHA Training" at bounding box center [59, 230] width 102 height 13
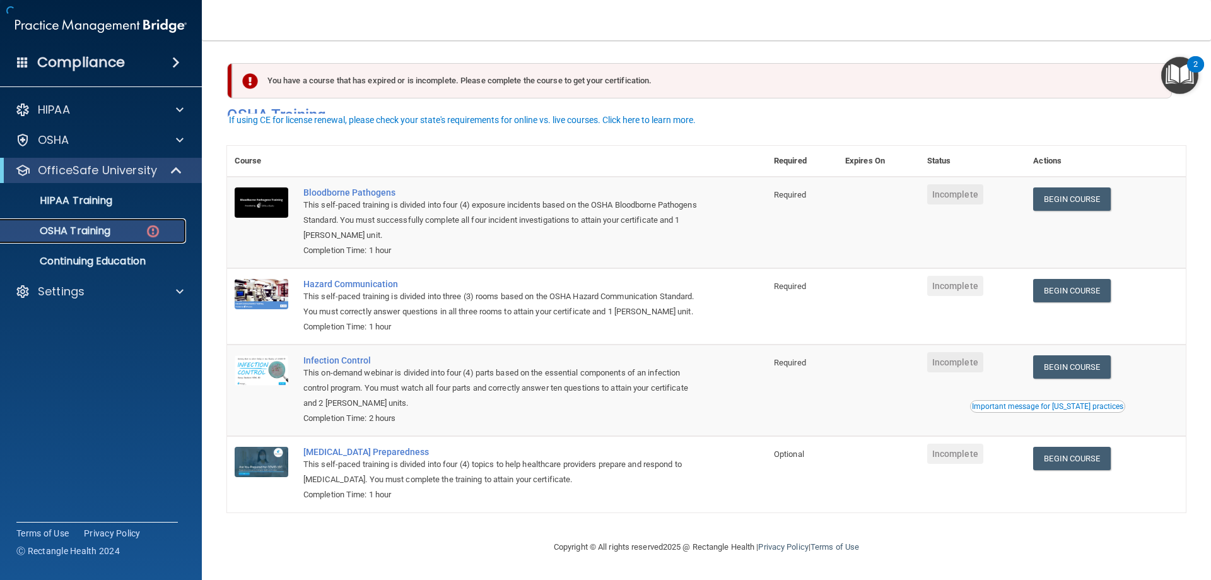
scroll to position [16, 0]
click at [971, 187] on link "Begin Course" at bounding box center [1071, 198] width 77 height 23
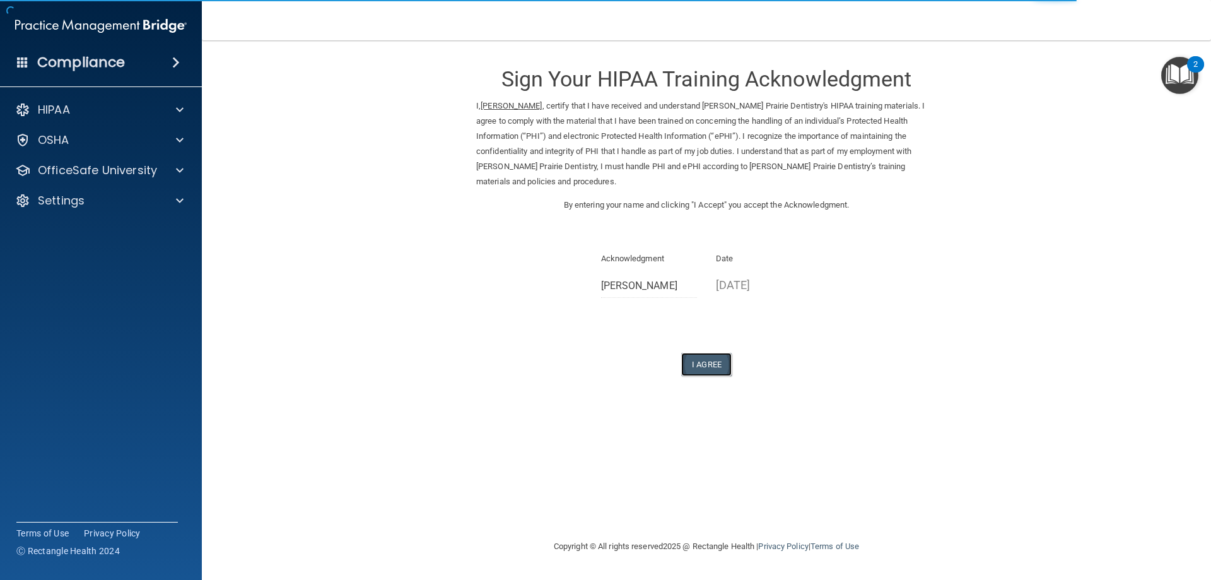
click at [708, 353] on button "I Agree" at bounding box center [706, 364] width 50 height 23
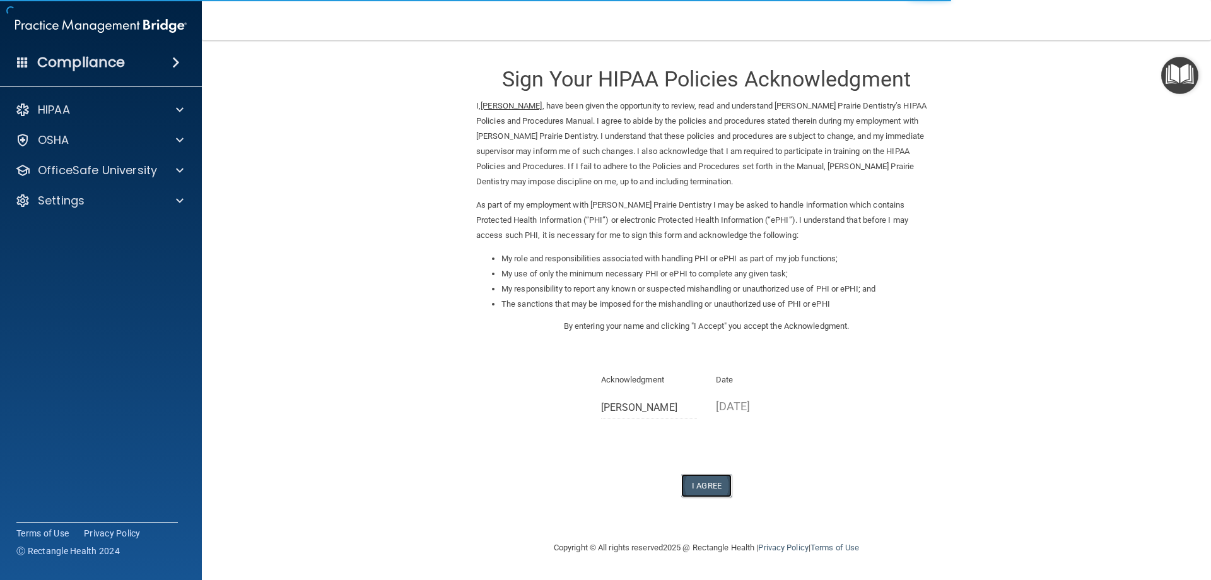
click at [701, 487] on button "I Agree" at bounding box center [706, 485] width 50 height 23
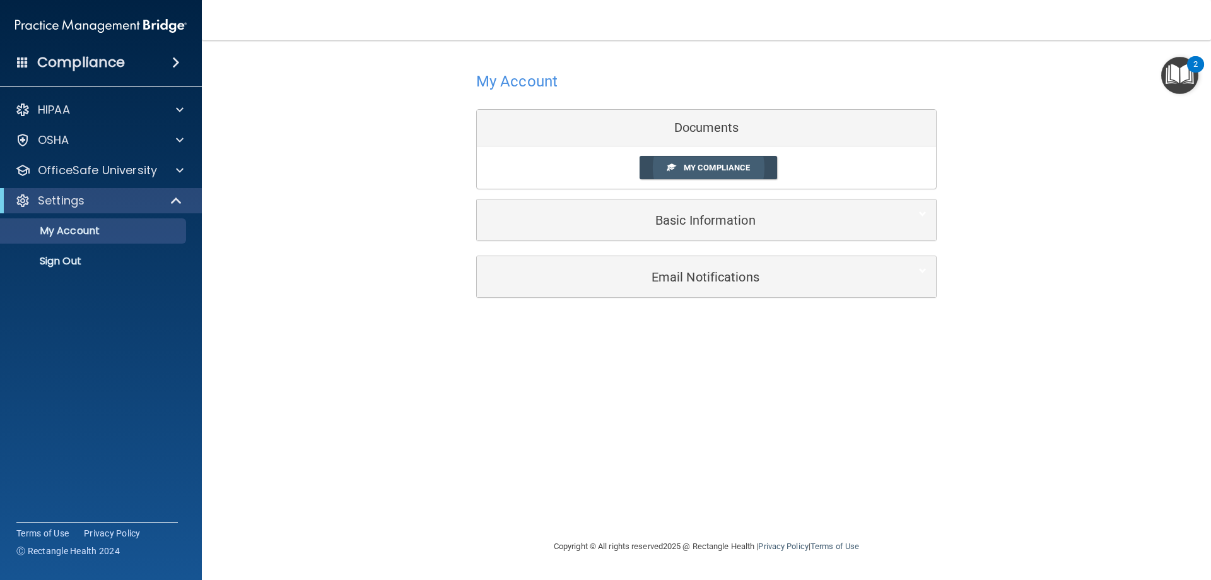
click at [684, 167] on span "My Compliance" at bounding box center [717, 167] width 66 height 9
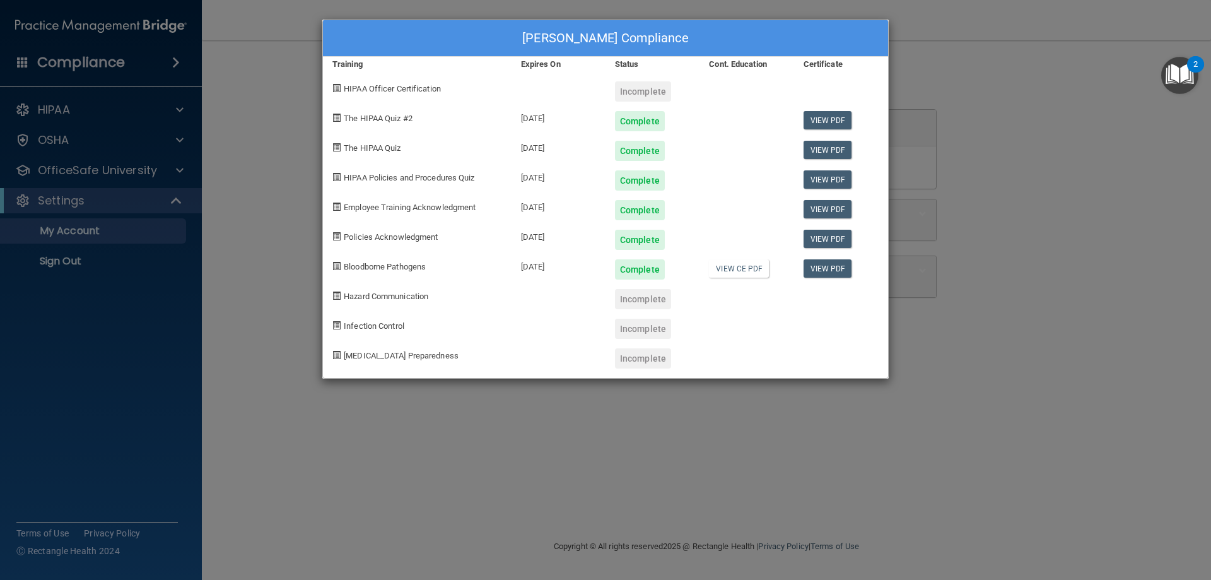
click at [969, 326] on div "Wendy Vernon's Compliance Training Expires On Status Cont. Education Certificat…" at bounding box center [605, 290] width 1211 height 580
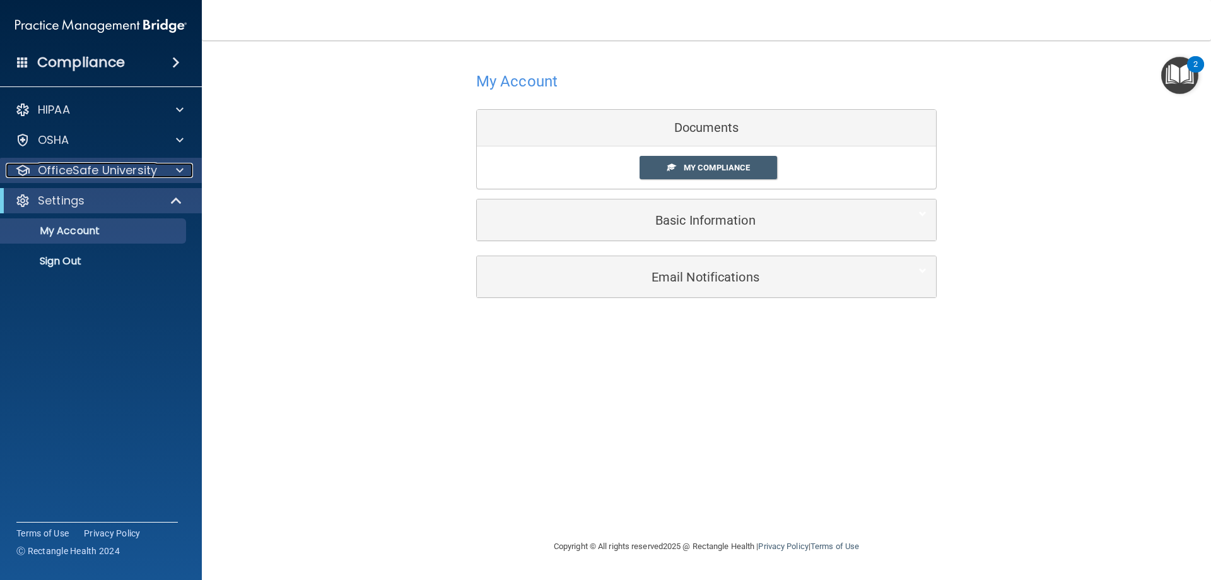
click at [74, 173] on p "OfficeSafe University" at bounding box center [97, 170] width 119 height 15
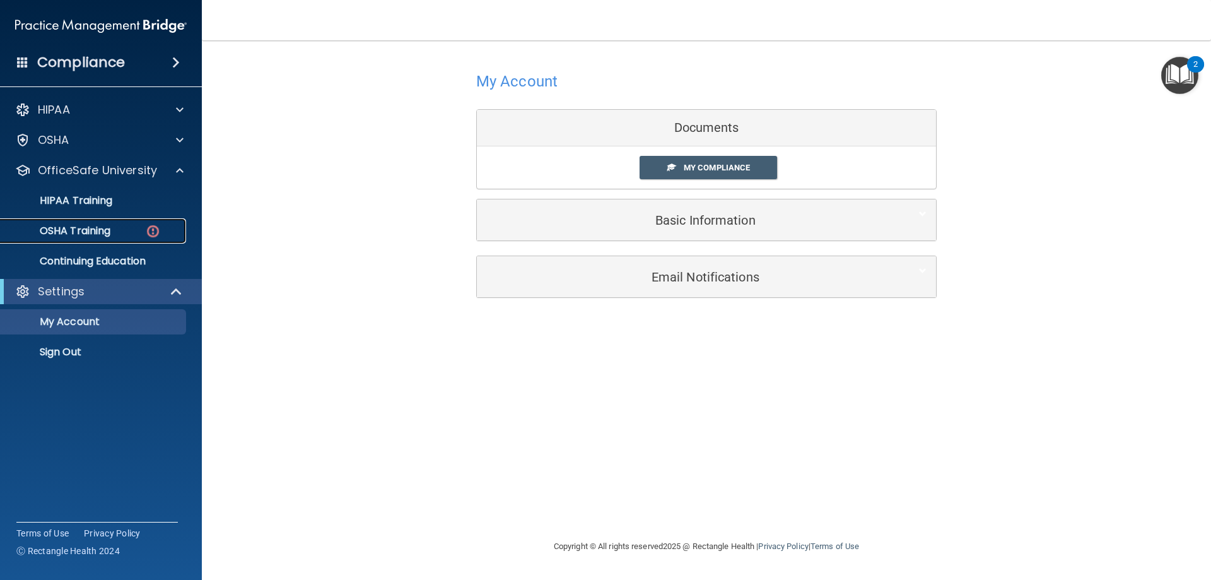
click at [67, 231] on p "OSHA Training" at bounding box center [59, 230] width 102 height 13
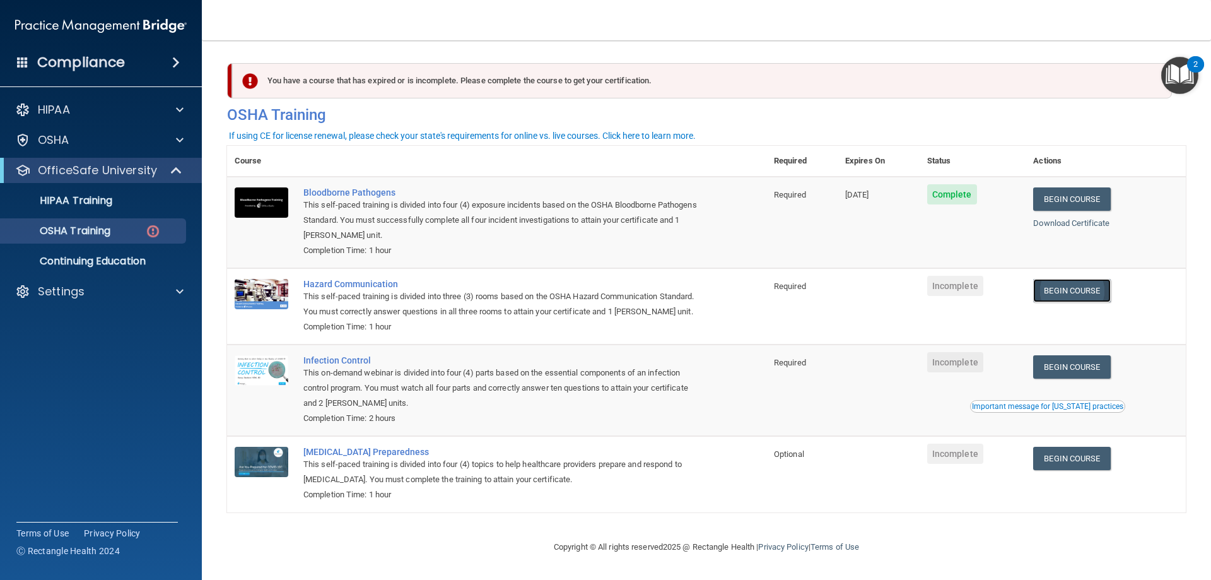
click at [1075, 291] on link "Begin Course" at bounding box center [1071, 290] width 77 height 23
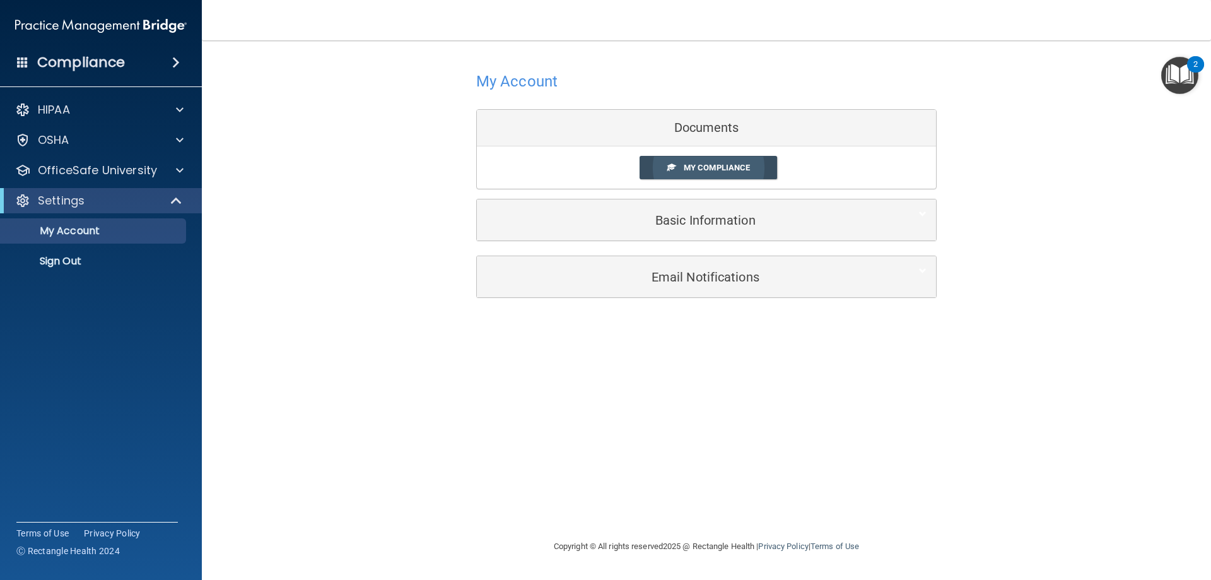
click at [701, 167] on span "My Compliance" at bounding box center [717, 167] width 66 height 9
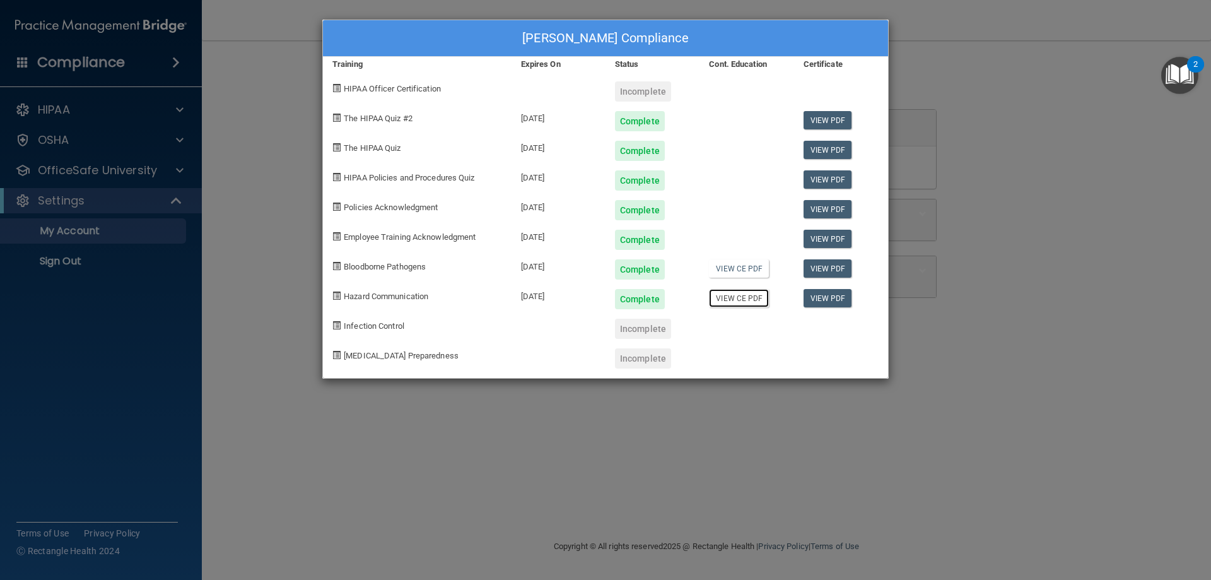
click at [743, 301] on link "View CE PDF" at bounding box center [739, 298] width 60 height 18
click at [634, 326] on div "Incomplete" at bounding box center [643, 328] width 56 height 20
click at [395, 438] on div "Wendy Vernon's Compliance Training Expires On Status Cont. Education Certificat…" at bounding box center [605, 290] width 1211 height 580
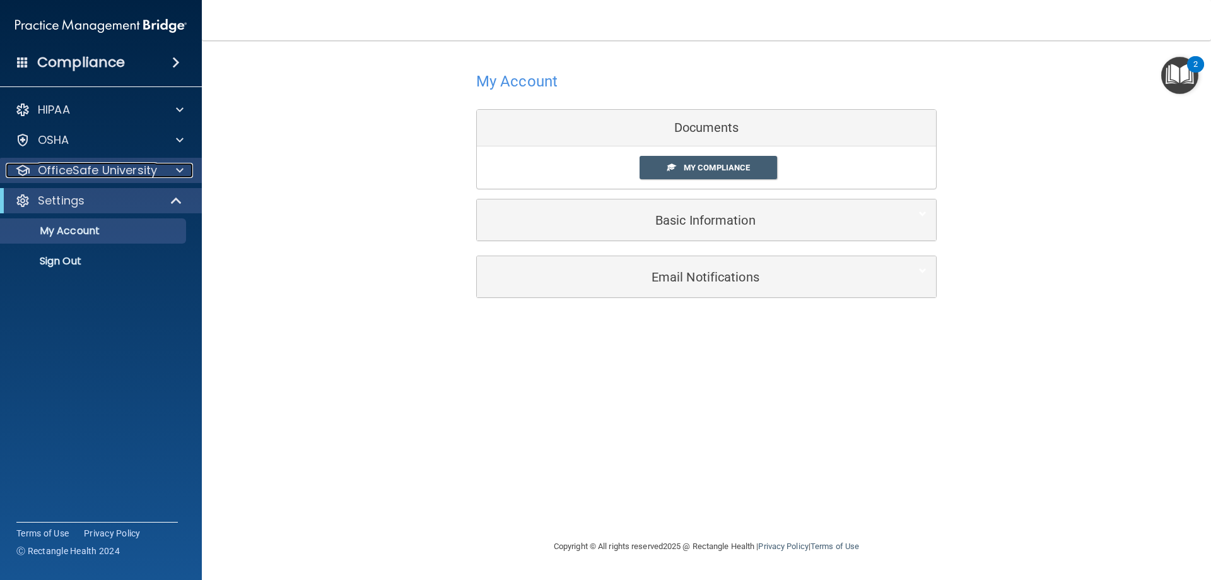
click at [78, 165] on p "OfficeSafe University" at bounding box center [97, 170] width 119 height 15
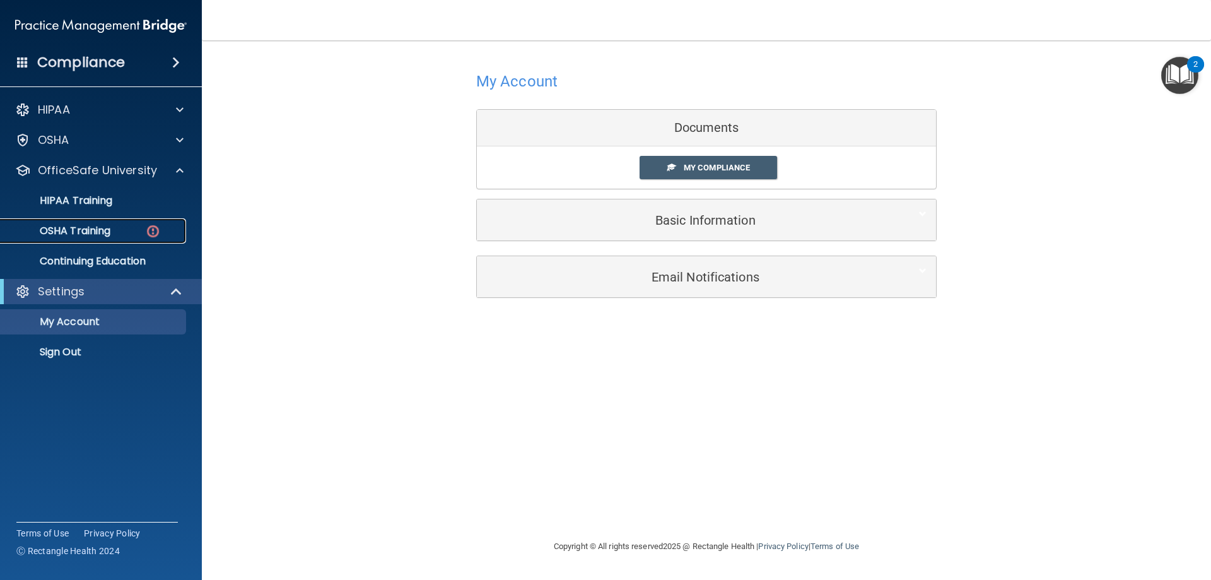
click at [72, 227] on p "OSHA Training" at bounding box center [59, 230] width 102 height 13
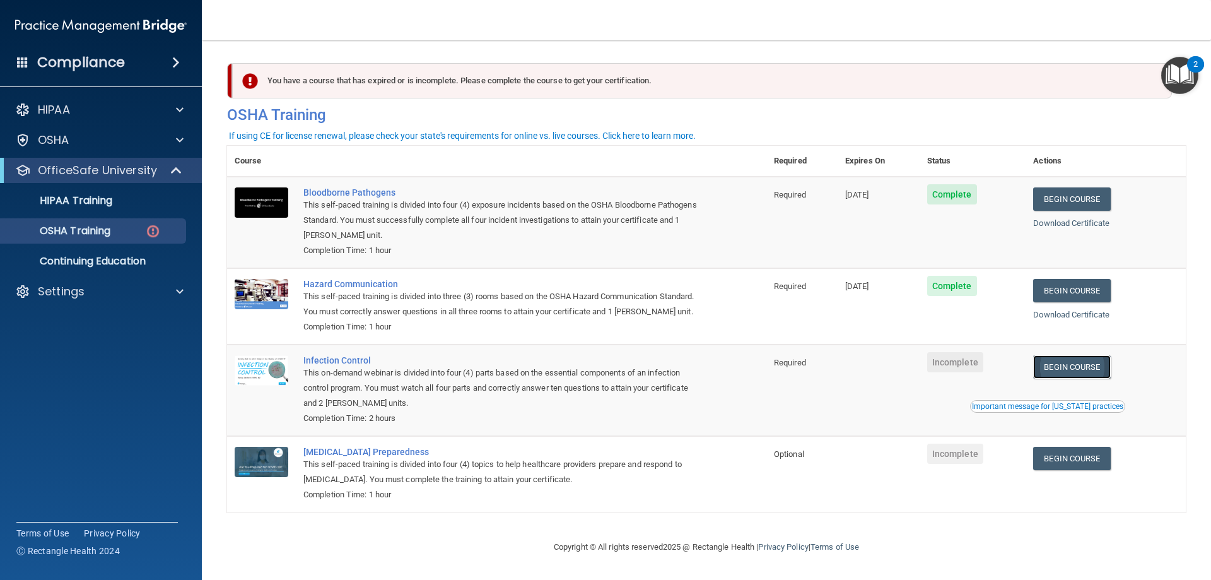
click at [1075, 378] on link "Begin Course" at bounding box center [1071, 366] width 77 height 23
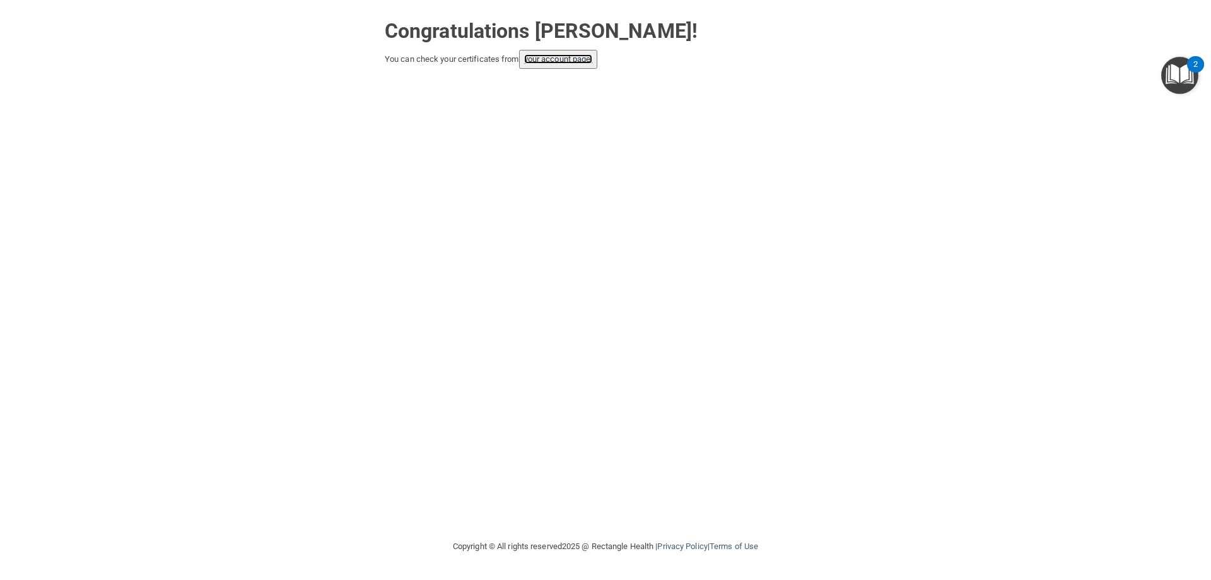
click at [552, 59] on link "your account page!" at bounding box center [558, 58] width 69 height 9
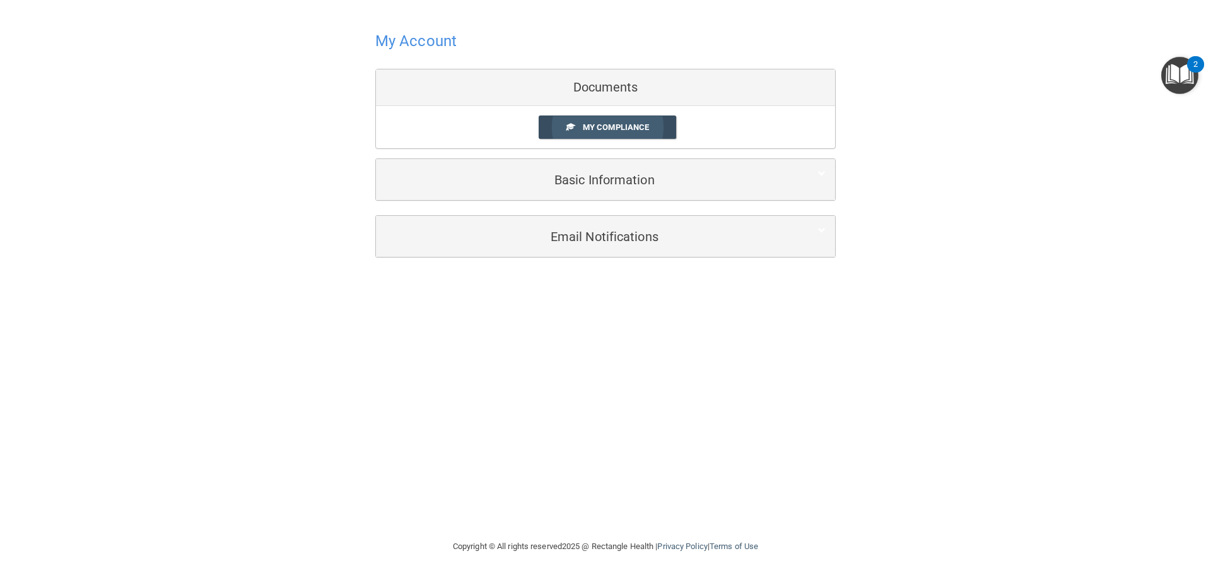
click at [593, 132] on span "My Compliance" at bounding box center [616, 126] width 66 height 9
